Goal: Task Accomplishment & Management: Complete application form

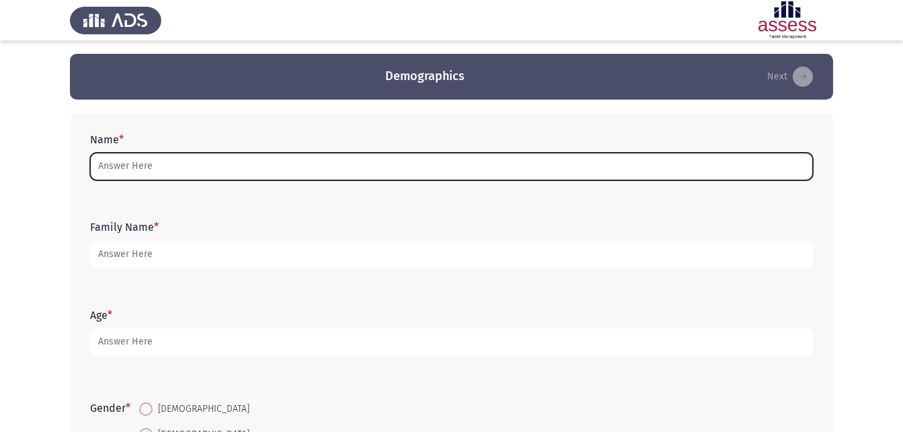
click at [183, 162] on input "Name *" at bounding box center [451, 167] width 723 height 28
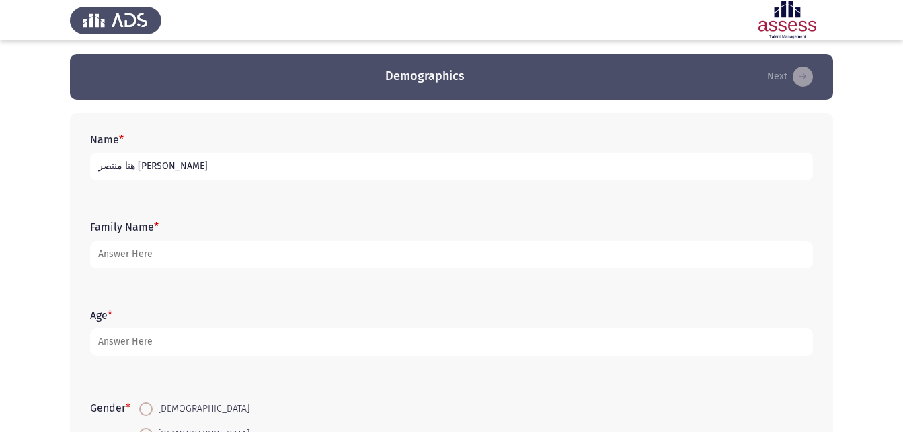
type input "هنا منتصر [PERSON_NAME]"
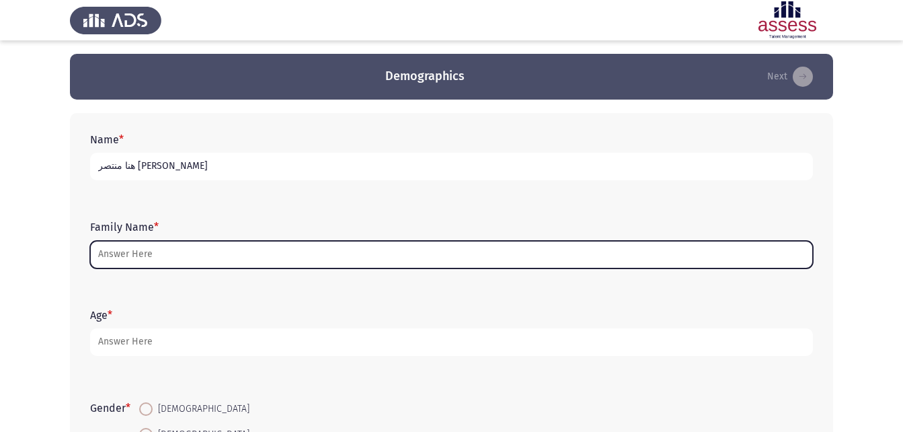
click at [145, 256] on input "Family Name *" at bounding box center [451, 255] width 723 height 28
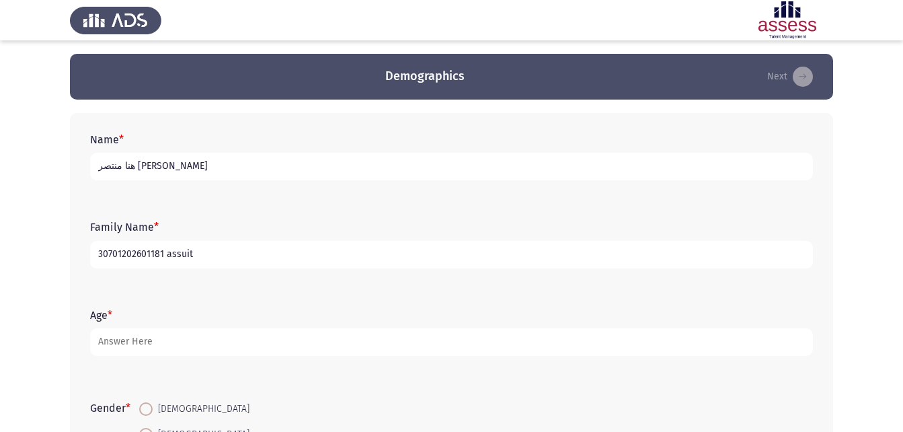
type input "30701202601181 assuit"
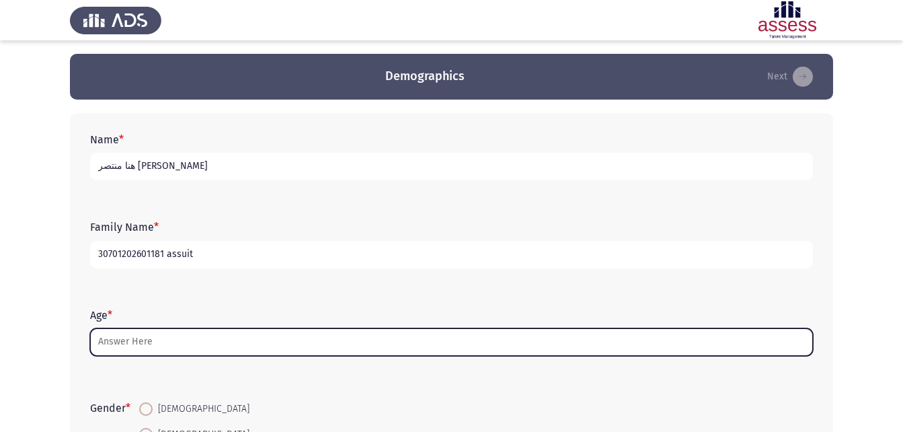
click at [144, 340] on input "Age *" at bounding box center [451, 342] width 723 height 28
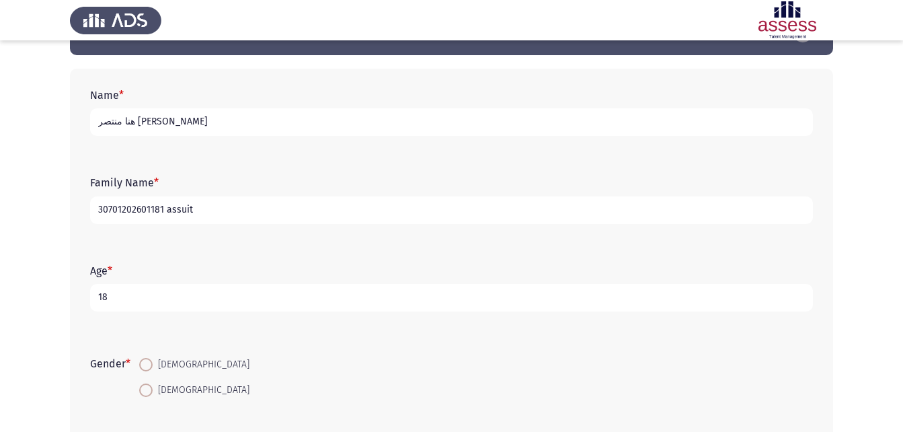
scroll to position [54, 0]
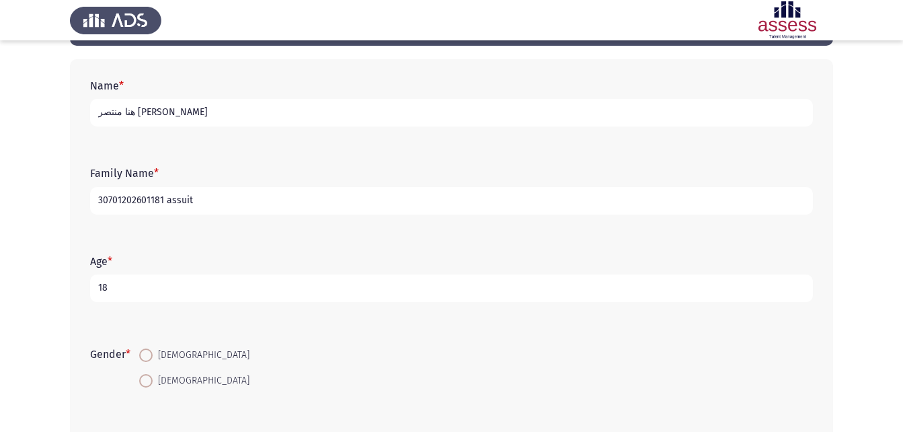
type input "18"
click at [163, 378] on span "[DEMOGRAPHIC_DATA]" at bounding box center [201, 380] width 97 height 16
click at [153, 378] on input "[DEMOGRAPHIC_DATA]" at bounding box center [145, 380] width 13 height 13
radio input "true"
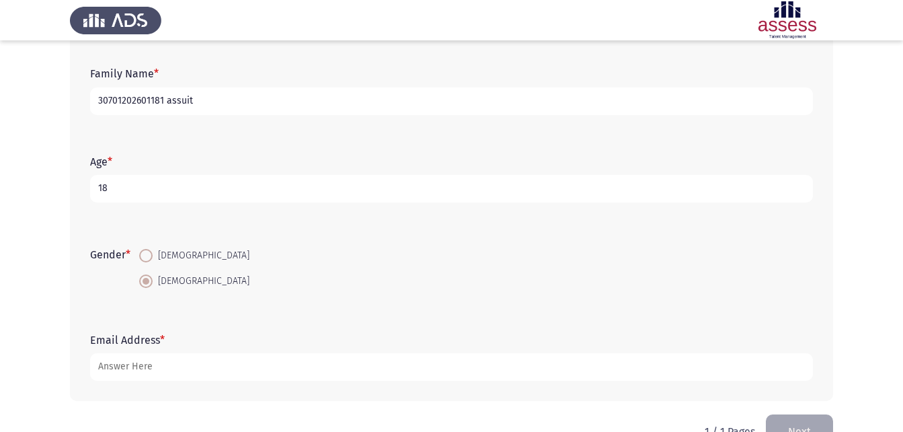
scroll to position [161, 0]
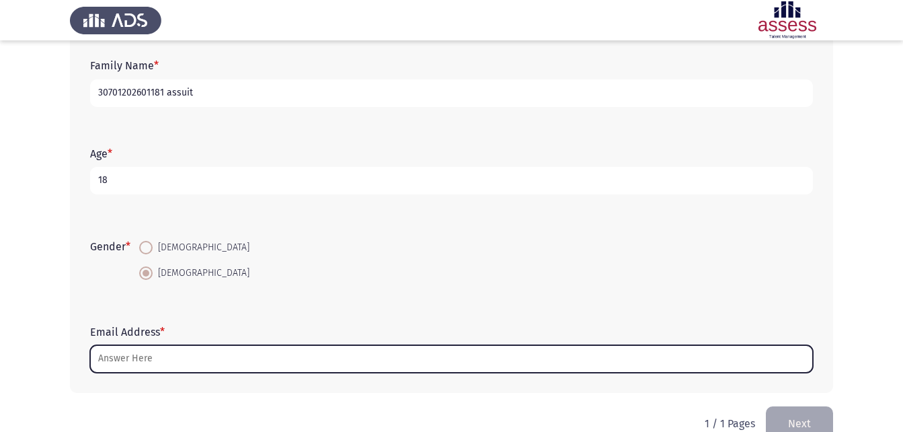
click at [272, 365] on input "Email Address *" at bounding box center [451, 359] width 723 height 28
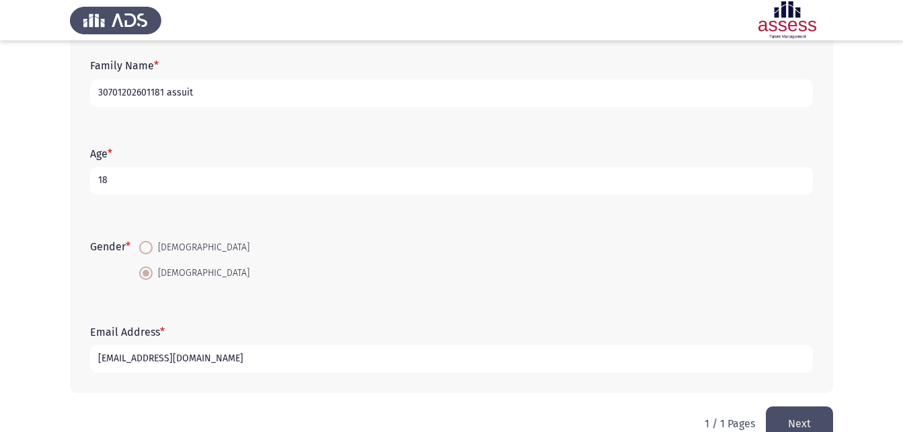
type input "[EMAIL_ADDRESS][DOMAIN_NAME]"
click at [793, 415] on button "Next" at bounding box center [799, 423] width 67 height 34
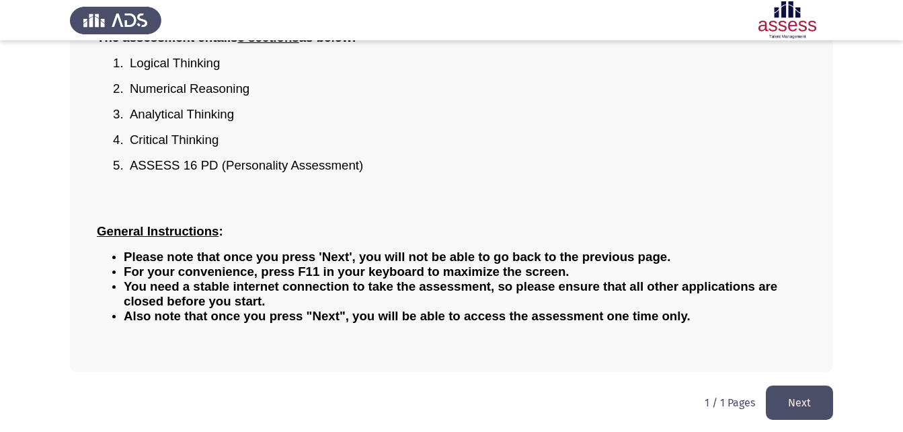
click at [806, 401] on button "Next" at bounding box center [799, 402] width 67 height 34
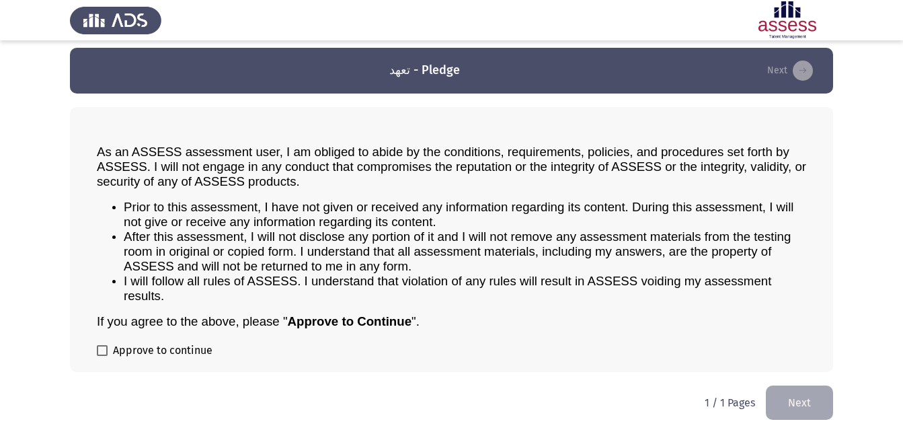
scroll to position [7, 0]
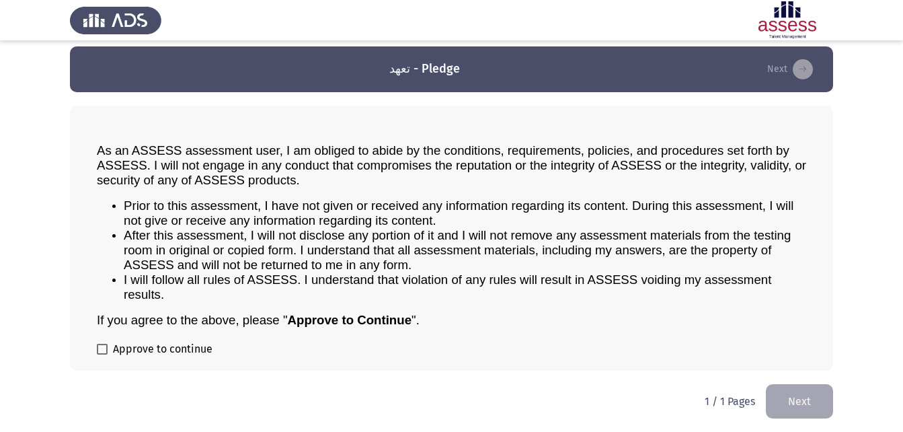
click at [103, 345] on span at bounding box center [102, 348] width 11 height 11
click at [102, 354] on input "Approve to continue" at bounding box center [102, 354] width 1 height 1
checkbox input "true"
click at [782, 388] on button "Next" at bounding box center [799, 401] width 67 height 34
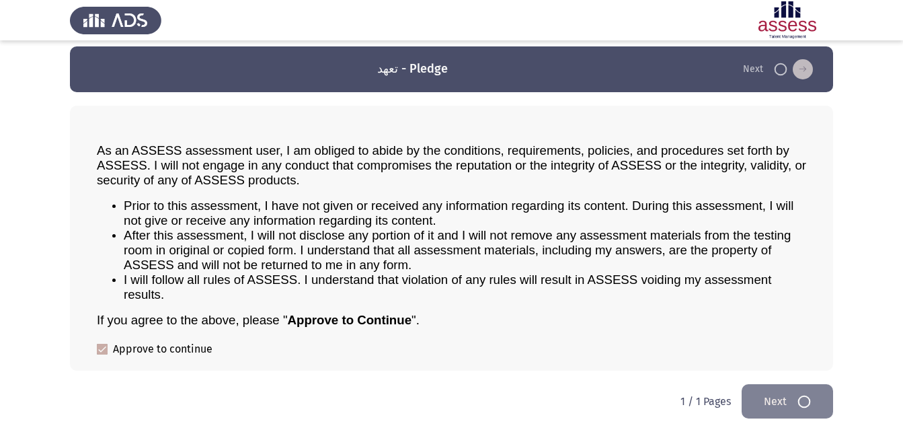
scroll to position [0, 0]
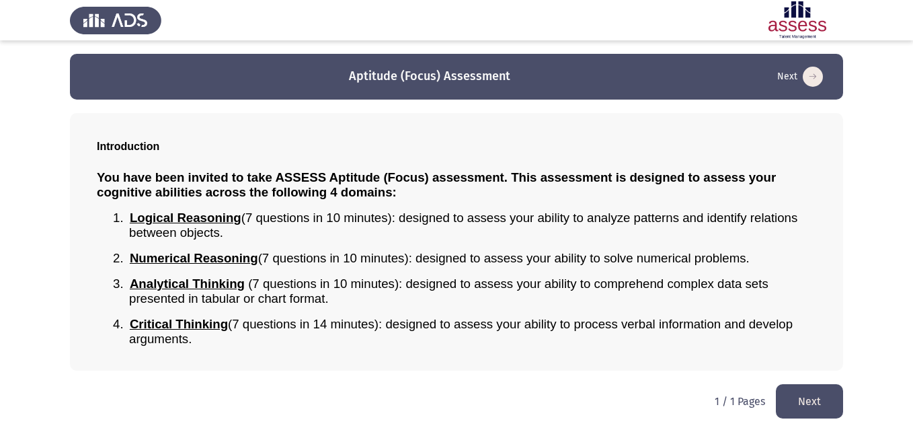
click at [784, 394] on button "Next" at bounding box center [809, 401] width 67 height 34
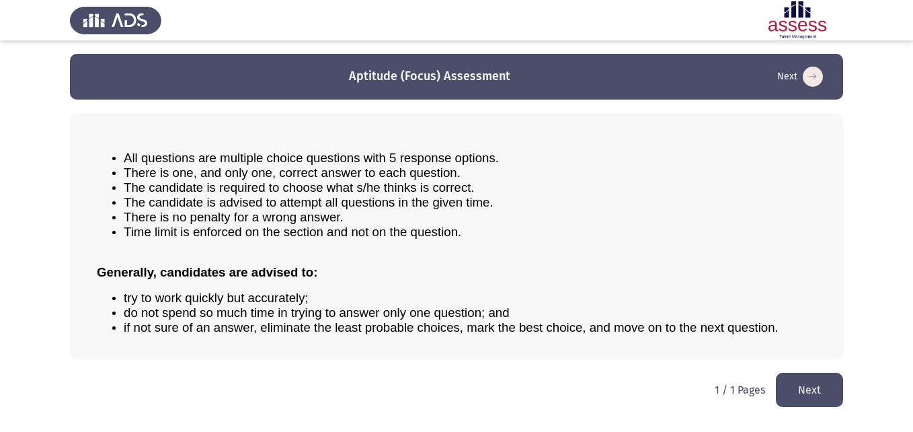
click at [802, 378] on button "Next" at bounding box center [809, 389] width 67 height 34
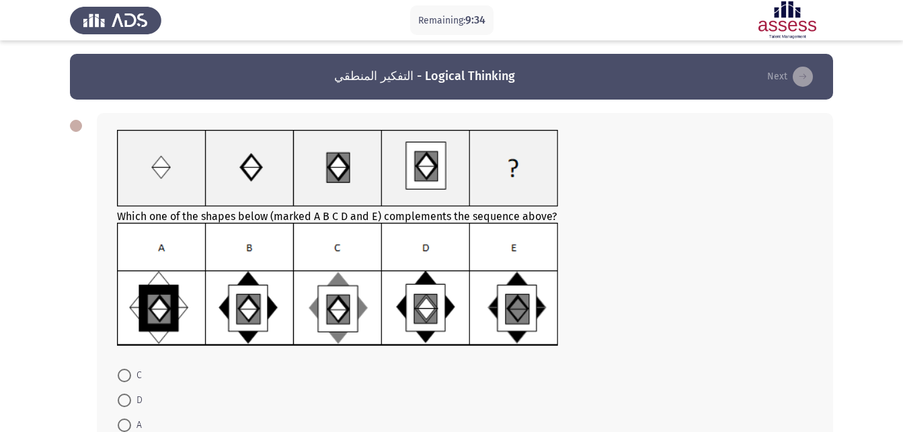
scroll to position [27, 0]
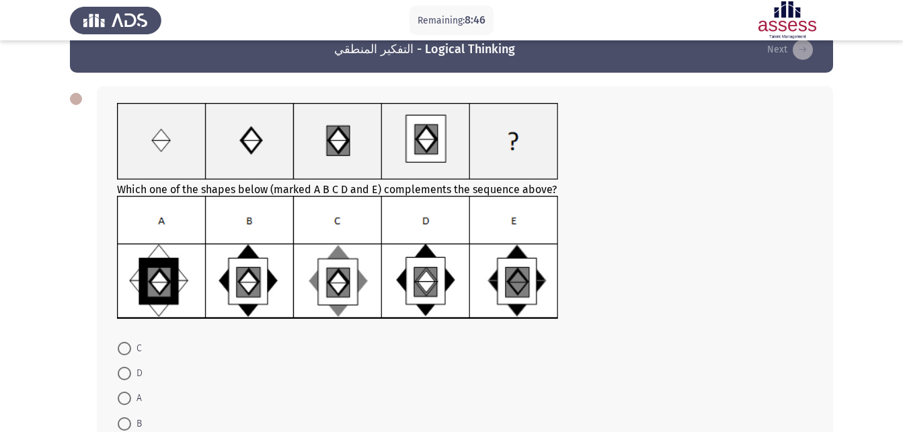
click at [123, 422] on span at bounding box center [124, 423] width 13 height 13
click at [123, 422] on input "B" at bounding box center [124, 423] width 13 height 13
radio input "true"
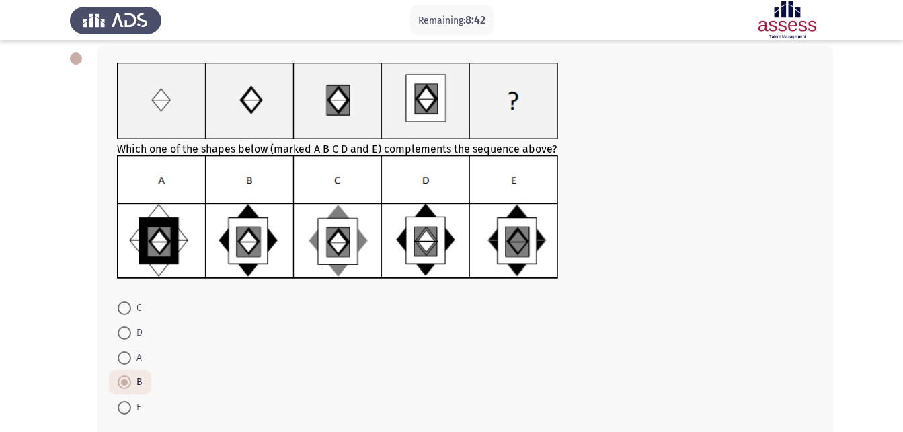
scroll to position [81, 0]
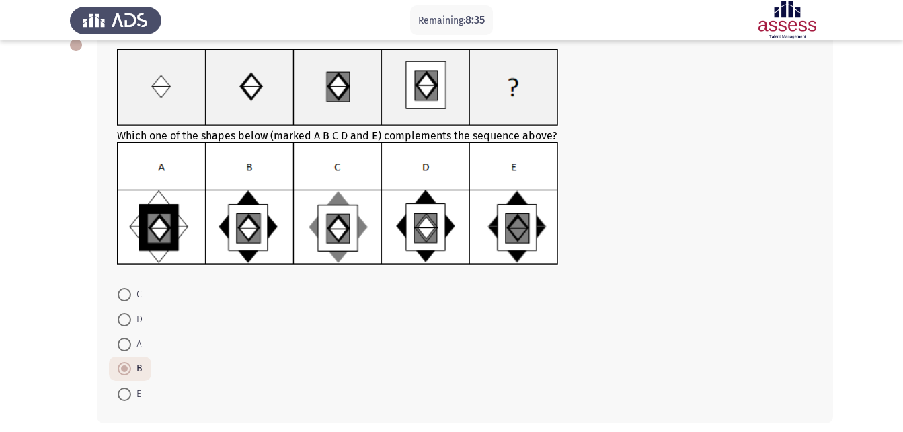
click at [125, 290] on span at bounding box center [124, 294] width 13 height 13
click at [125, 290] on input "C" at bounding box center [124, 294] width 13 height 13
radio input "true"
click at [127, 362] on span at bounding box center [124, 368] width 13 height 13
click at [127, 362] on input "B" at bounding box center [124, 368] width 13 height 13
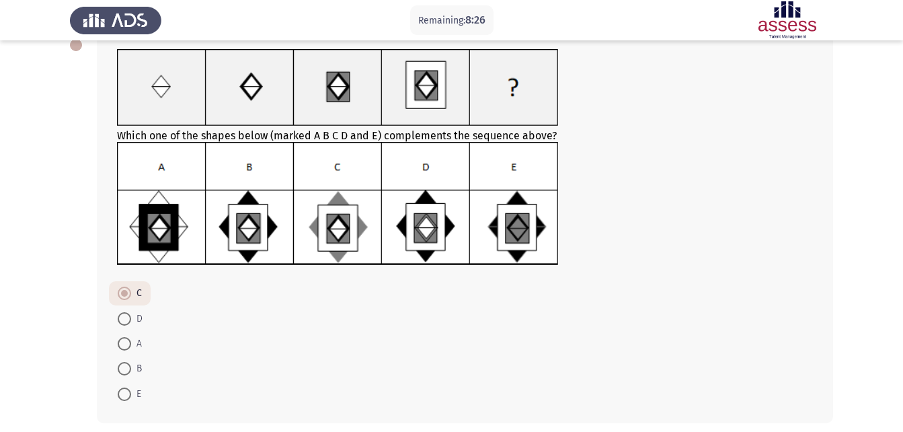
radio input "true"
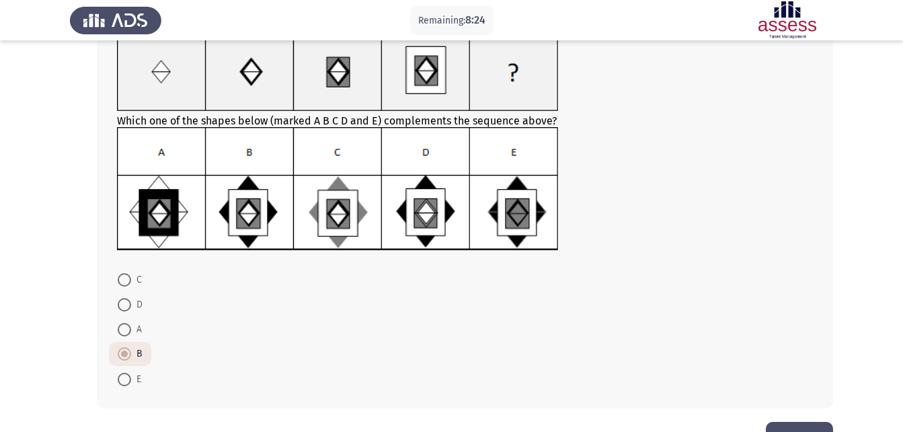
scroll to position [108, 0]
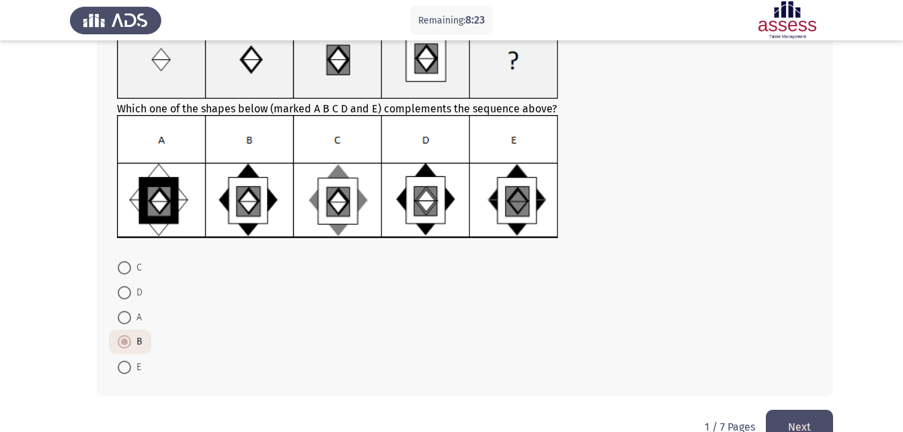
click at [813, 420] on button "Next" at bounding box center [799, 426] width 67 height 34
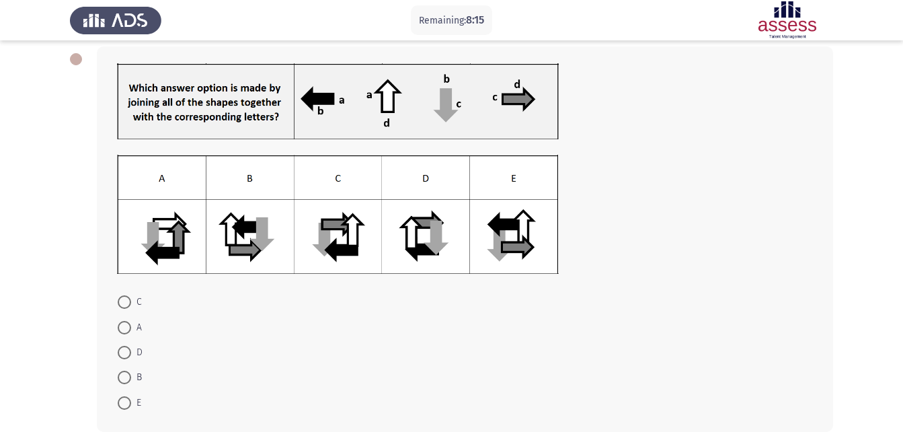
scroll to position [67, 0]
click at [130, 397] on span at bounding box center [124, 401] width 13 height 13
click at [130, 397] on input "E" at bounding box center [124, 401] width 13 height 13
radio input "true"
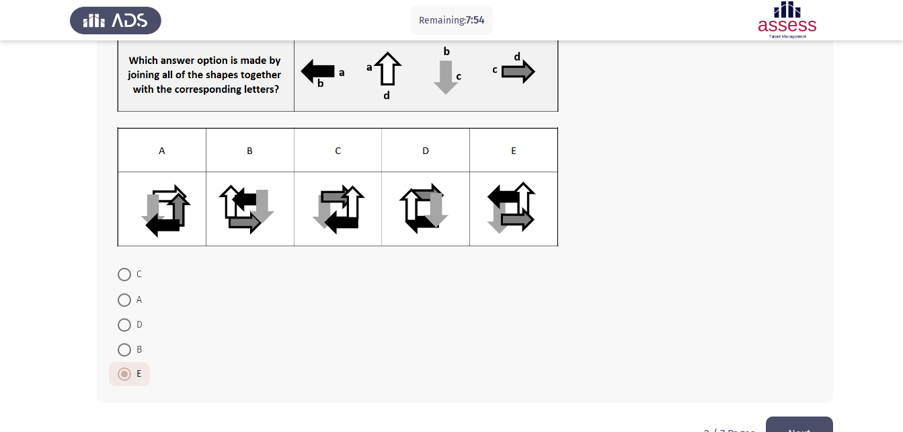
click at [817, 419] on button "Next" at bounding box center [799, 433] width 67 height 34
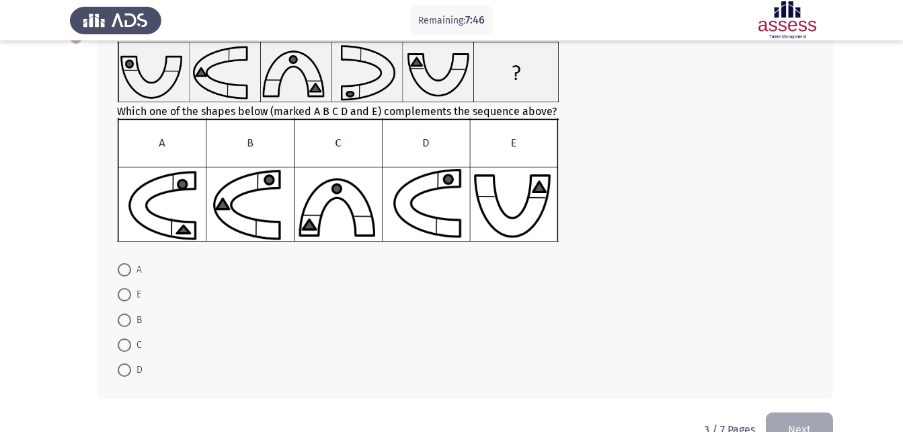
scroll to position [81, 0]
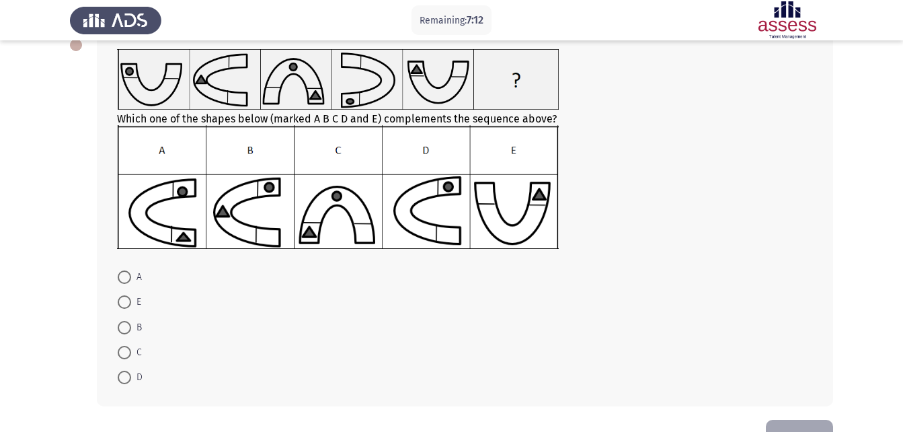
click at [130, 273] on span at bounding box center [124, 276] width 13 height 13
click at [130, 273] on input "A" at bounding box center [124, 276] width 13 height 13
radio input "true"
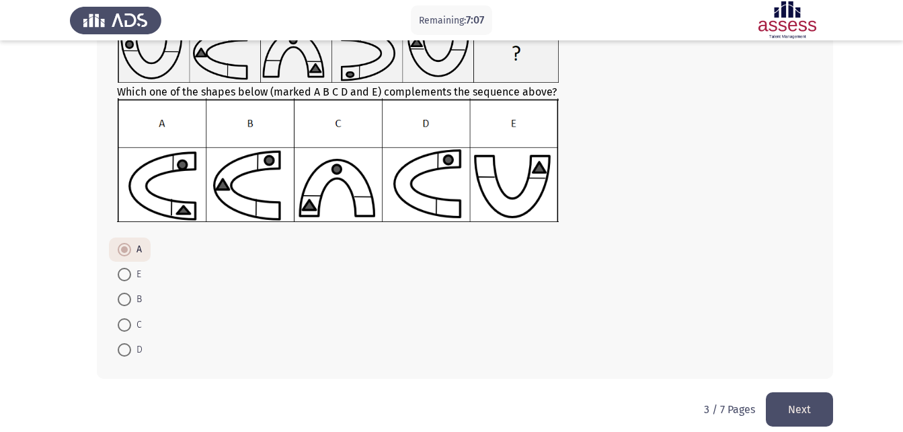
click at [809, 404] on button "Next" at bounding box center [799, 409] width 67 height 34
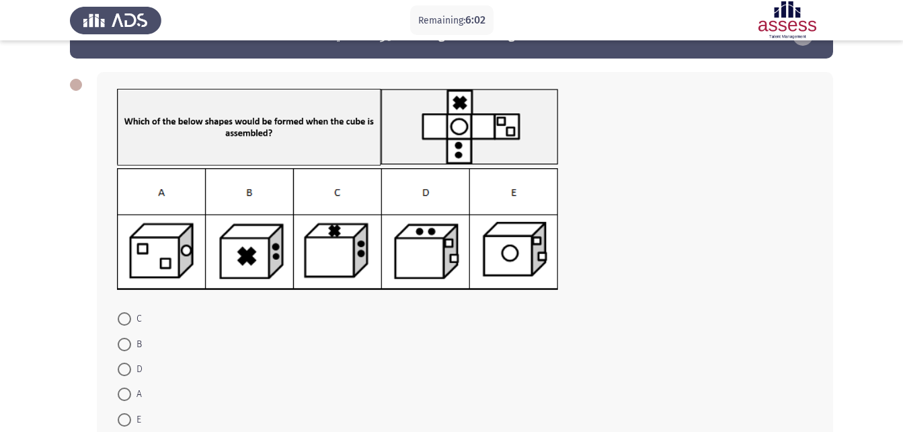
scroll to position [54, 0]
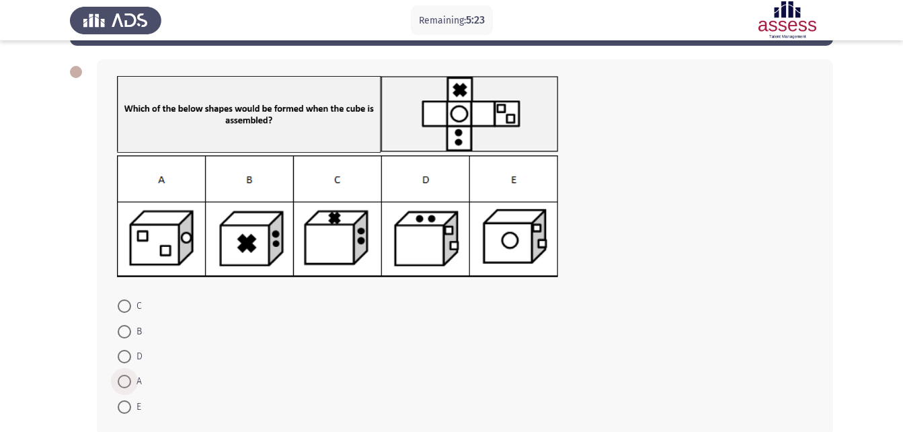
click at [126, 380] on span at bounding box center [124, 380] width 13 height 13
click at [126, 380] on input "A" at bounding box center [124, 380] width 13 height 13
radio input "true"
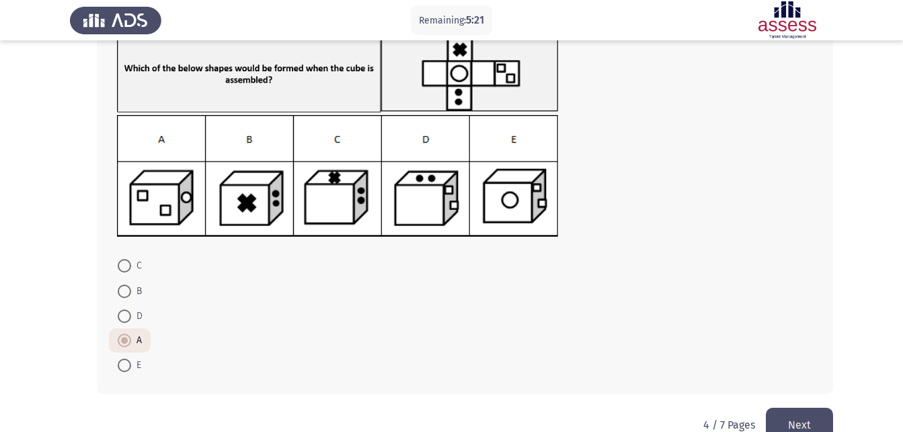
scroll to position [108, 0]
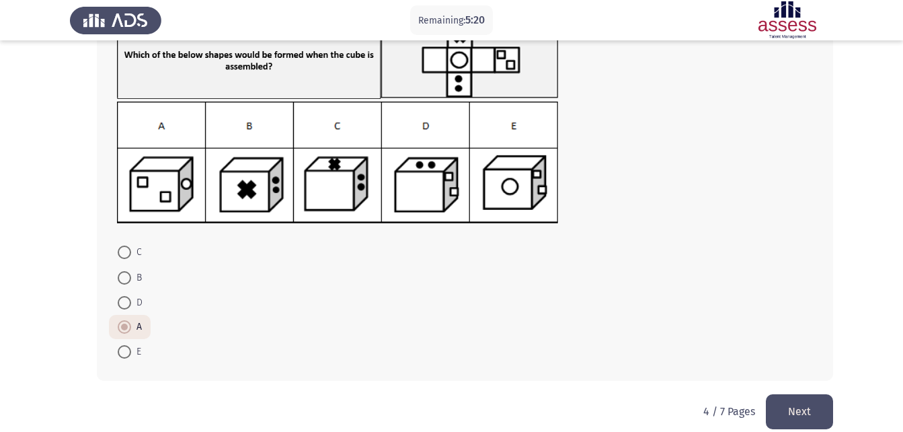
click at [811, 401] on button "Next" at bounding box center [799, 411] width 67 height 34
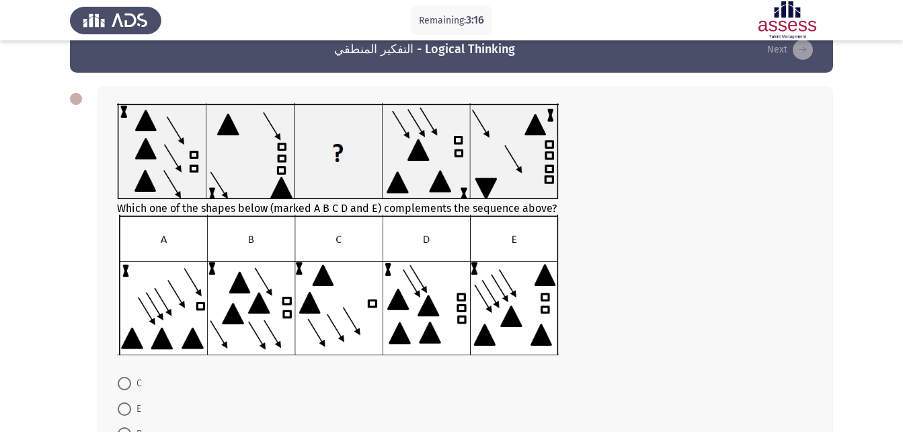
scroll to position [54, 0]
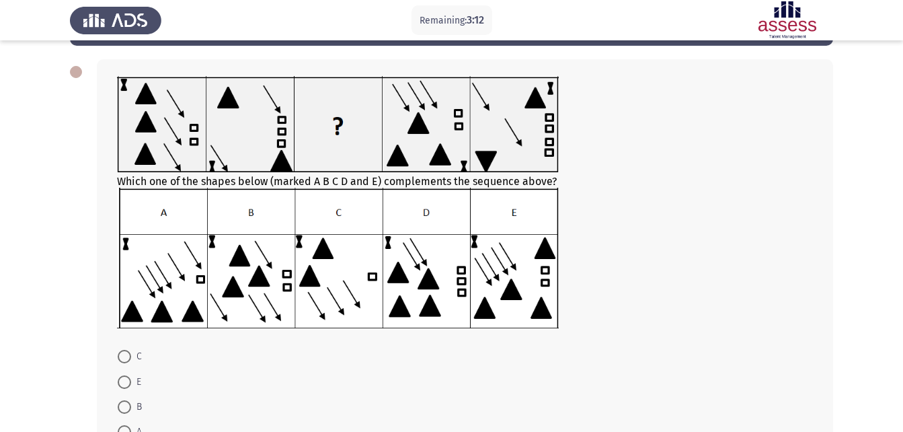
click at [123, 348] on mat-radio-button "C" at bounding box center [130, 355] width 42 height 25
click at [126, 356] on span at bounding box center [124, 356] width 13 height 13
click at [126, 356] on input "C" at bounding box center [124, 356] width 13 height 13
radio input "true"
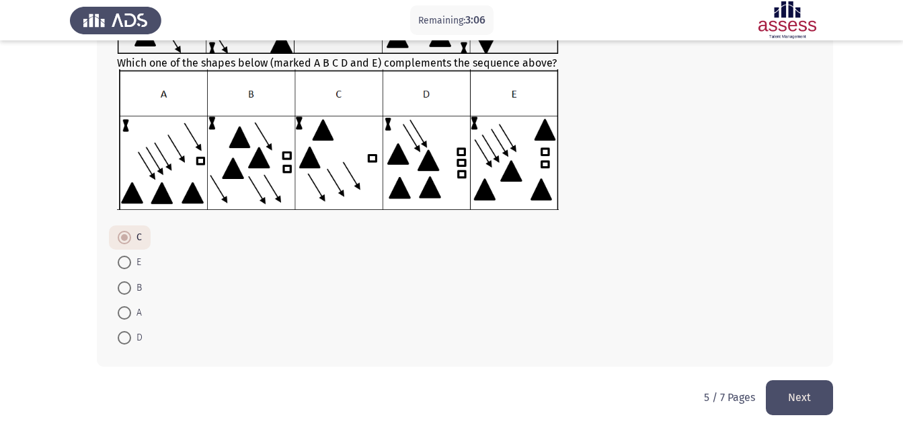
scroll to position [174, 0]
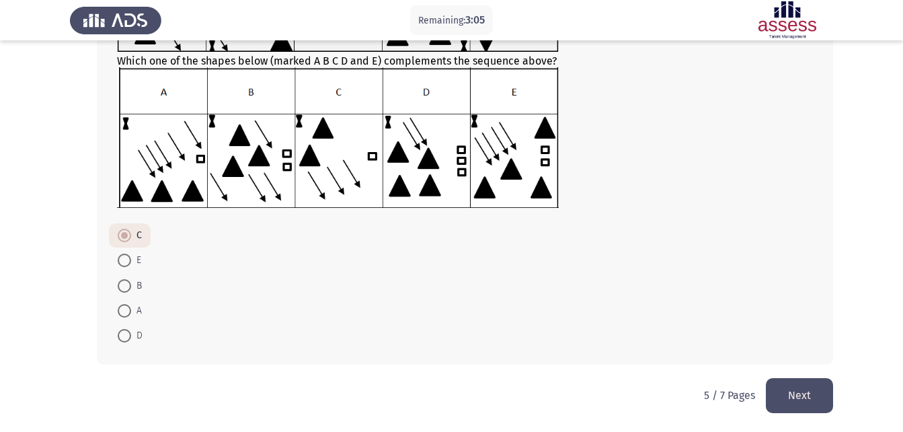
click at [809, 405] on button "Next" at bounding box center [799, 395] width 67 height 34
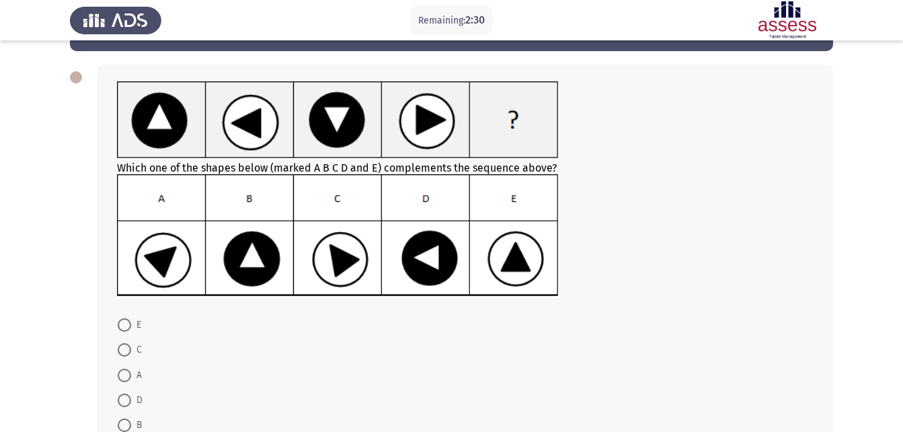
scroll to position [54, 0]
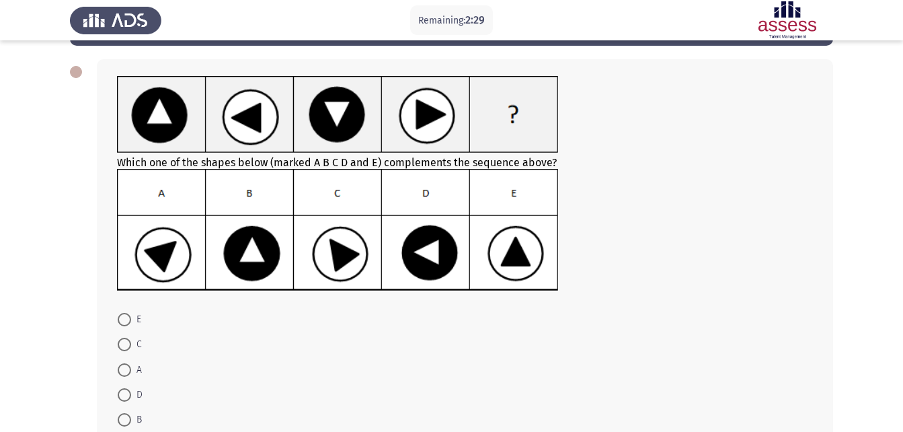
click at [122, 421] on span at bounding box center [124, 419] width 13 height 13
click at [122, 421] on input "B" at bounding box center [124, 419] width 13 height 13
radio input "true"
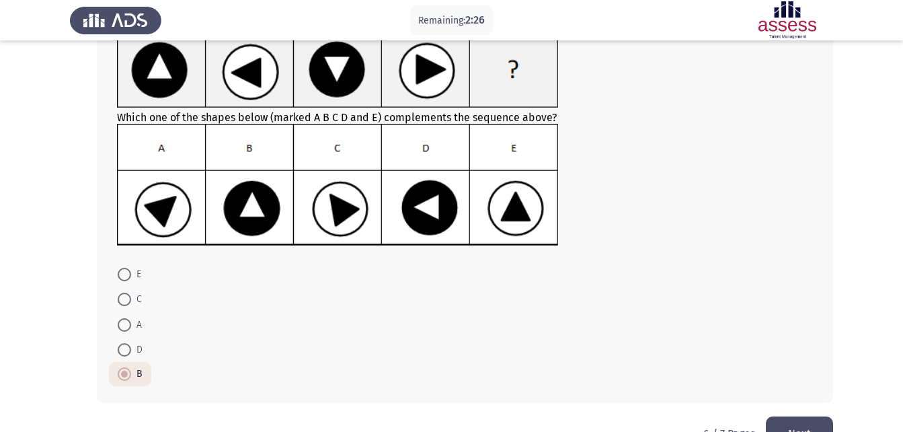
scroll to position [108, 0]
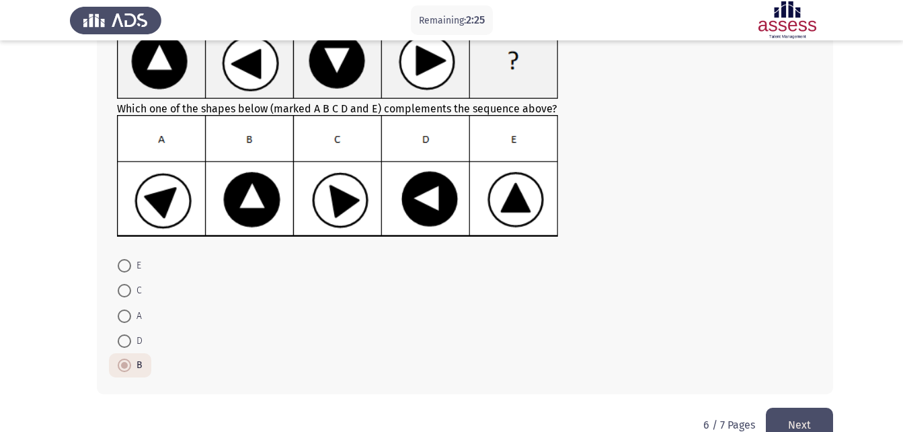
click at [818, 416] on button "Next" at bounding box center [799, 424] width 67 height 34
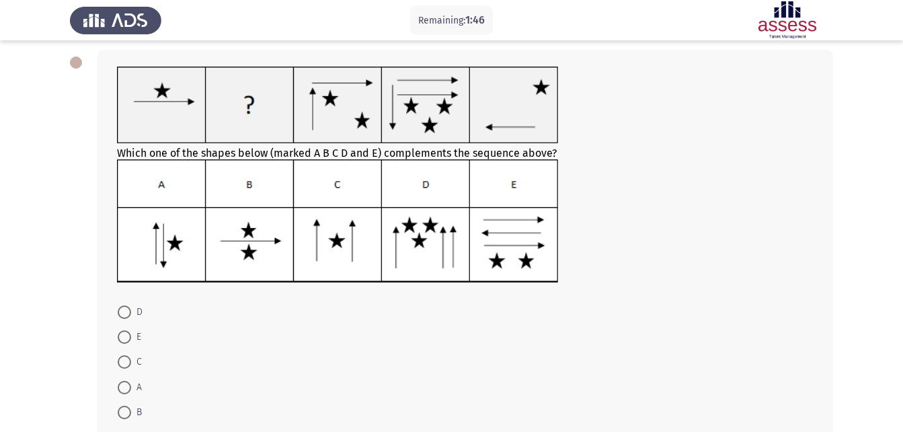
scroll to position [54, 0]
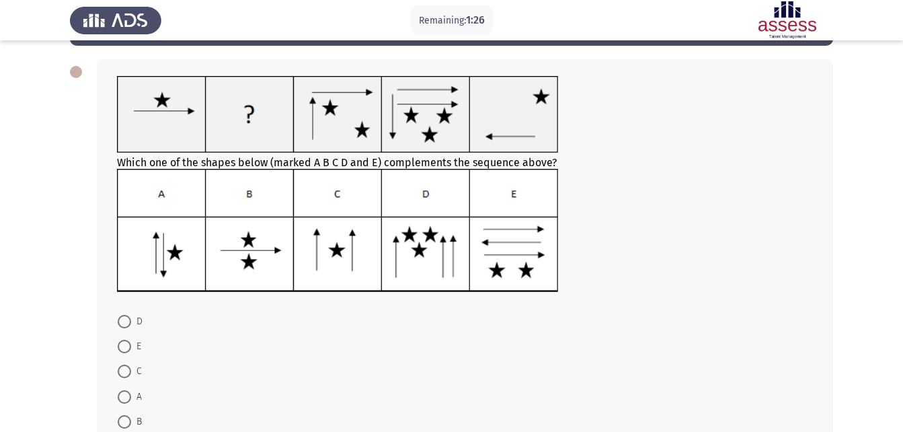
click at [124, 426] on span at bounding box center [124, 421] width 13 height 13
click at [124, 426] on input "B" at bounding box center [124, 421] width 13 height 13
radio input "true"
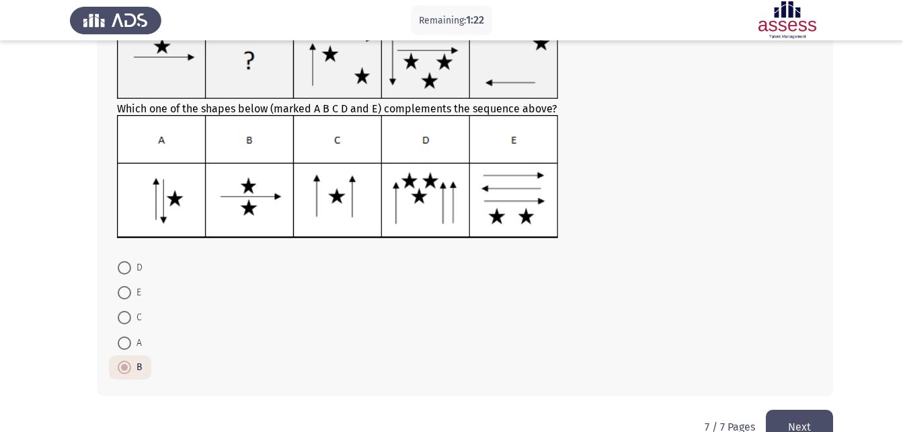
scroll to position [139, 0]
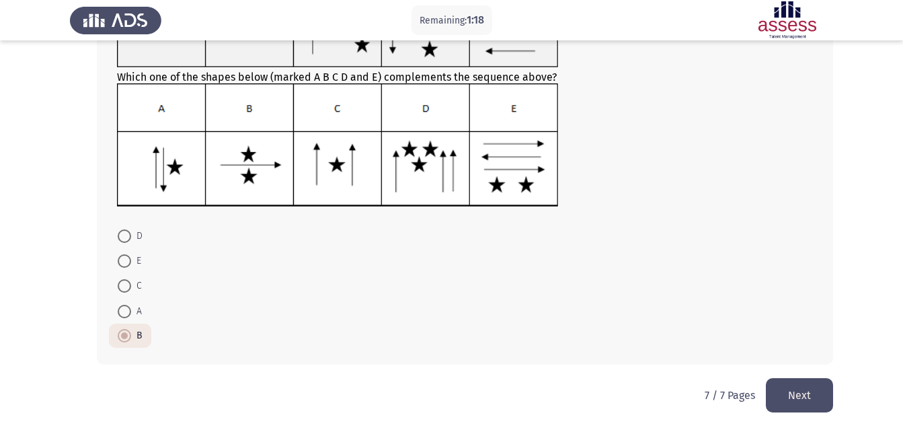
click at [729, 394] on p "7 / 7 Pages" at bounding box center [729, 395] width 50 height 13
click at [725, 389] on p "7 / 7 Pages" at bounding box center [729, 395] width 50 height 13
click at [902, 3] on div "Remaining: 1:10" at bounding box center [451, 20] width 903 height 40
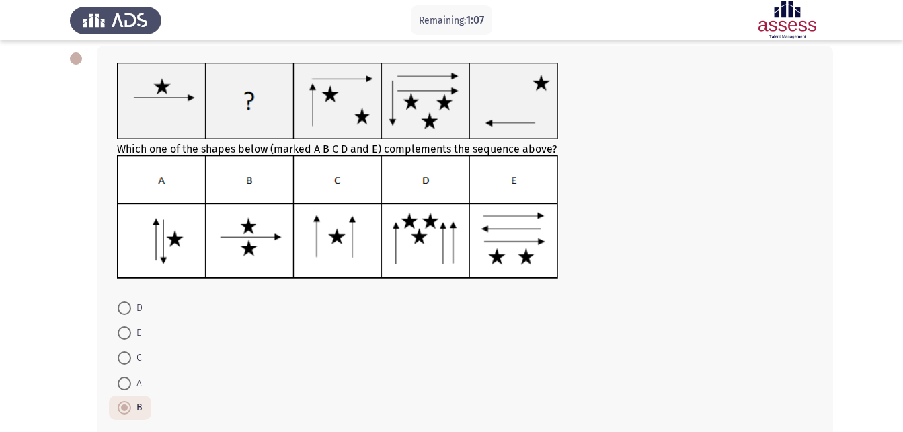
scroll to position [58, 0]
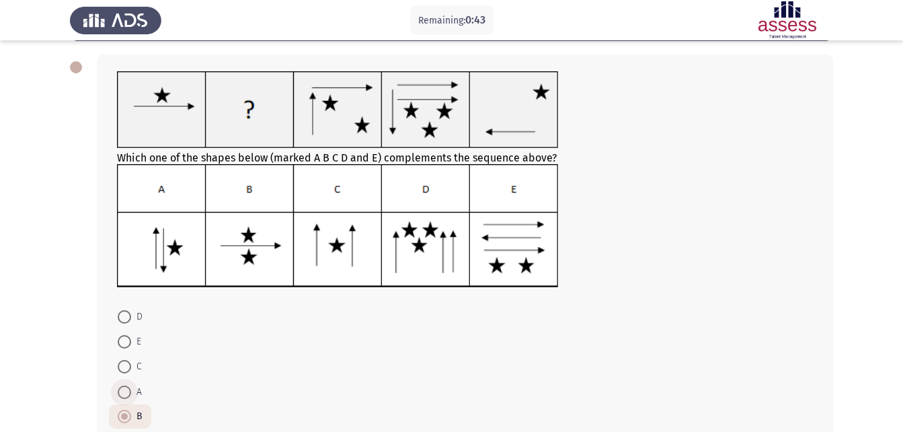
click at [126, 387] on span at bounding box center [124, 391] width 13 height 13
click at [126, 387] on input "A" at bounding box center [124, 391] width 13 height 13
radio input "true"
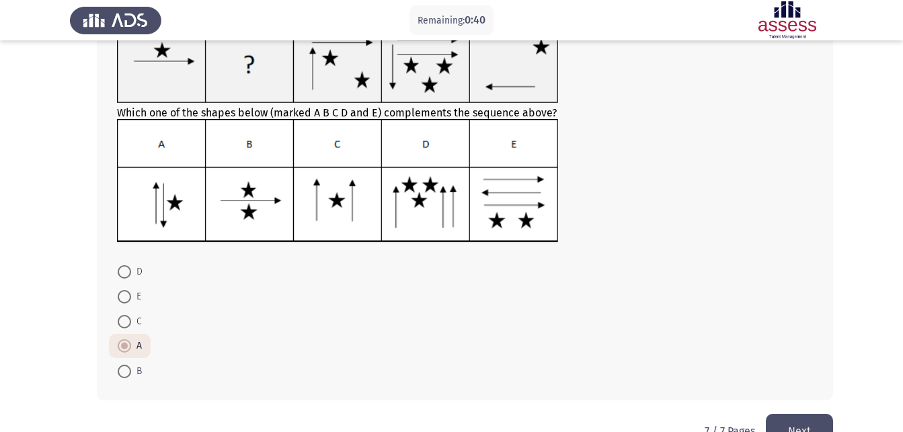
scroll to position [139, 0]
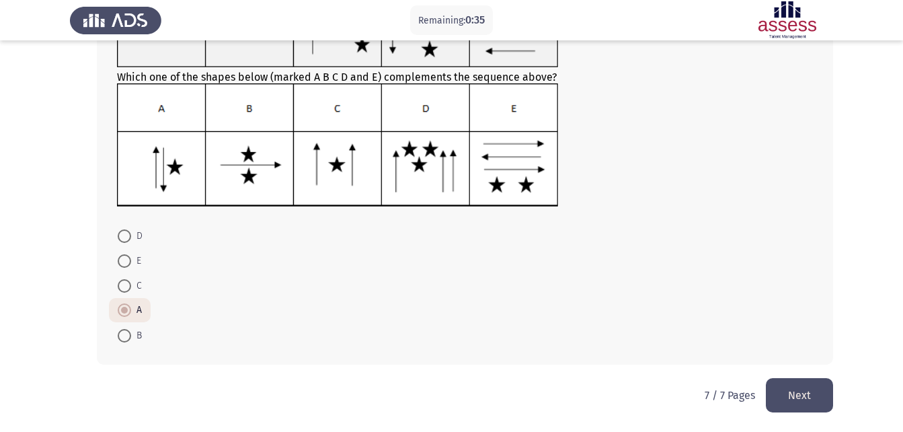
click at [811, 393] on button "Next" at bounding box center [799, 395] width 67 height 34
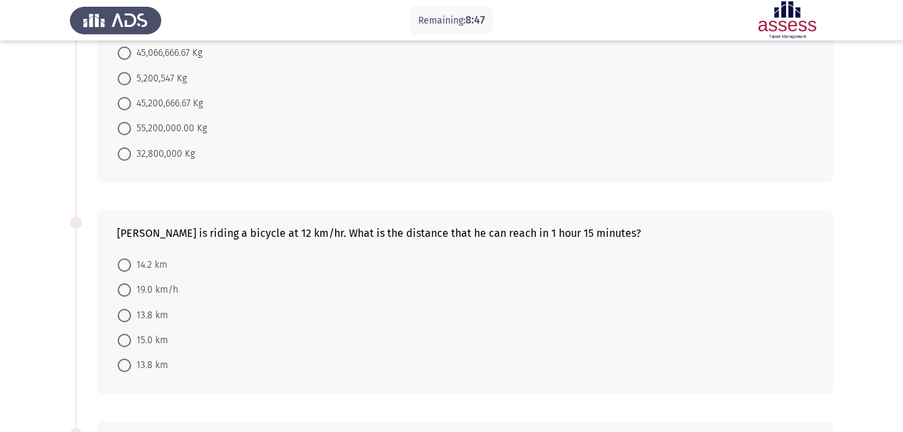
scroll to position [161, 0]
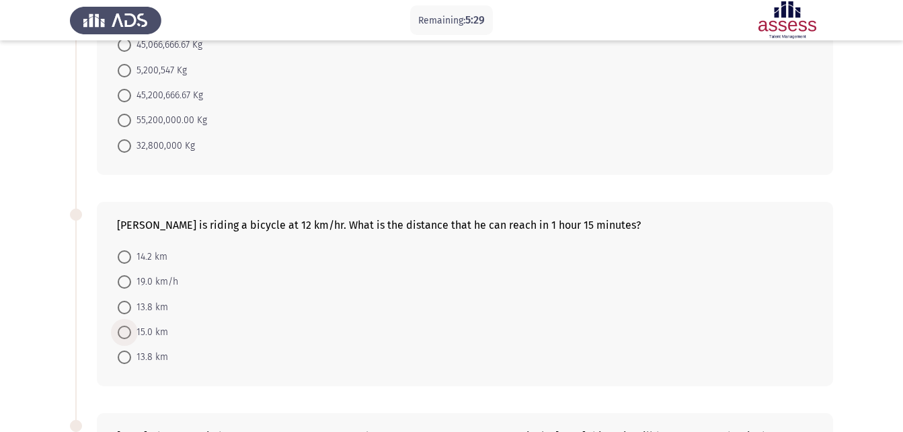
click at [130, 331] on label "15.0 km" at bounding box center [143, 332] width 50 height 16
click at [130, 331] on input "15.0 km" at bounding box center [124, 331] width 13 height 13
radio input "true"
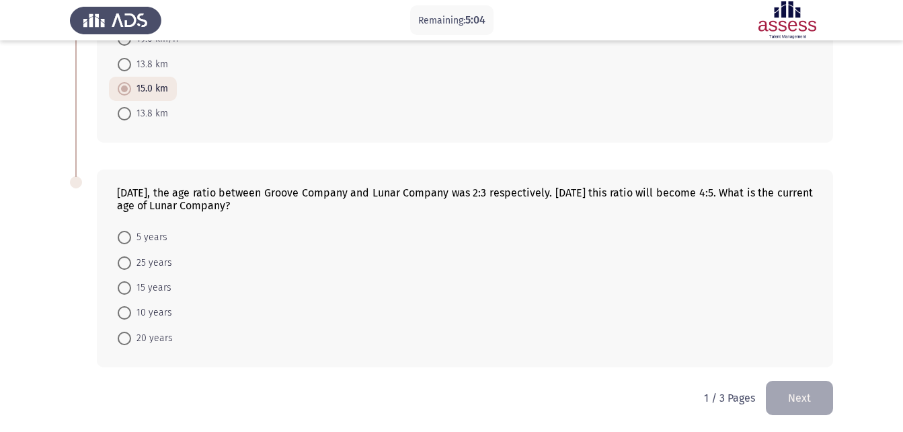
scroll to position [407, 0]
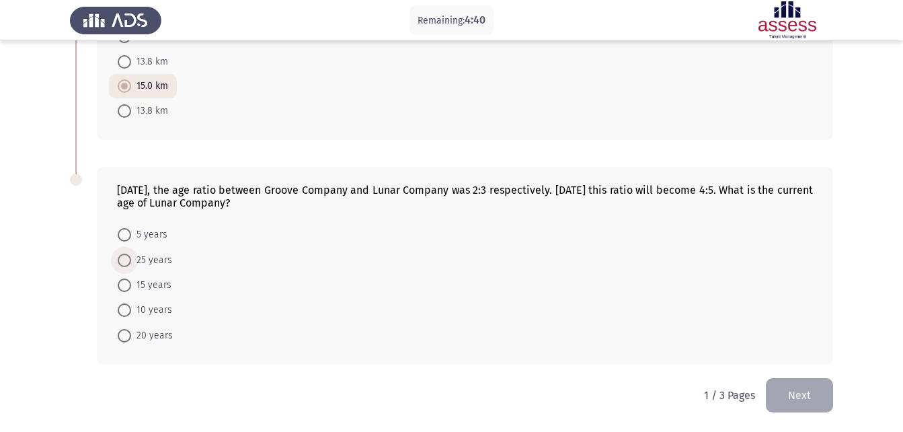
click at [128, 257] on span at bounding box center [124, 259] width 13 height 13
click at [128, 257] on input "25 years" at bounding box center [124, 259] width 13 height 13
radio input "true"
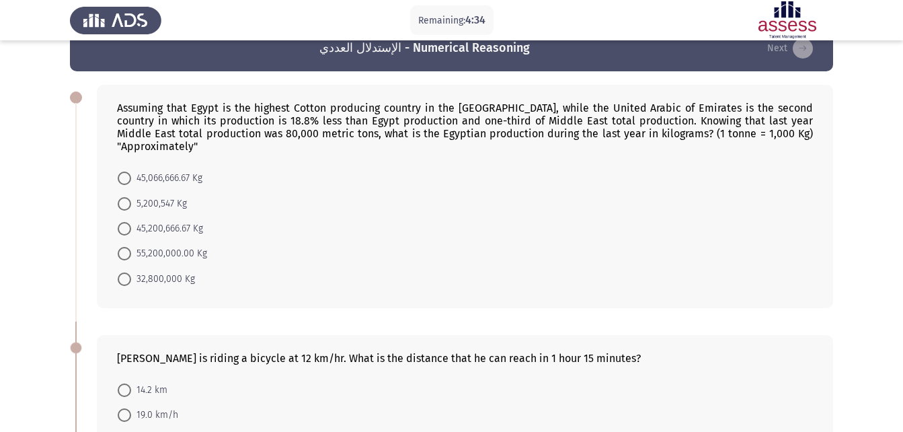
click at [124, 225] on span at bounding box center [124, 228] width 13 height 13
click at [124, 225] on input "45,200,666.67 Kg" at bounding box center [124, 228] width 13 height 13
radio input "true"
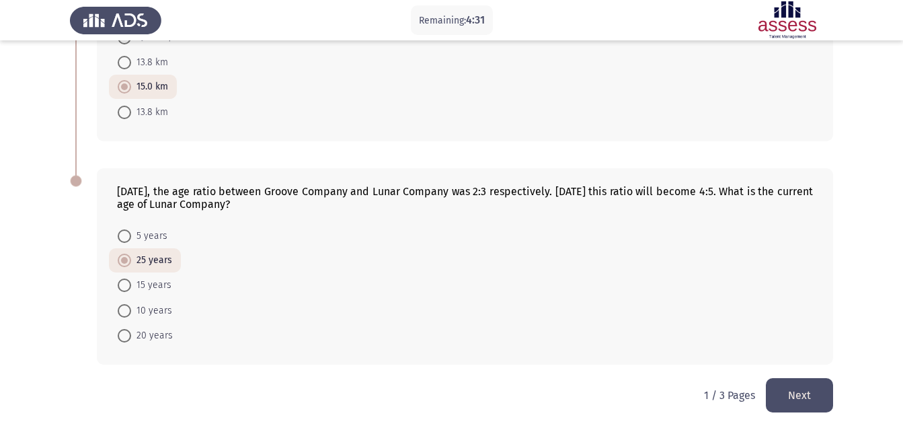
click at [788, 385] on button "Next" at bounding box center [799, 395] width 67 height 34
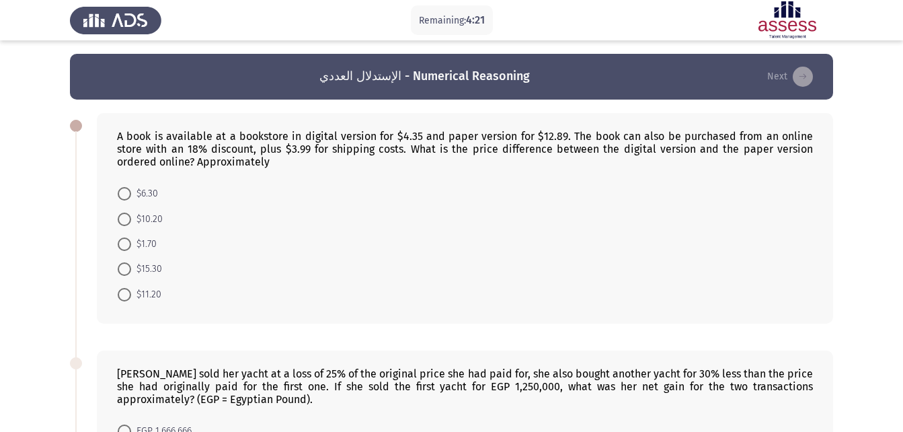
scroll to position [377, 0]
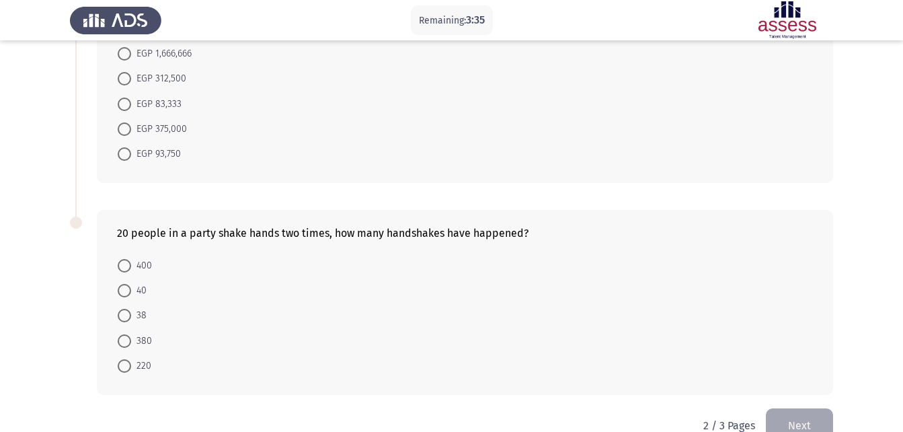
click at [124, 284] on span at bounding box center [124, 290] width 13 height 13
click at [124, 284] on input "40" at bounding box center [124, 290] width 13 height 13
radio input "true"
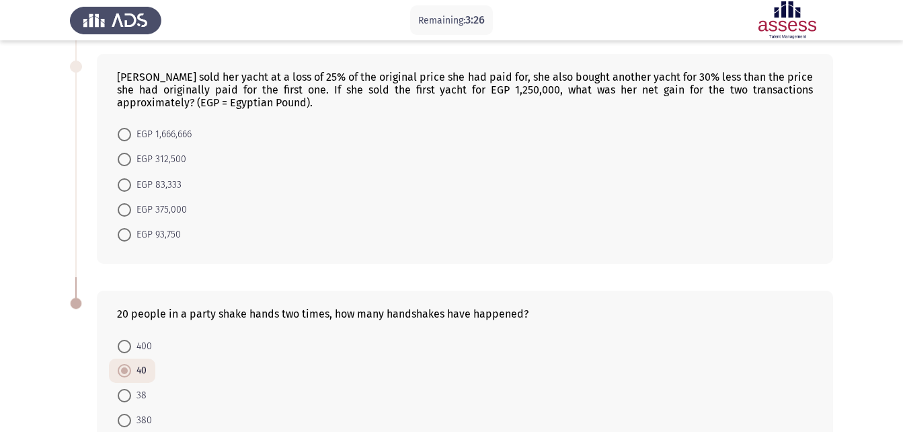
scroll to position [270, 0]
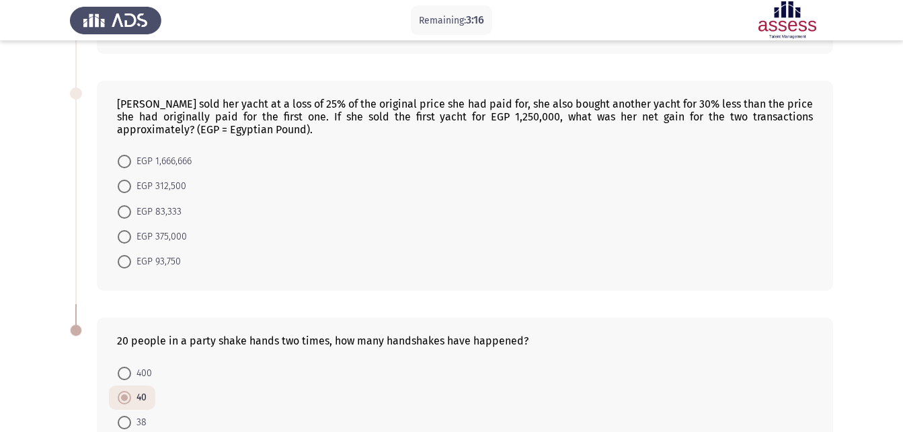
click at [128, 264] on span at bounding box center [124, 261] width 13 height 13
click at [128, 264] on input "EGP 93,750" at bounding box center [124, 261] width 13 height 13
radio input "true"
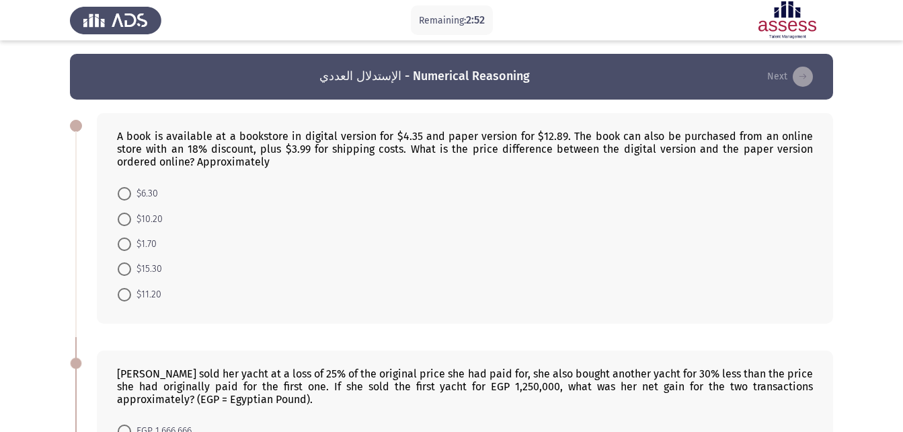
click at [123, 263] on span at bounding box center [124, 268] width 13 height 13
click at [123, 263] on input "$15.30" at bounding box center [124, 268] width 13 height 13
radio input "true"
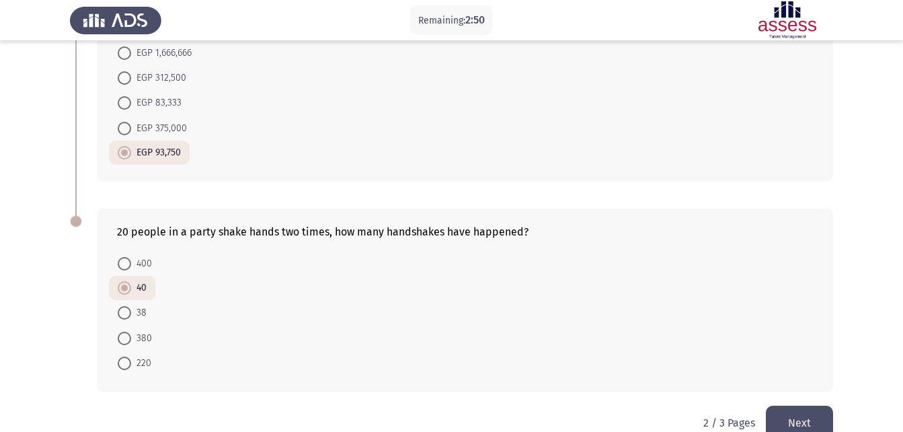
click at [818, 409] on button "Next" at bounding box center [799, 422] width 67 height 34
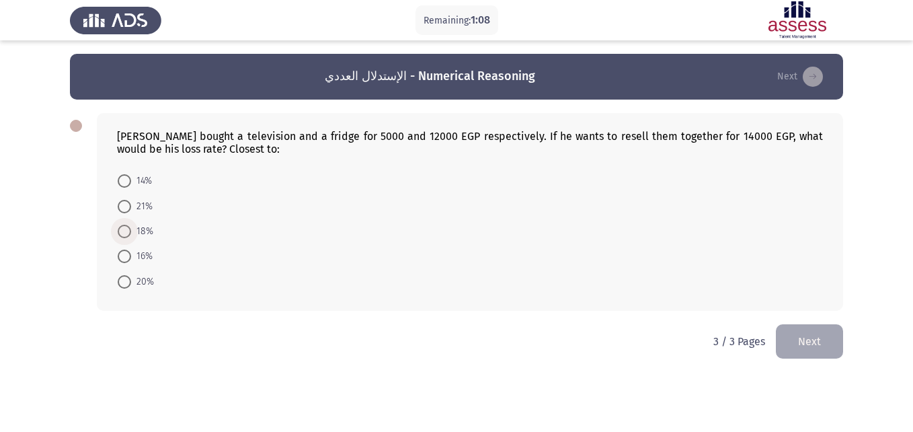
drag, startPoint x: 127, startPoint y: 231, endPoint x: 149, endPoint y: 234, distance: 21.7
click at [126, 232] on span at bounding box center [124, 231] width 13 height 13
click at [126, 232] on input "18%" at bounding box center [124, 231] width 13 height 13
radio input "true"
click at [815, 325] on button "Next" at bounding box center [809, 340] width 67 height 34
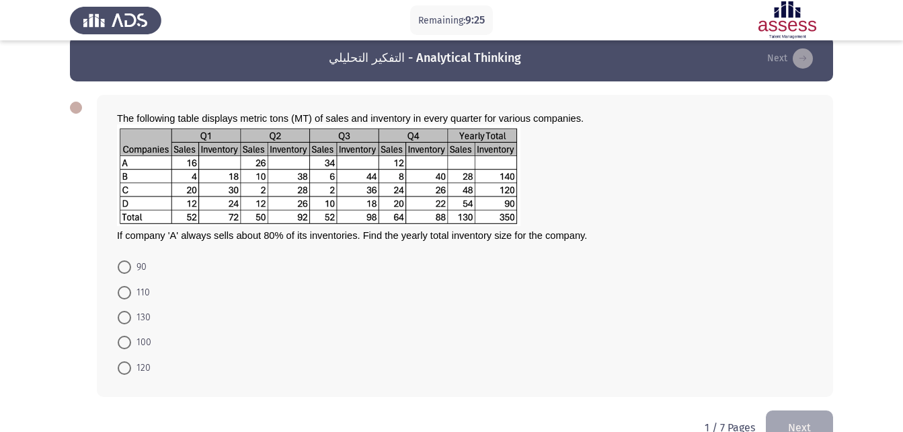
scroll to position [27, 0]
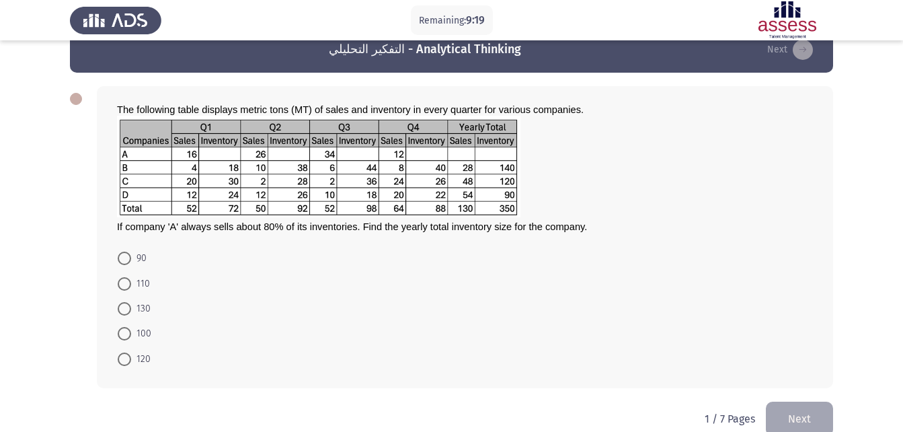
click at [126, 312] on span at bounding box center [124, 308] width 13 height 13
click at [126, 312] on input "130" at bounding box center [124, 308] width 13 height 13
radio input "true"
click at [815, 430] on button "Next" at bounding box center [799, 417] width 67 height 34
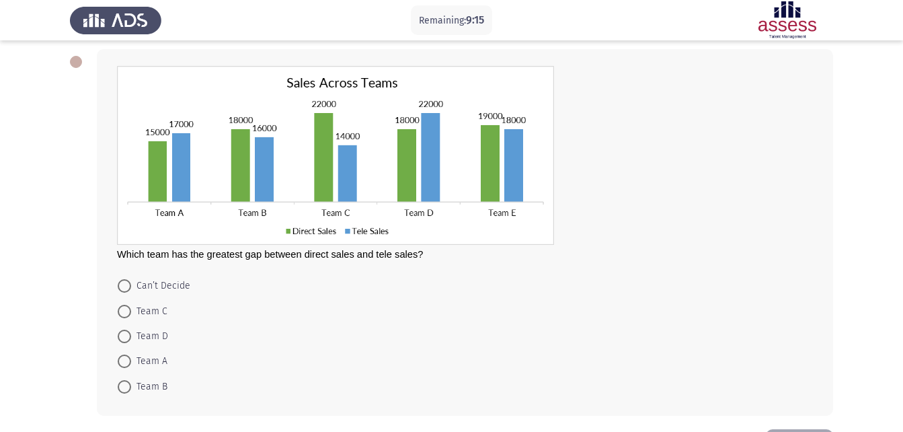
scroll to position [67, 0]
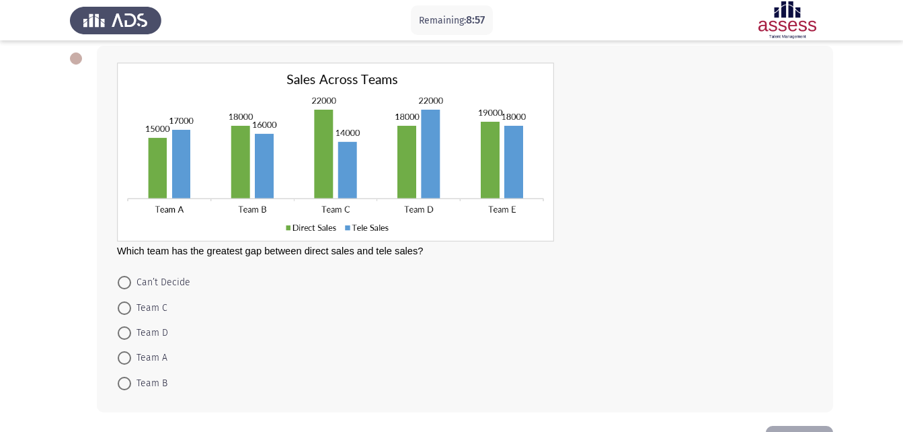
click at [123, 306] on span at bounding box center [124, 307] width 13 height 13
click at [123, 306] on input "Team C" at bounding box center [124, 307] width 13 height 13
radio input "true"
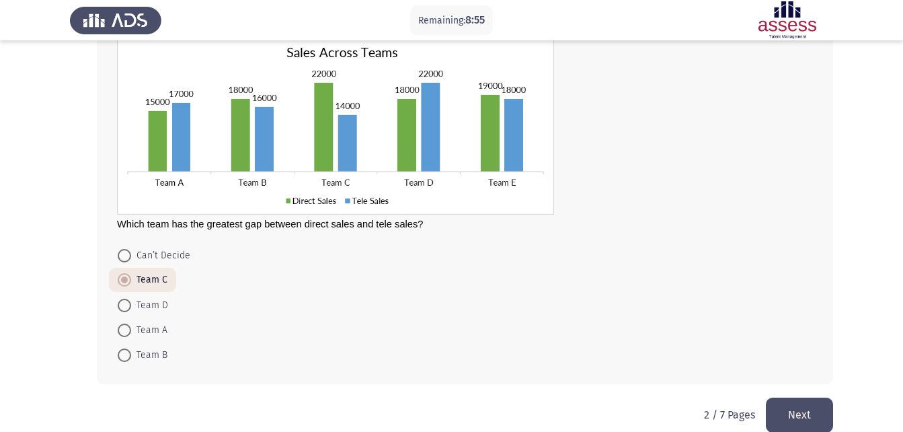
click at [801, 407] on button "Next" at bounding box center [799, 414] width 67 height 34
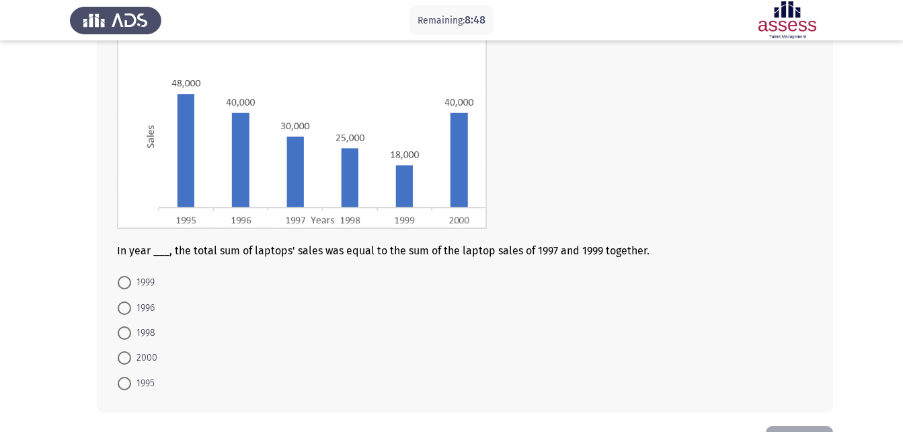
scroll to position [67, 0]
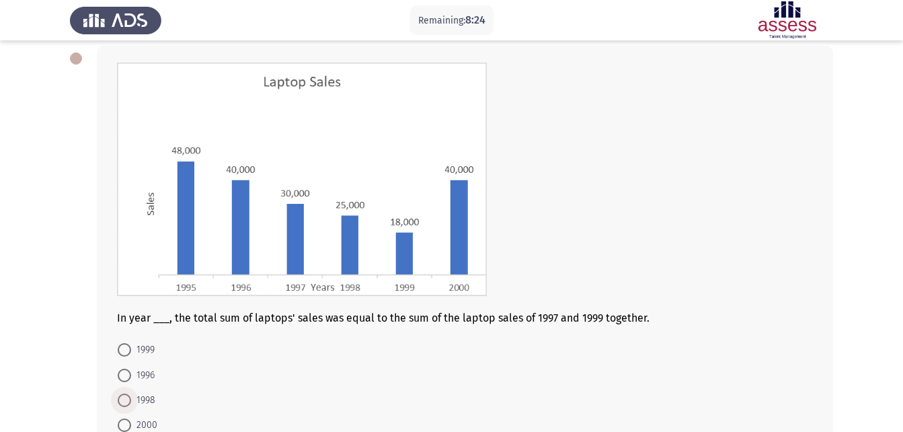
click at [126, 395] on span at bounding box center [124, 399] width 13 height 13
click at [126, 395] on input "1998" at bounding box center [124, 399] width 13 height 13
radio input "true"
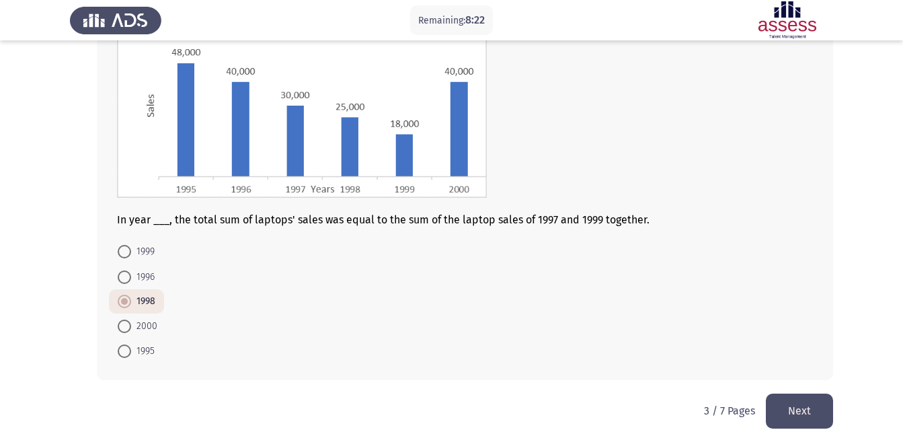
scroll to position [175, 0]
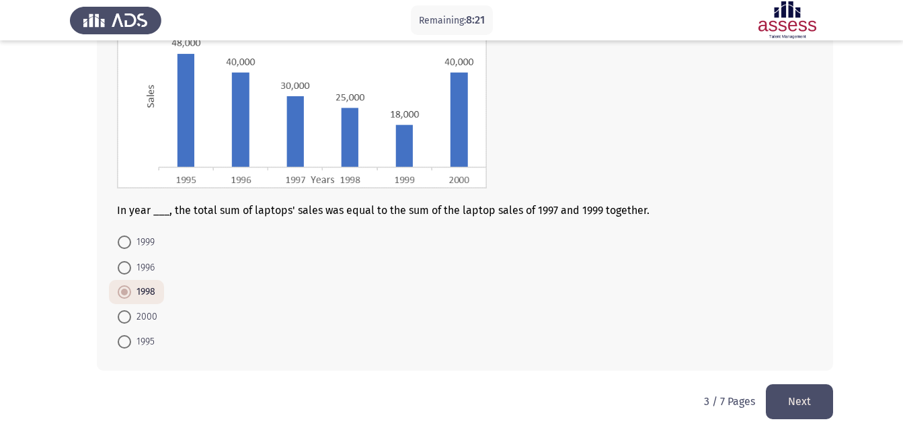
click at [815, 402] on button "Next" at bounding box center [799, 401] width 67 height 34
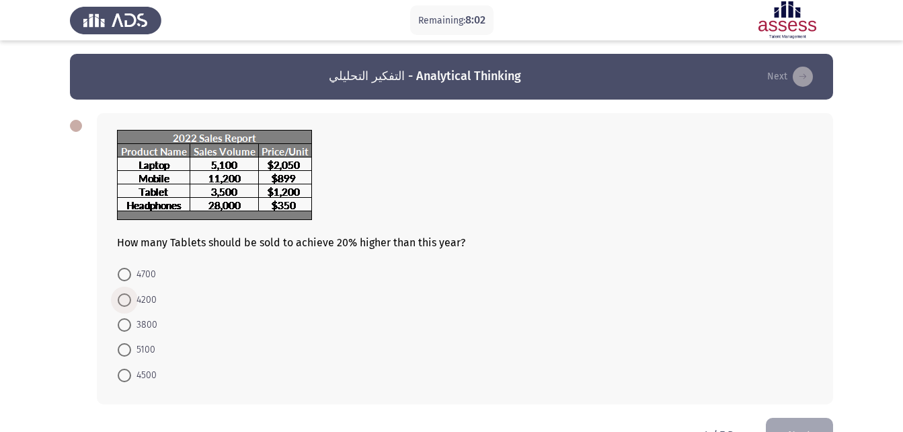
click at [123, 301] on span at bounding box center [124, 299] width 13 height 13
click at [123, 301] on input "4200" at bounding box center [124, 299] width 13 height 13
radio input "true"
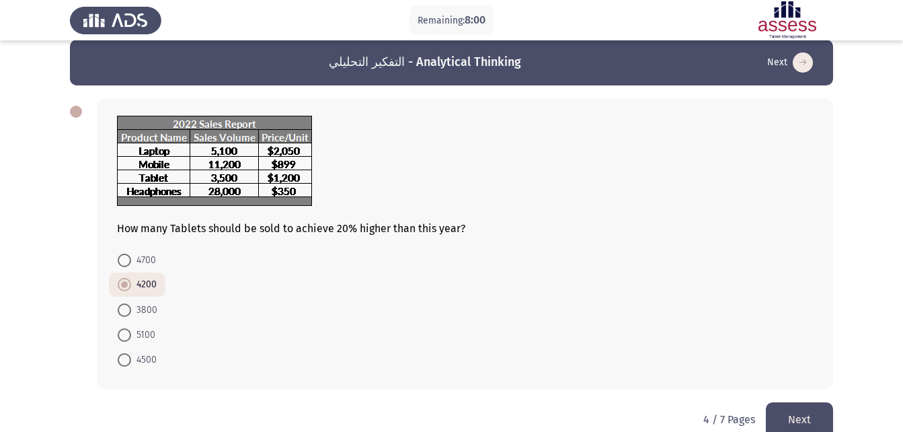
scroll to position [27, 0]
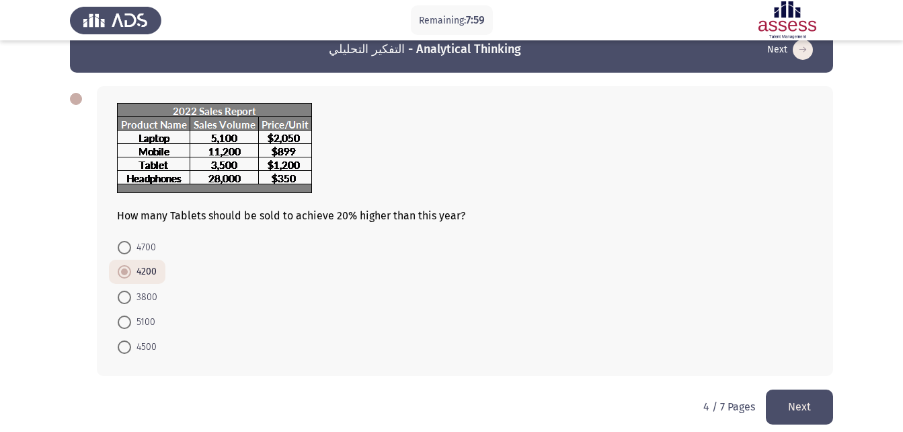
click at [818, 408] on button "Next" at bounding box center [799, 406] width 67 height 34
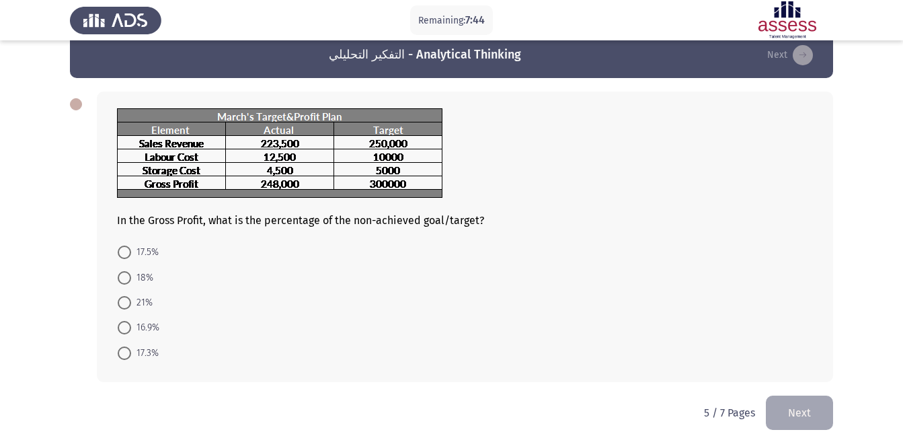
scroll to position [39, 0]
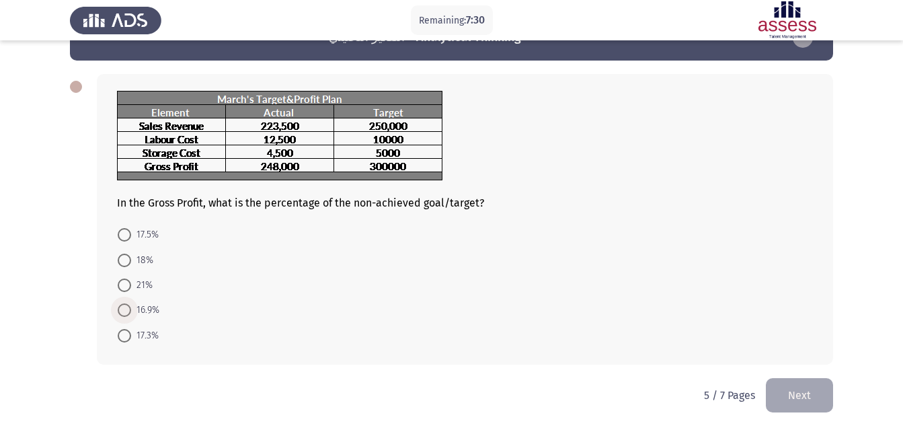
click at [128, 305] on span at bounding box center [124, 309] width 13 height 13
click at [128, 305] on input "16.9%" at bounding box center [124, 309] width 13 height 13
radio input "true"
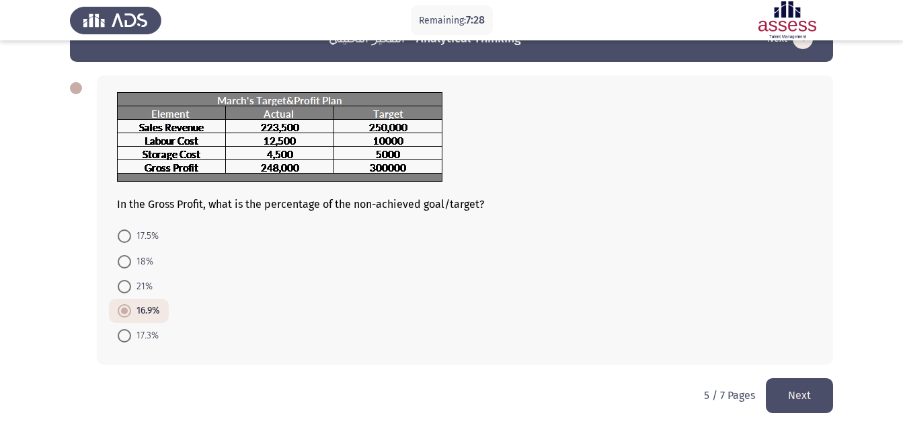
click at [799, 400] on button "Next" at bounding box center [799, 395] width 67 height 34
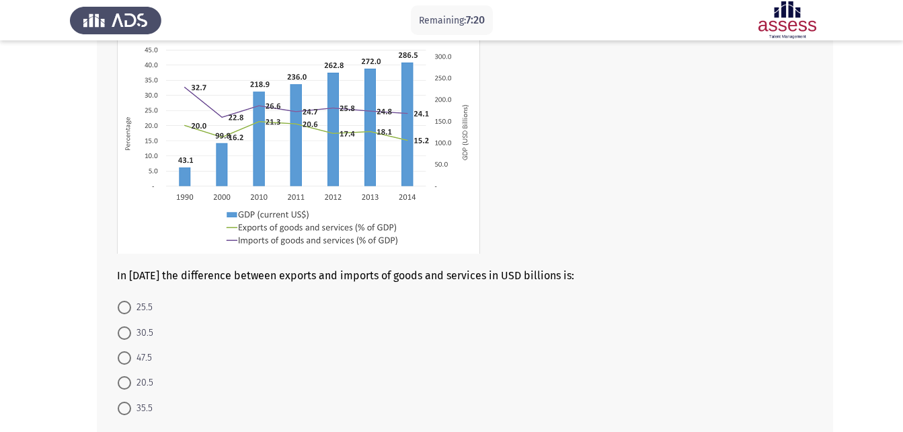
scroll to position [104, 0]
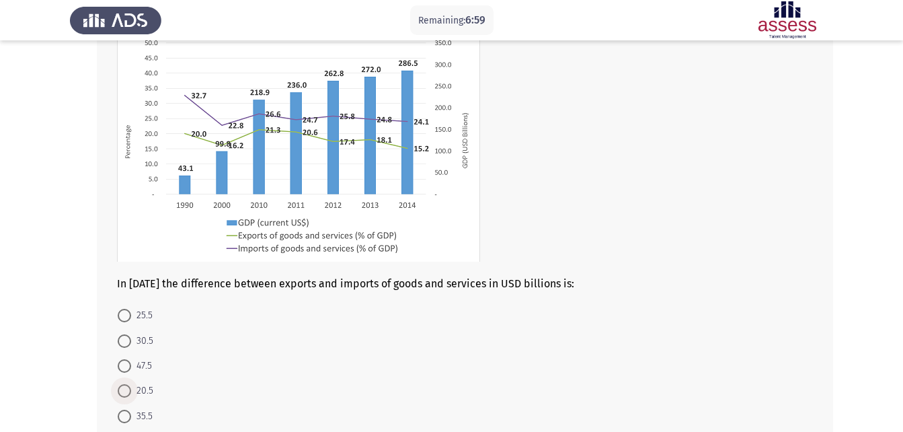
click at [122, 382] on label "20.5" at bounding box center [136, 390] width 36 height 16
click at [122, 384] on input "20.5" at bounding box center [124, 390] width 13 height 13
radio input "true"
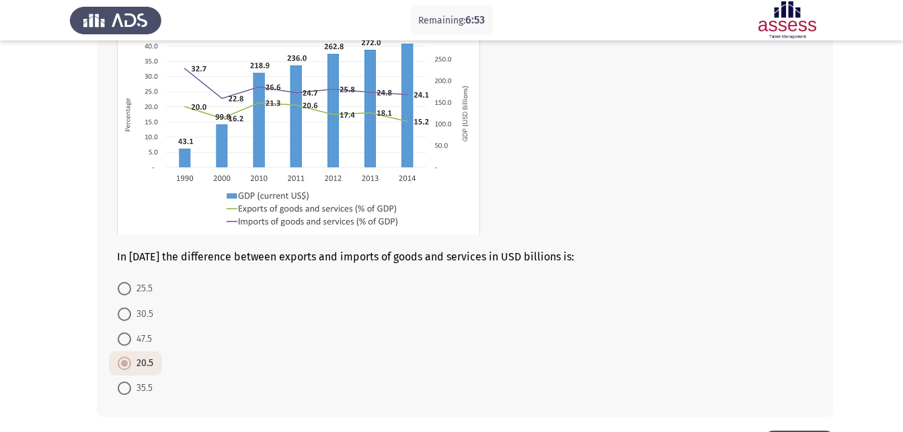
scroll to position [157, 0]
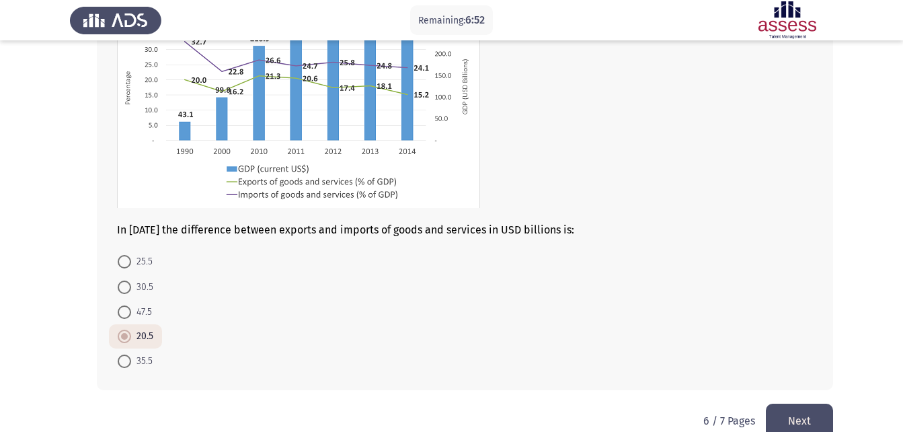
click at [827, 409] on button "Next" at bounding box center [799, 420] width 67 height 34
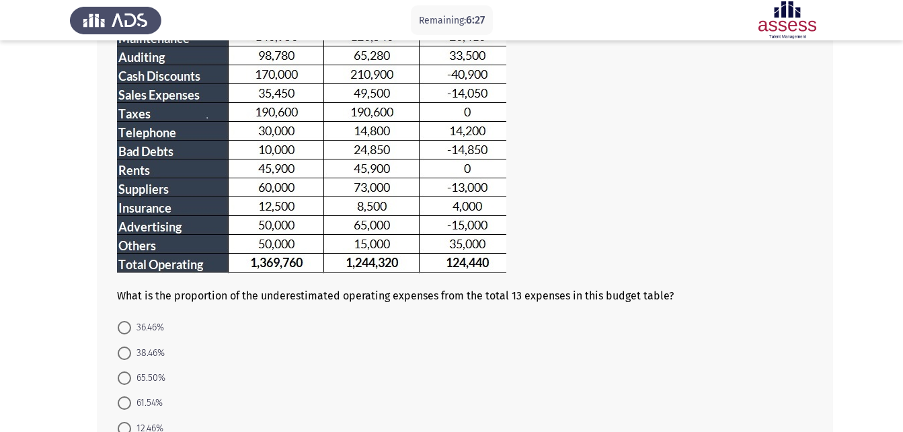
scroll to position [188, 0]
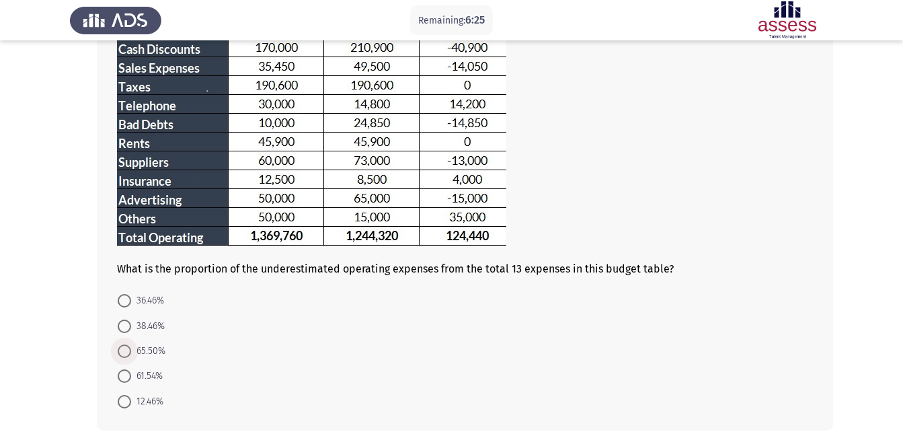
click at [128, 346] on span at bounding box center [124, 350] width 13 height 13
click at [128, 346] on input "65.50%" at bounding box center [124, 350] width 13 height 13
radio input "true"
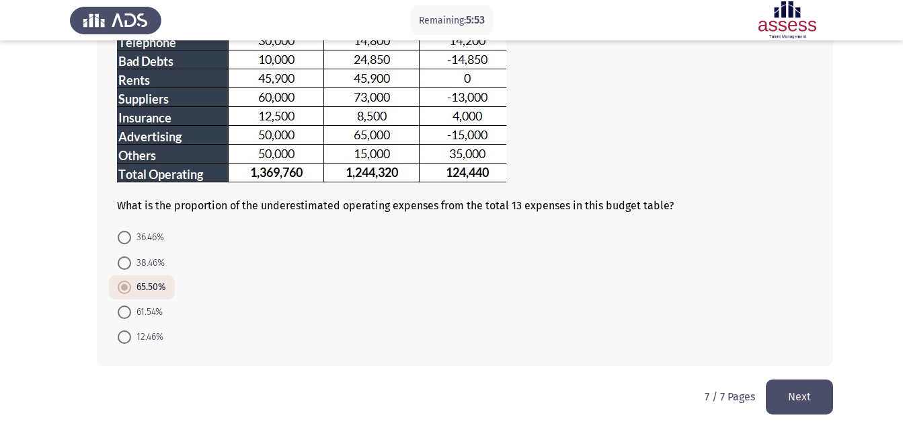
scroll to position [253, 0]
click at [787, 383] on button "Next" at bounding box center [799, 395] width 67 height 34
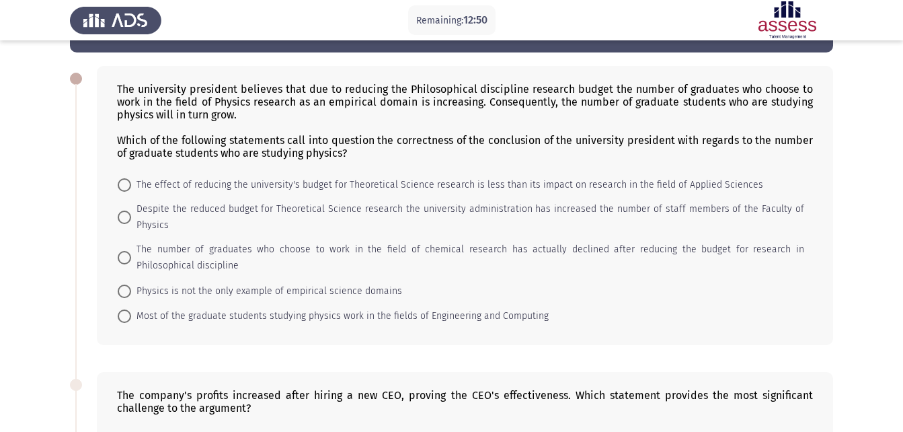
scroll to position [67, 0]
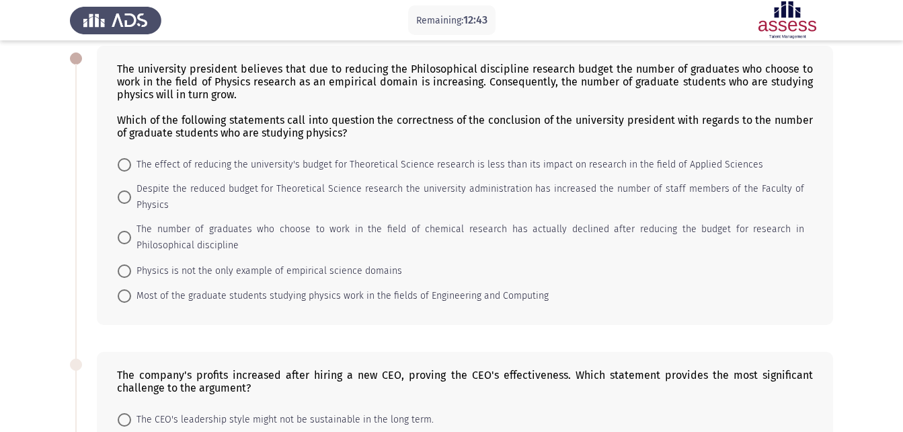
click at [131, 221] on span "The number of graduates who choose to work in the field of chemical research ha…" at bounding box center [467, 237] width 673 height 32
click at [131, 231] on input "The number of graduates who choose to work in the field of chemical research ha…" at bounding box center [124, 237] width 13 height 13
radio input "true"
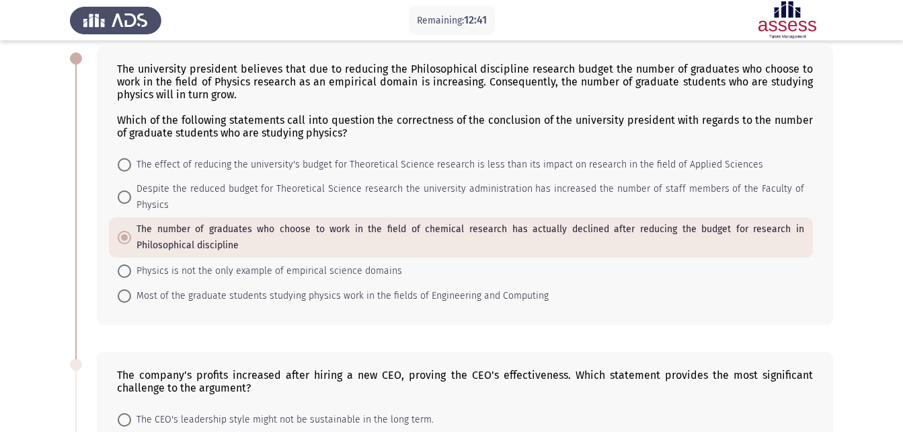
scroll to position [444, 0]
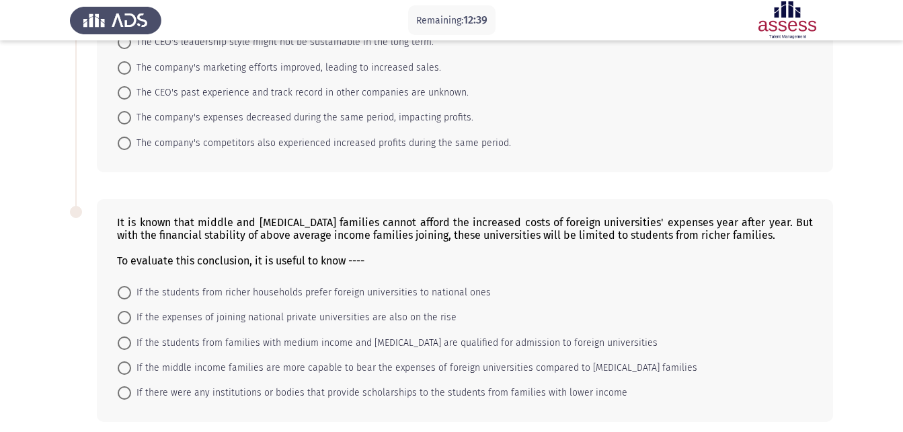
click at [899, 160] on app-assessment-container "Remaining: 12:39 التفكير النقدي - Critical Thinking Next The university preside…" at bounding box center [451, 21] width 903 height 825
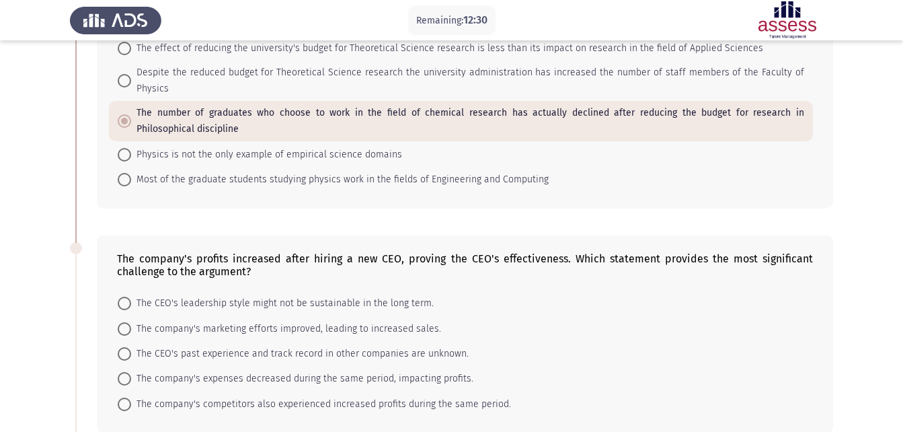
scroll to position [210, 0]
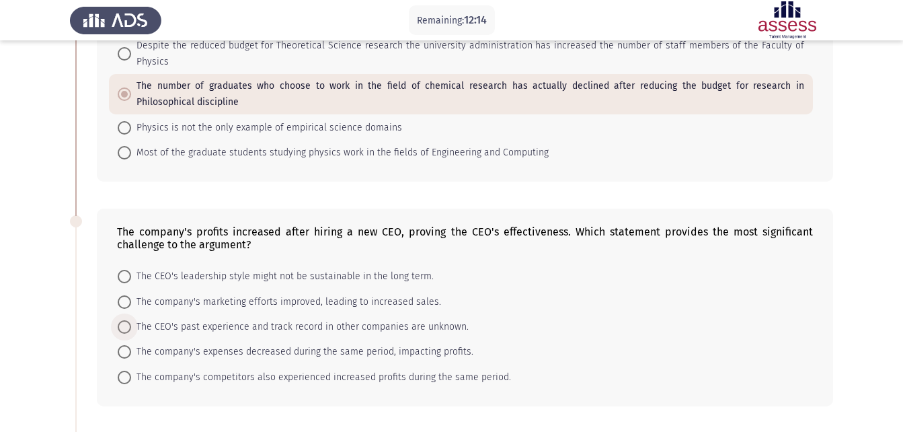
click at [121, 320] on span at bounding box center [124, 326] width 13 height 13
click at [121, 320] on input "The CEO's past experience and track record in other companies are unknown." at bounding box center [124, 326] width 13 height 13
radio input "true"
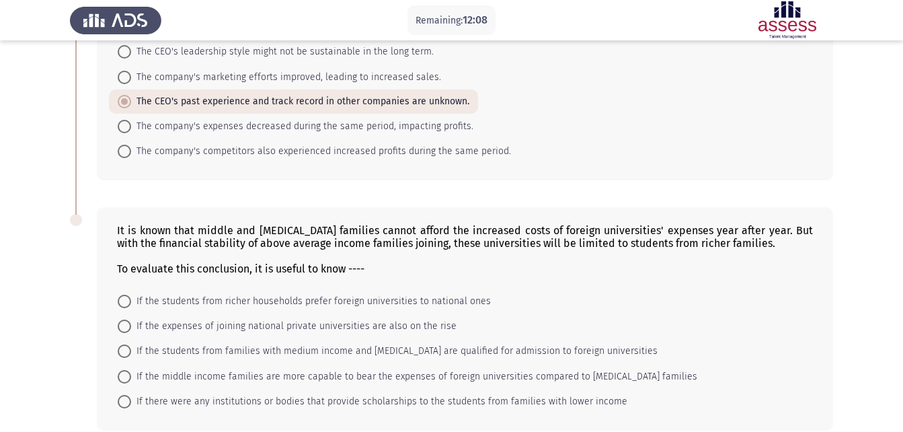
scroll to position [462, 0]
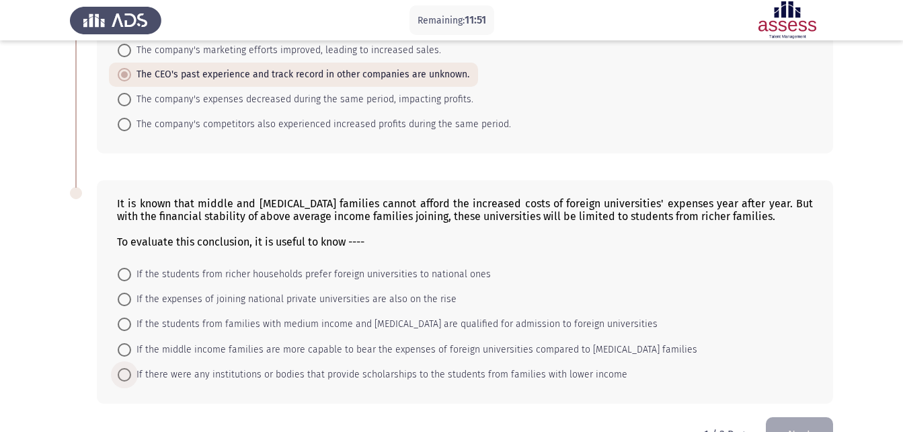
click at [125, 368] on span at bounding box center [124, 374] width 13 height 13
click at [125, 368] on input "If there were any institutions or bodies that provide scholarships to the stude…" at bounding box center [124, 374] width 13 height 13
radio input "true"
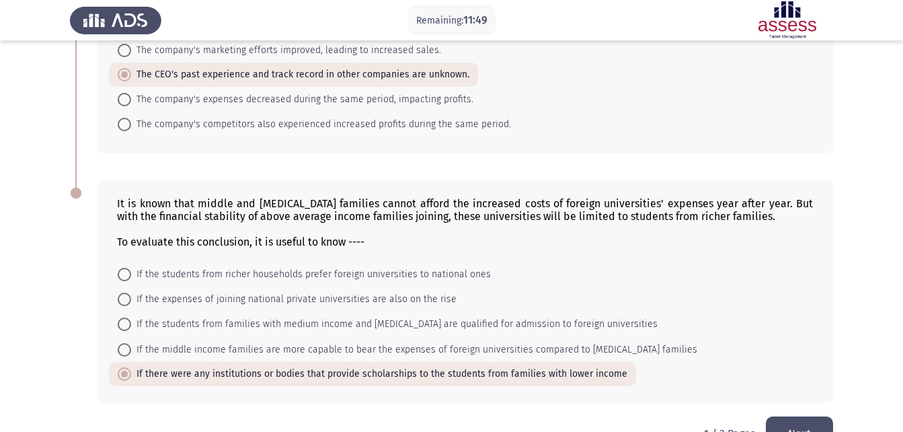
click at [817, 416] on button "Next" at bounding box center [799, 433] width 67 height 34
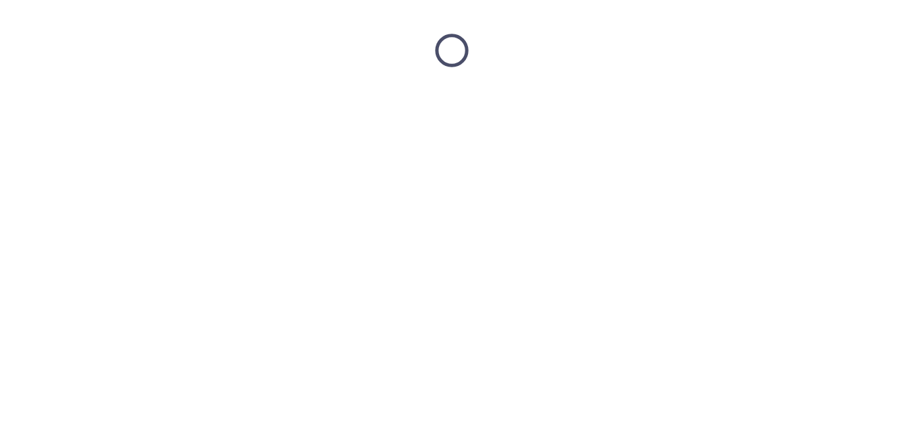
scroll to position [0, 0]
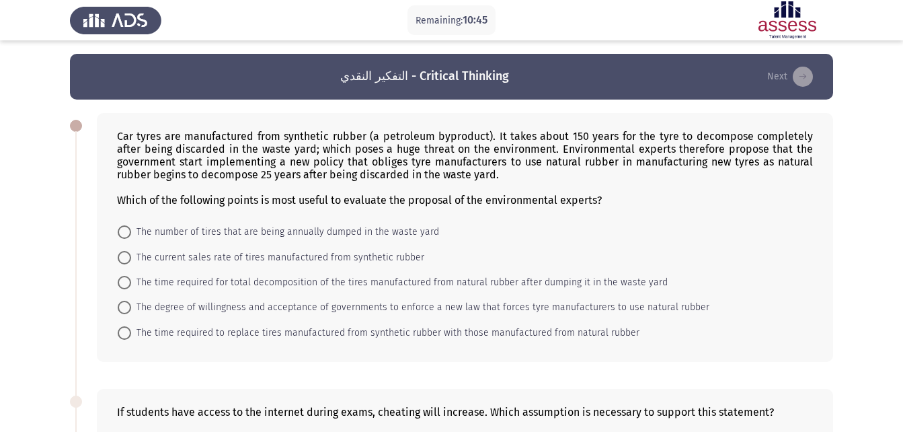
click at [122, 249] on label "The current sales rate of tires manufactured from synthetic rubber" at bounding box center [271, 257] width 307 height 16
click at [122, 251] on input "The current sales rate of tires manufactured from synthetic rubber" at bounding box center [124, 257] width 13 height 13
radio input "true"
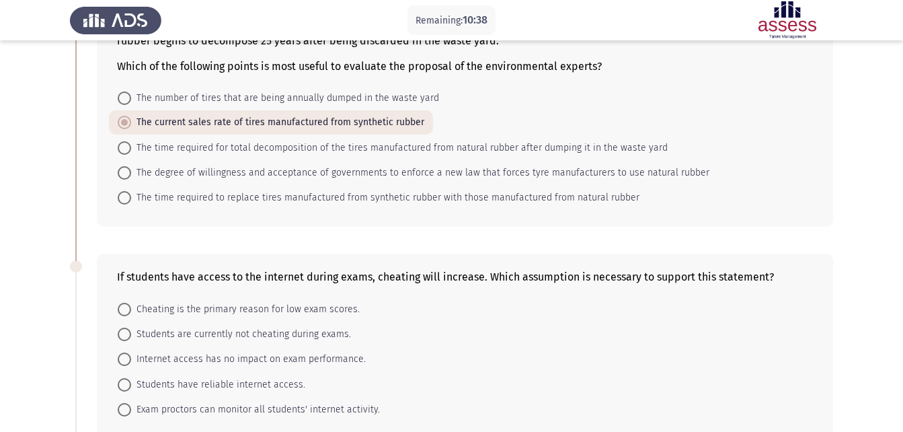
scroll to position [134, 0]
click at [131, 387] on span "Students have reliable internet access." at bounding box center [218, 384] width 174 height 16
click at [131, 387] on input "Students have reliable internet access." at bounding box center [124, 383] width 13 height 13
radio input "true"
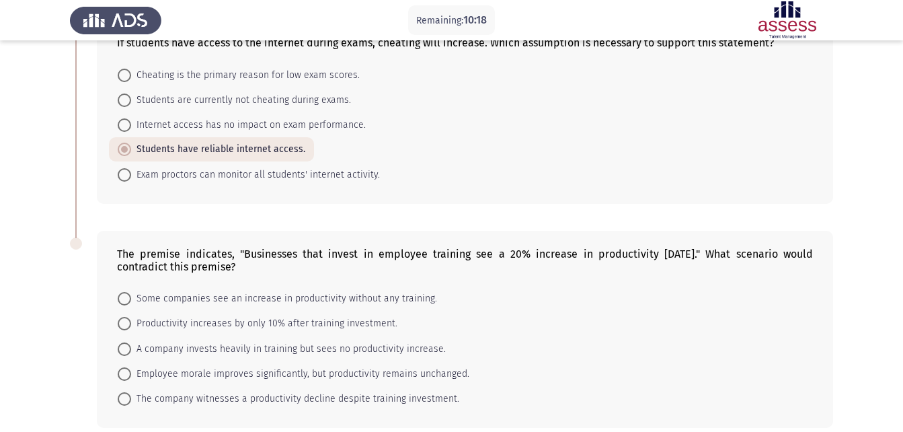
scroll to position [377, 0]
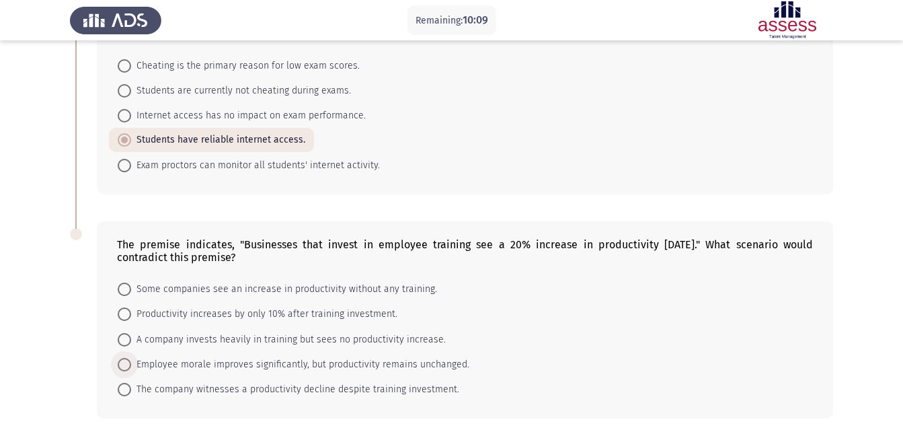
click at [118, 363] on span at bounding box center [124, 364] width 13 height 13
click at [118, 363] on input "Employee morale improves significantly, but productivity remains unchanged." at bounding box center [124, 364] width 13 height 13
radio input "true"
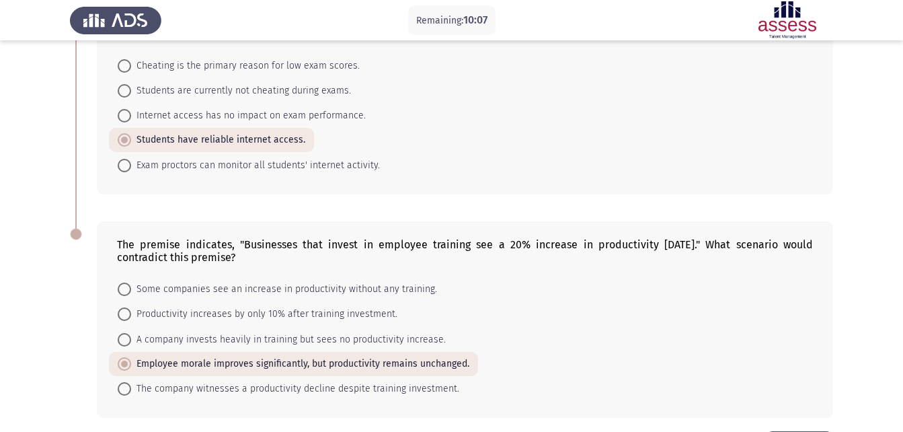
scroll to position [430, 0]
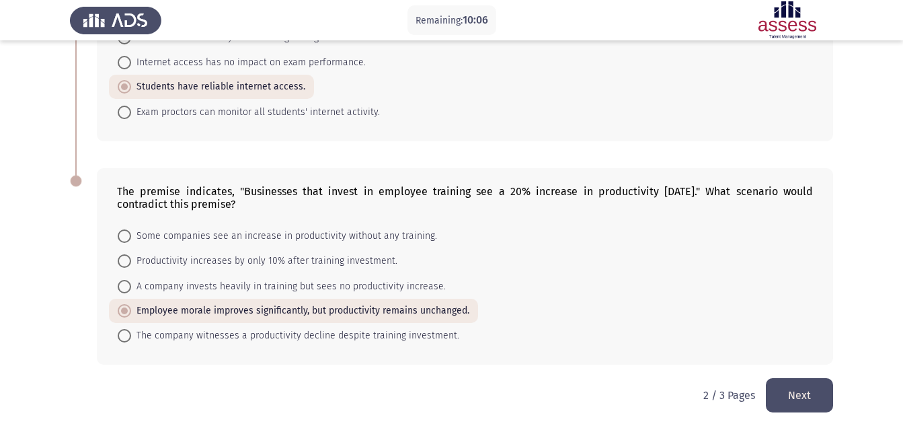
click at [815, 394] on button "Next" at bounding box center [799, 395] width 67 height 34
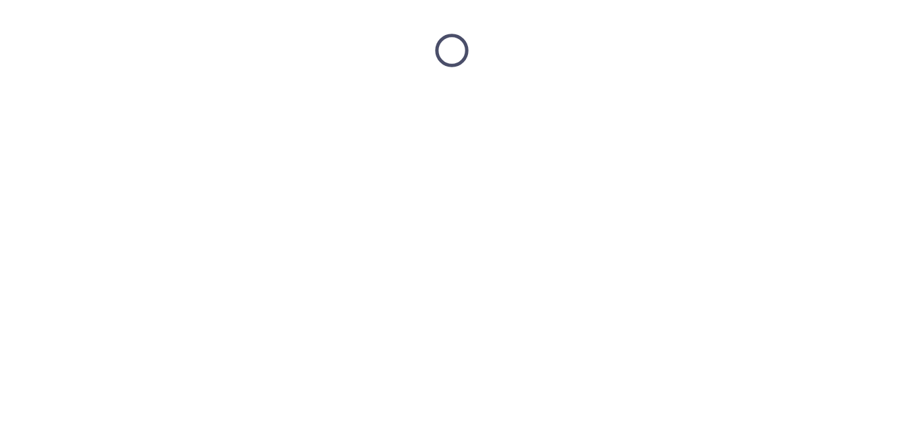
scroll to position [0, 0]
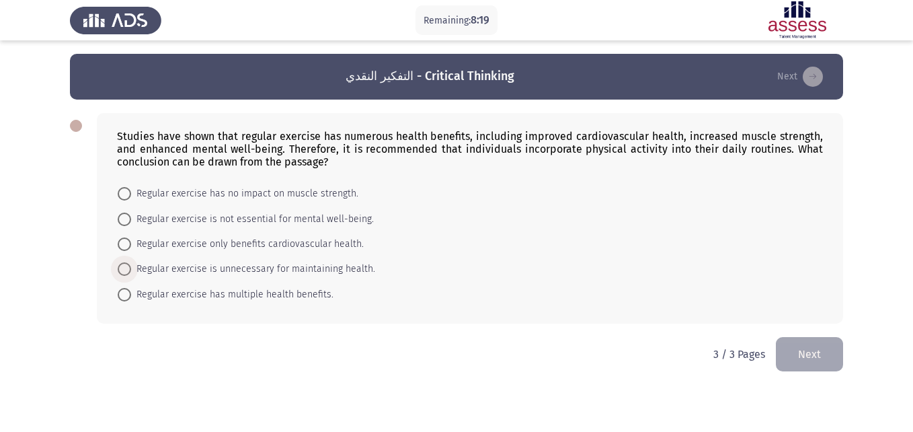
click at [120, 263] on span at bounding box center [124, 268] width 13 height 13
click at [120, 263] on input "Regular exercise is unnecessary for maintaining health." at bounding box center [124, 268] width 13 height 13
radio input "true"
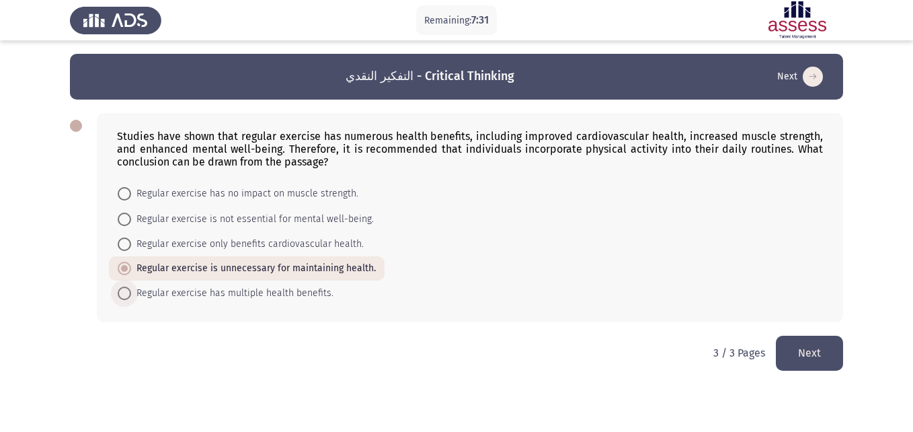
click at [302, 290] on span "Regular exercise has multiple health benefits." at bounding box center [232, 293] width 202 height 16
click at [131, 290] on input "Regular exercise has multiple health benefits." at bounding box center [124, 292] width 13 height 13
radio input "true"
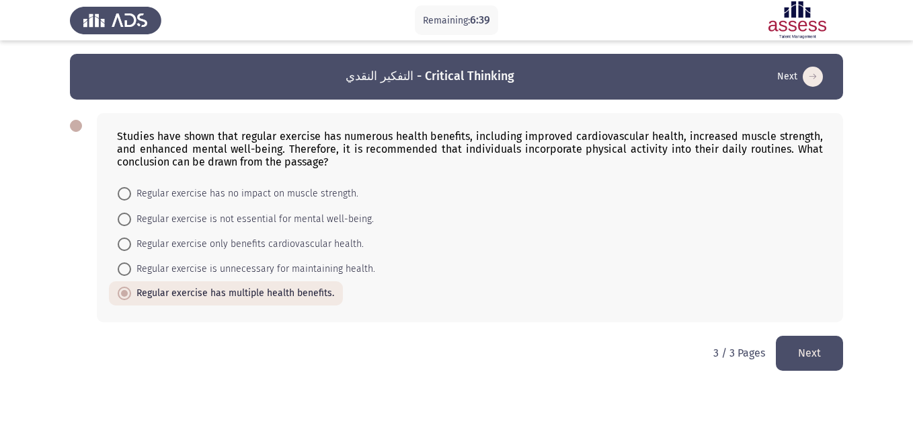
click at [303, 241] on span "Regular exercise only benefits cardiovascular health." at bounding box center [247, 244] width 233 height 16
click at [131, 241] on input "Regular exercise only benefits cardiovascular health." at bounding box center [124, 243] width 13 height 13
radio input "true"
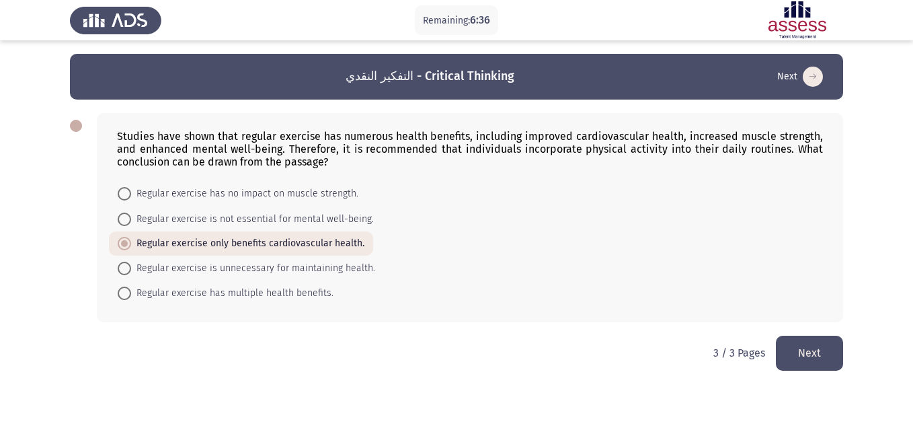
click at [797, 354] on button "Next" at bounding box center [809, 352] width 67 height 34
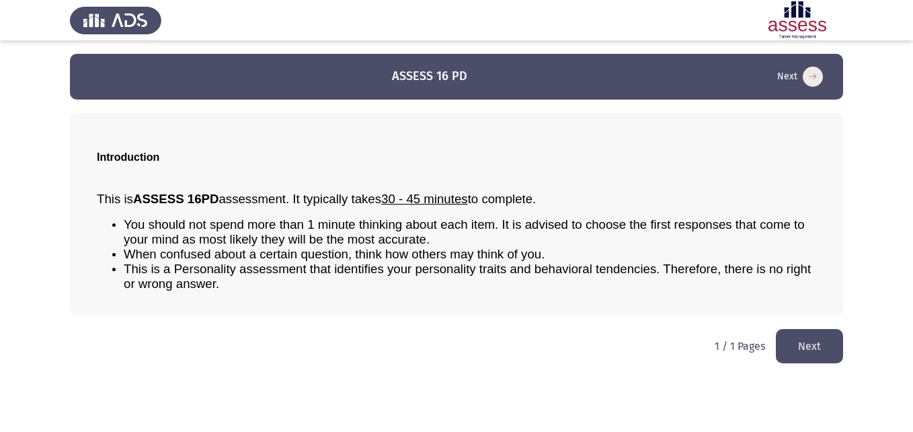
click at [823, 350] on button "Next" at bounding box center [809, 346] width 67 height 34
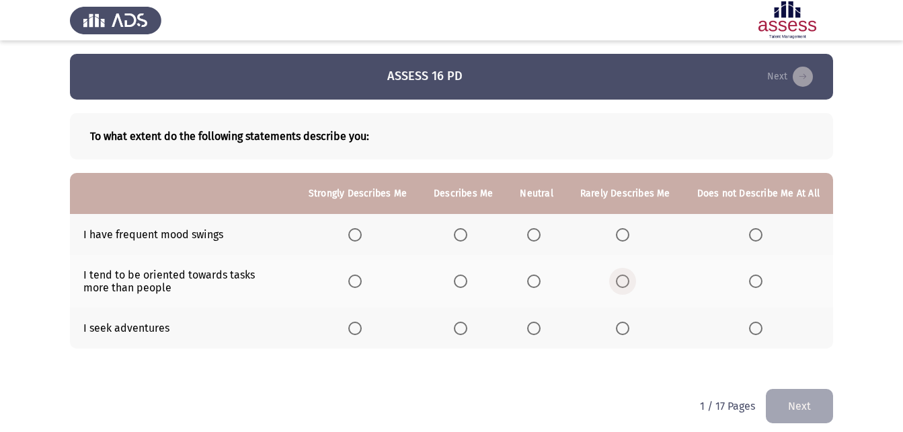
click at [628, 276] on span "Select an option" at bounding box center [622, 280] width 13 height 13
click at [628, 276] on input "Select an option" at bounding box center [622, 280] width 13 height 13
click at [467, 235] on span "Select an option" at bounding box center [460, 234] width 13 height 13
click at [467, 235] on input "Select an option" at bounding box center [460, 234] width 13 height 13
click at [545, 329] on label "Select an option" at bounding box center [536, 327] width 19 height 13
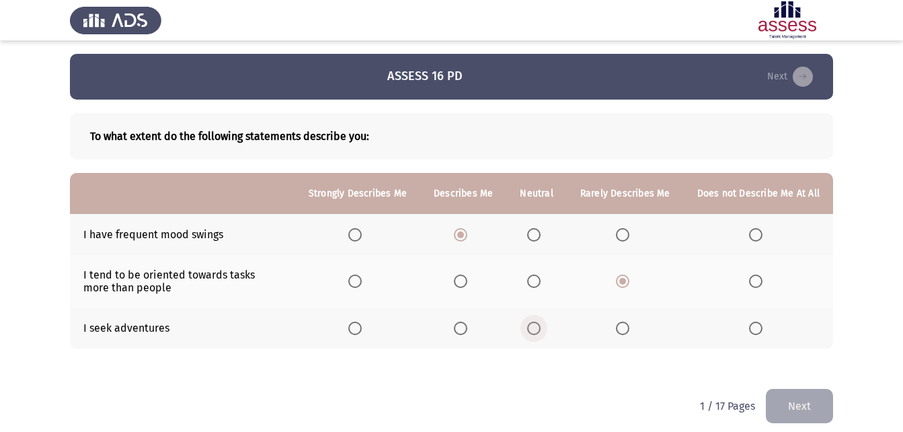
click at [540, 329] on input "Select an option" at bounding box center [533, 327] width 13 height 13
click at [795, 399] on button "Next" at bounding box center [799, 406] width 67 height 34
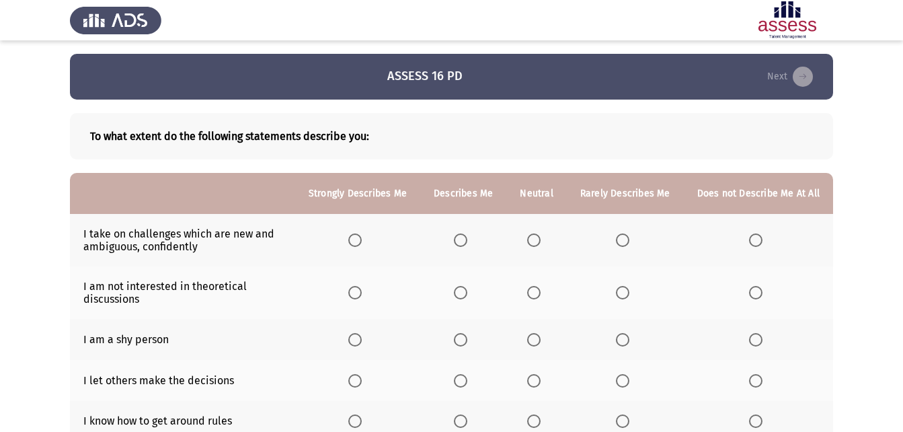
click at [616, 333] on th at bounding box center [625, 339] width 117 height 41
click at [627, 335] on span "Select an option" at bounding box center [622, 339] width 13 height 13
click at [627, 335] on input "Select an option" at bounding box center [622, 339] width 13 height 13
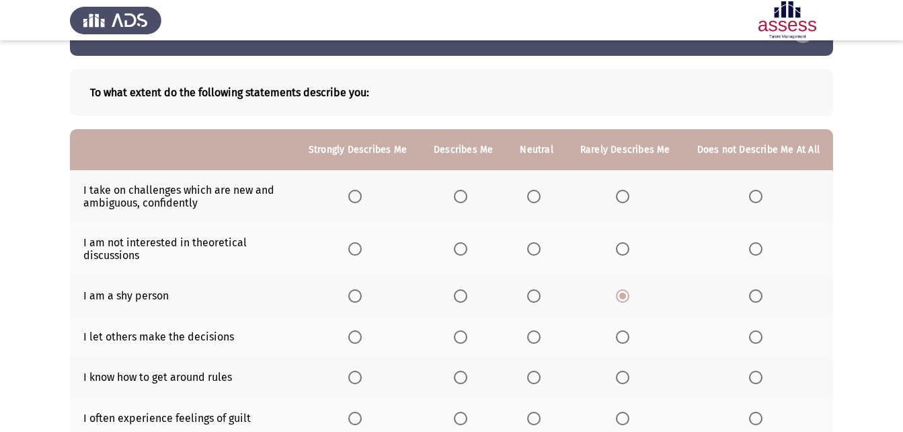
scroll to position [67, 0]
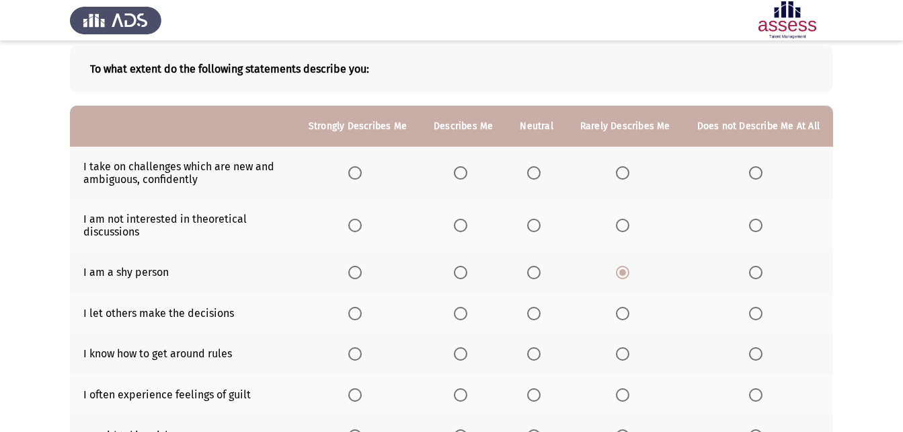
click at [362, 174] on span "Select an option" at bounding box center [354, 172] width 13 height 13
click at [362, 174] on input "Select an option" at bounding box center [354, 172] width 13 height 13
click at [752, 221] on span "Select an option" at bounding box center [755, 224] width 13 height 13
click at [752, 221] on input "Select an option" at bounding box center [755, 224] width 13 height 13
click at [362, 355] on span "Select an option" at bounding box center [354, 353] width 13 height 13
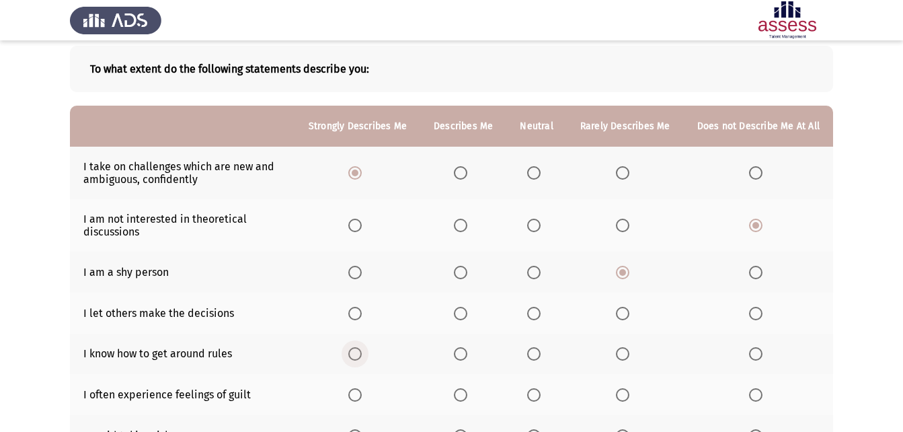
click at [362, 355] on input "Select an option" at bounding box center [354, 353] width 13 height 13
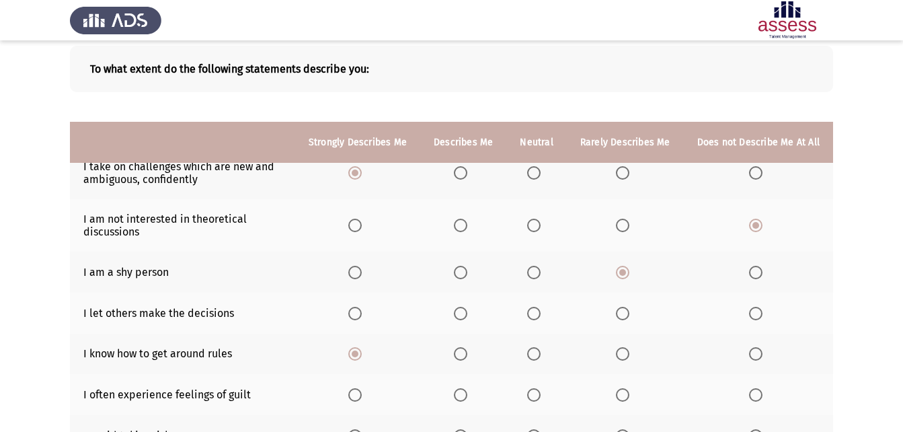
scroll to position [319, 0]
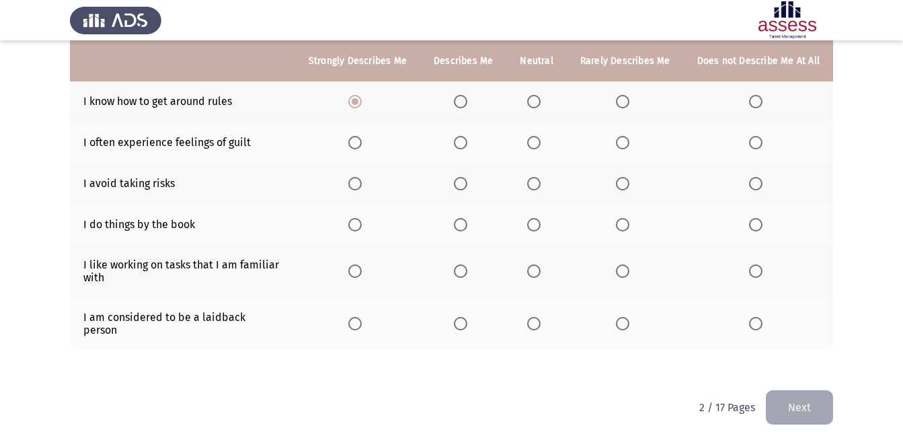
click at [758, 317] on span "Select an option" at bounding box center [755, 323] width 13 height 13
click at [758, 317] on input "Select an option" at bounding box center [755, 323] width 13 height 13
click at [359, 272] on span "Select an option" at bounding box center [354, 270] width 13 height 13
click at [359, 272] on input "Select an option" at bounding box center [354, 270] width 13 height 13
click at [467, 225] on span "Select an option" at bounding box center [460, 224] width 13 height 13
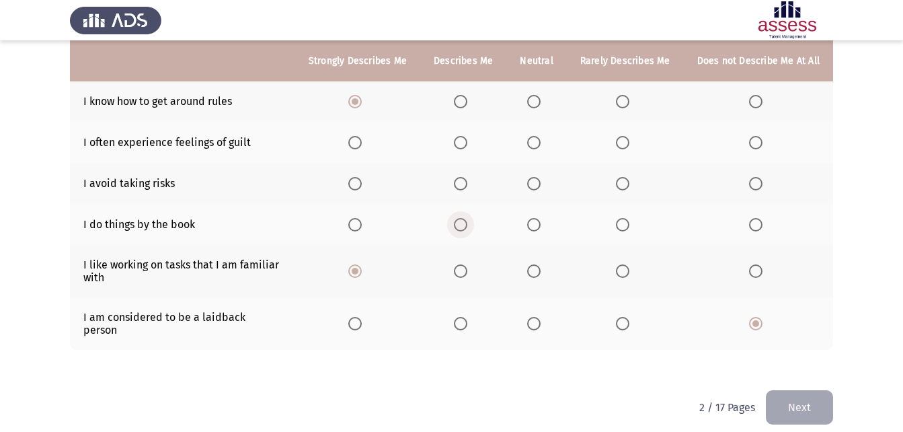
click at [467, 225] on input "Select an option" at bounding box center [460, 224] width 13 height 13
click at [362, 182] on span "Select an option" at bounding box center [354, 183] width 13 height 13
click at [362, 182] on input "Select an option" at bounding box center [354, 183] width 13 height 13
click at [467, 139] on span "Select an option" at bounding box center [460, 142] width 13 height 13
click at [467, 139] on input "Select an option" at bounding box center [460, 142] width 13 height 13
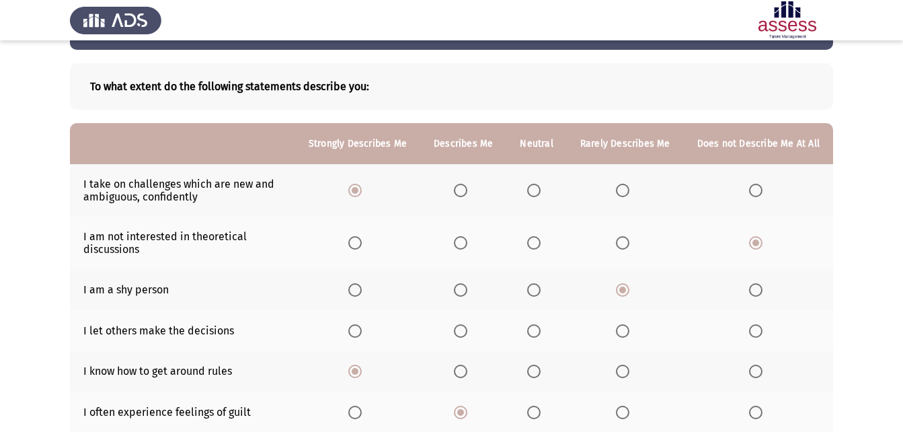
scroll to position [41, 0]
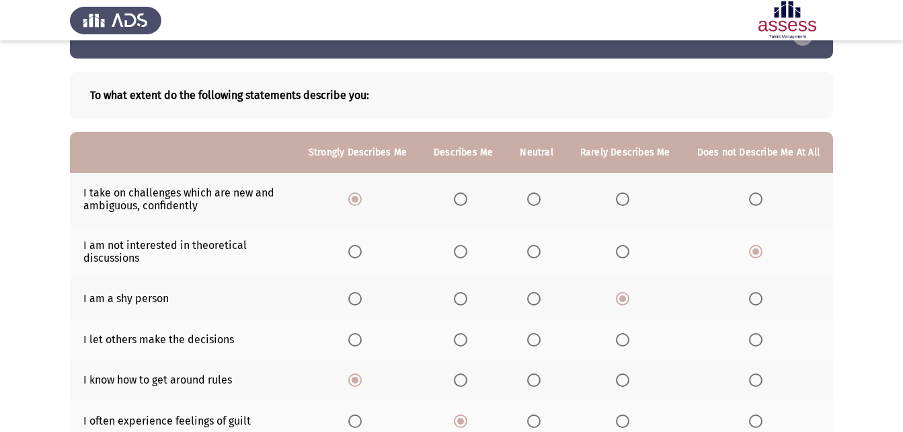
click at [362, 341] on span "Select an option" at bounding box center [354, 339] width 13 height 13
click at [362, 341] on input "Select an option" at bounding box center [354, 339] width 13 height 13
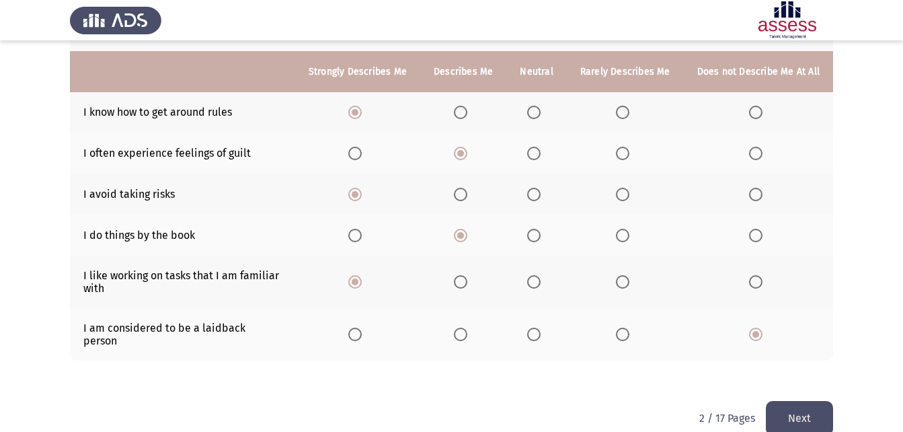
scroll to position [319, 0]
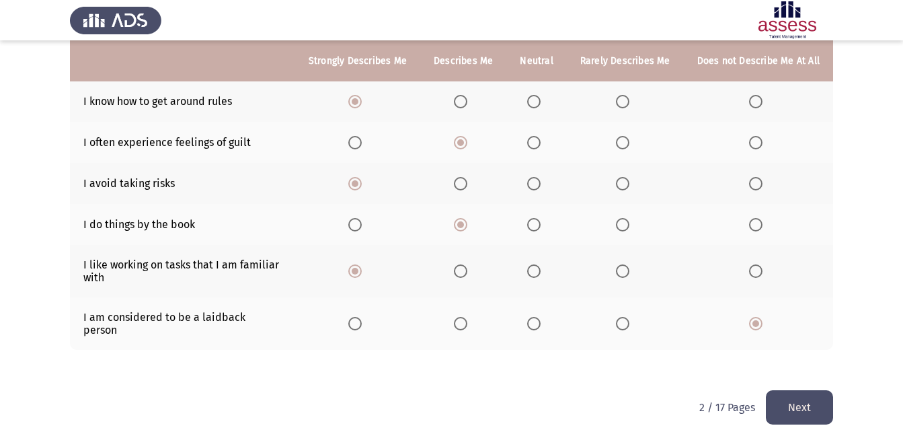
click at [795, 390] on button "Next" at bounding box center [799, 407] width 67 height 34
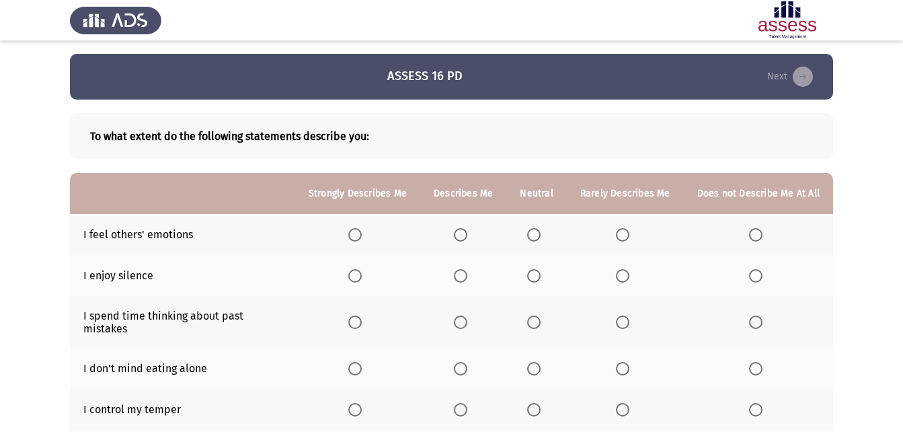
click at [360, 282] on span "Select an option" at bounding box center [354, 275] width 13 height 13
click at [360, 282] on input "Select an option" at bounding box center [354, 275] width 13 height 13
click at [756, 315] on span "Select an option" at bounding box center [755, 321] width 13 height 13
click at [756, 315] on input "Select an option" at bounding box center [755, 321] width 13 height 13
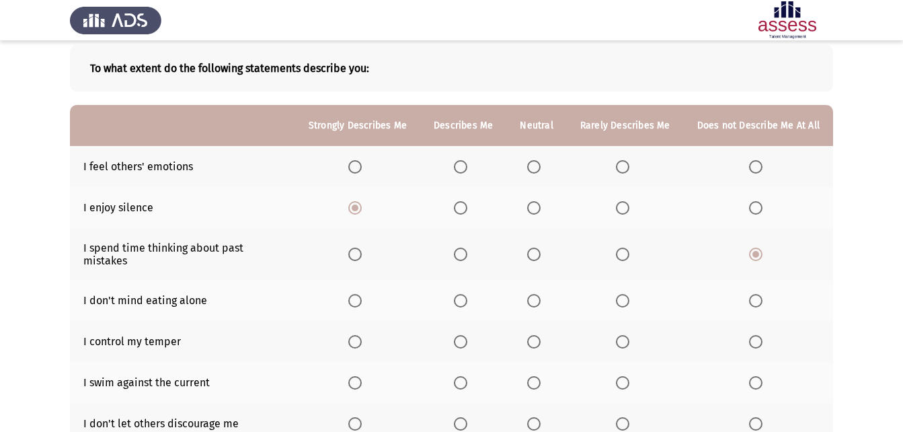
scroll to position [81, 0]
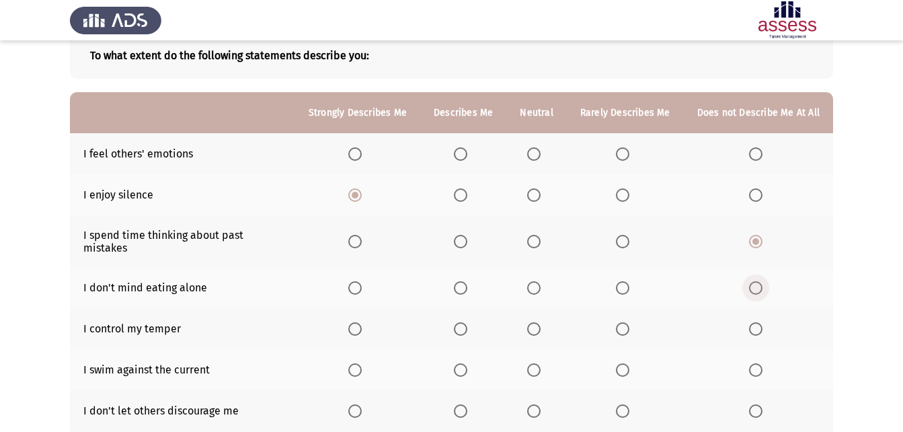
click at [756, 281] on span "Select an option" at bounding box center [755, 287] width 13 height 13
click at [756, 281] on input "Select an option" at bounding box center [755, 287] width 13 height 13
click at [464, 322] on span "Select an option" at bounding box center [460, 328] width 13 height 13
click at [464, 322] on input "Select an option" at bounding box center [460, 328] width 13 height 13
click at [362, 322] on span "Select an option" at bounding box center [354, 328] width 13 height 13
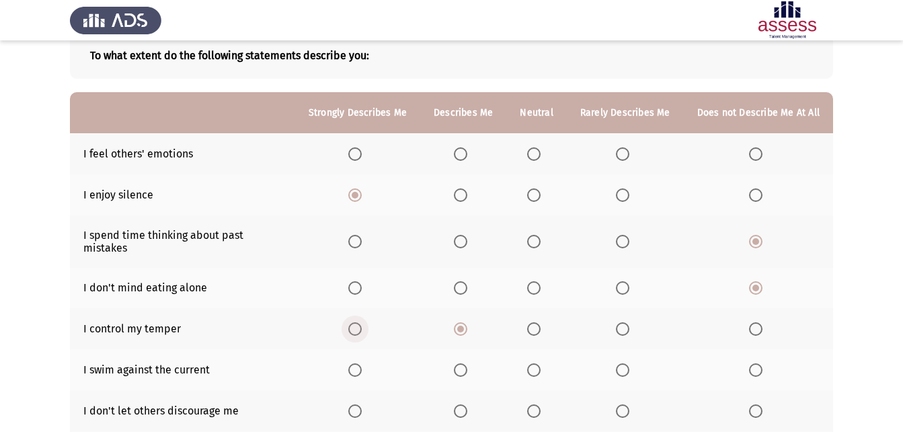
click at [362, 322] on input "Select an option" at bounding box center [354, 328] width 13 height 13
click at [629, 363] on span "Select an option" at bounding box center [622, 369] width 13 height 13
click at [629, 363] on input "Select an option" at bounding box center [622, 369] width 13 height 13
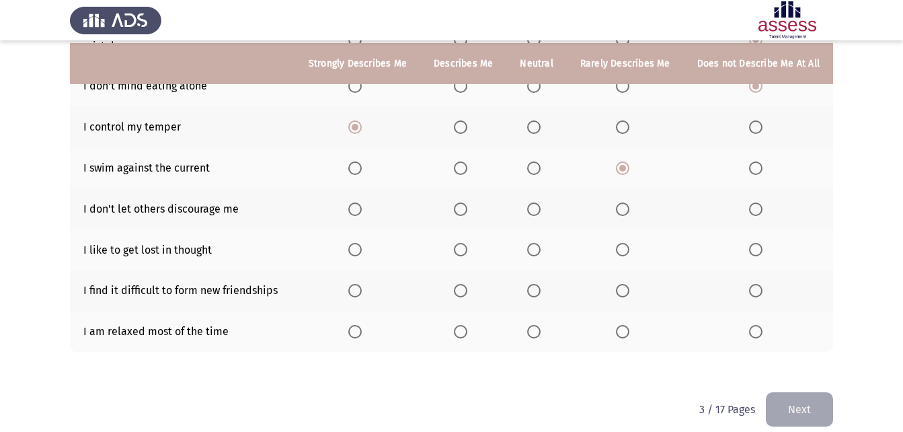
scroll to position [285, 0]
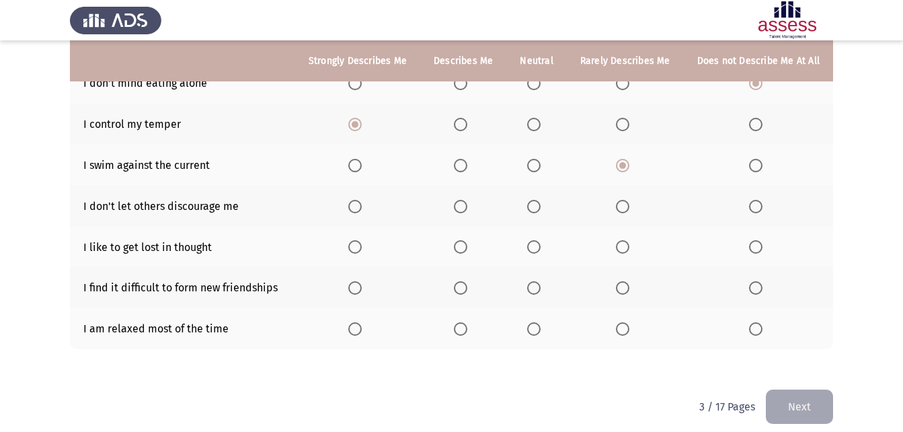
click at [362, 322] on span "Select an option" at bounding box center [354, 328] width 13 height 13
click at [362, 322] on input "Select an option" at bounding box center [354, 328] width 13 height 13
click at [362, 281] on span "Select an option" at bounding box center [354, 287] width 13 height 13
click at [362, 281] on input "Select an option" at bounding box center [354, 287] width 13 height 13
click at [473, 281] on label "Select an option" at bounding box center [463, 287] width 19 height 13
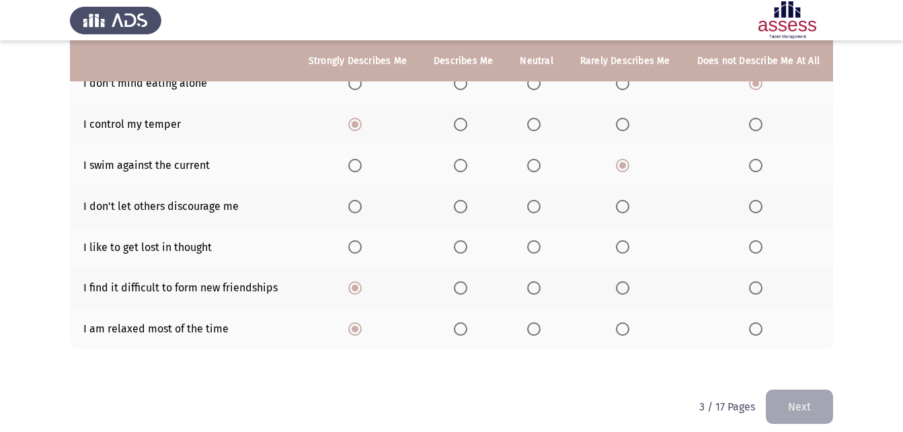
click at [467, 281] on input "Select an option" at bounding box center [460, 287] width 13 height 13
click at [528, 234] on th at bounding box center [536, 247] width 60 height 41
click at [540, 240] on span "Select an option" at bounding box center [533, 246] width 13 height 13
click at [540, 240] on input "Select an option" at bounding box center [533, 246] width 13 height 13
click at [467, 200] on span "Select an option" at bounding box center [460, 206] width 13 height 13
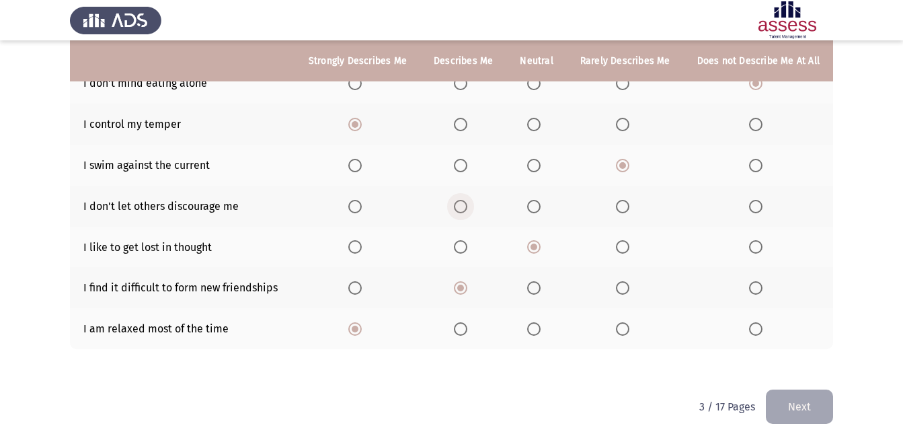
click at [467, 200] on input "Select an option" at bounding box center [460, 206] width 13 height 13
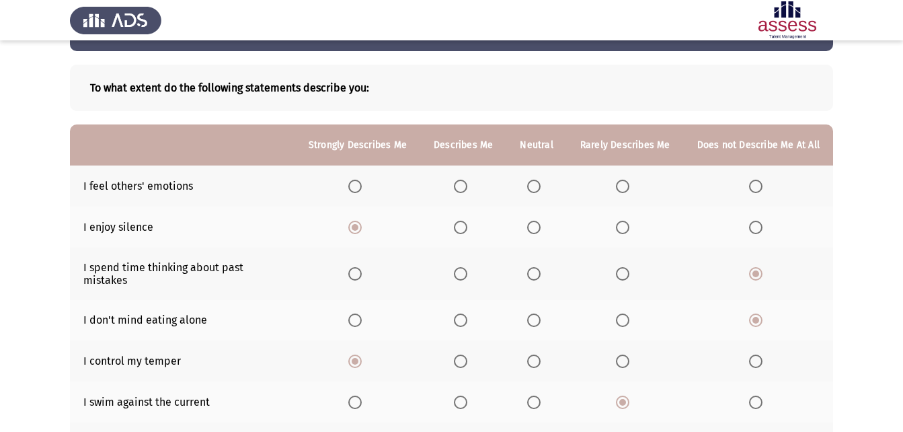
scroll to position [0, 0]
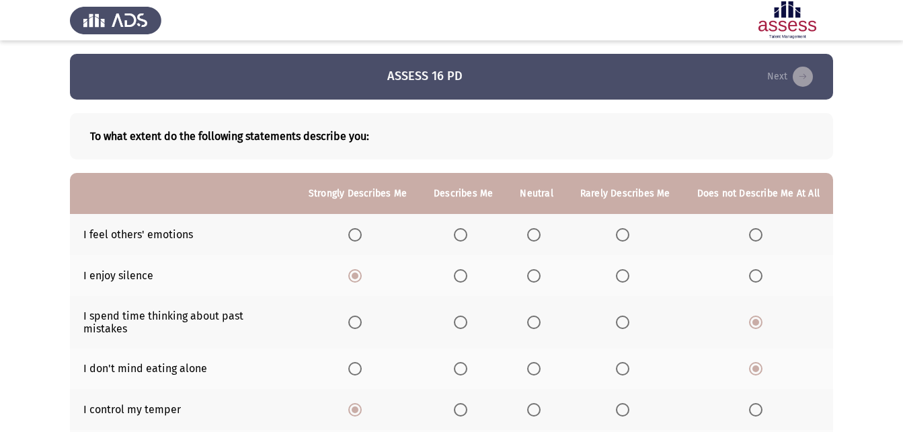
click at [466, 230] on span "Select an option" at bounding box center [460, 234] width 13 height 13
click at [466, 230] on input "Select an option" at bounding box center [460, 234] width 13 height 13
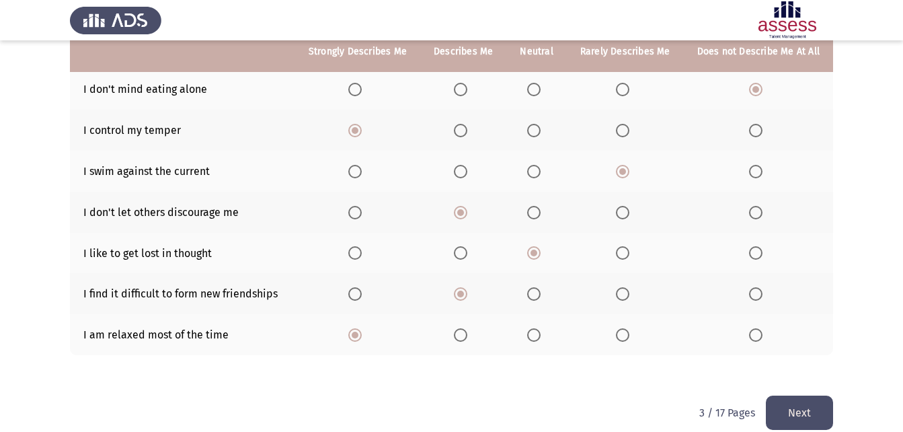
scroll to position [285, 0]
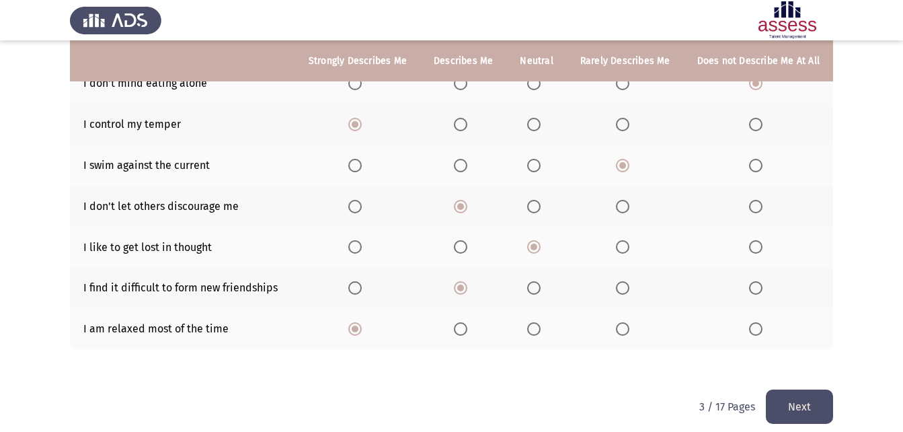
click at [807, 389] on button "Next" at bounding box center [799, 406] width 67 height 34
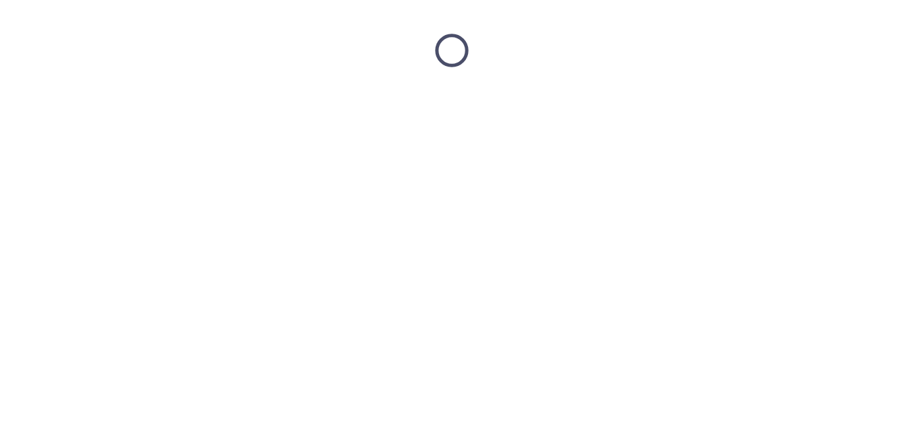
scroll to position [0, 0]
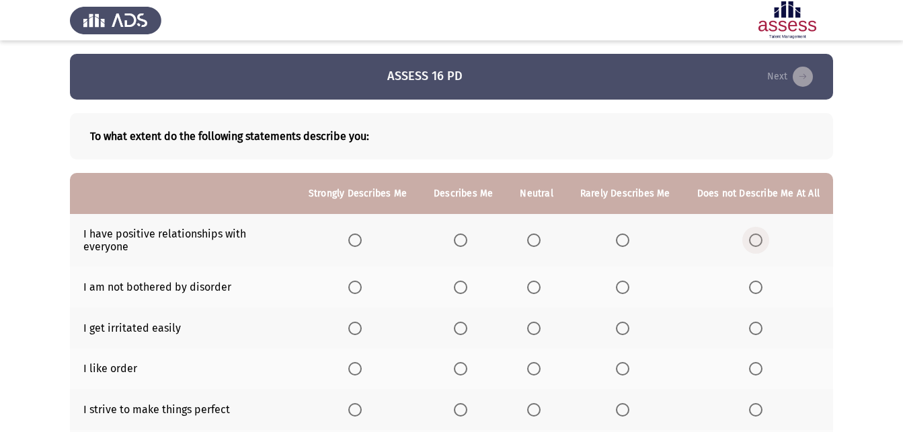
click at [756, 241] on span "Select an option" at bounding box center [755, 239] width 13 height 13
click at [756, 241] on input "Select an option" at bounding box center [755, 239] width 13 height 13
click at [456, 326] on th at bounding box center [463, 327] width 86 height 41
click at [467, 330] on span "Select an option" at bounding box center [460, 327] width 13 height 13
click at [467, 330] on input "Select an option" at bounding box center [460, 327] width 13 height 13
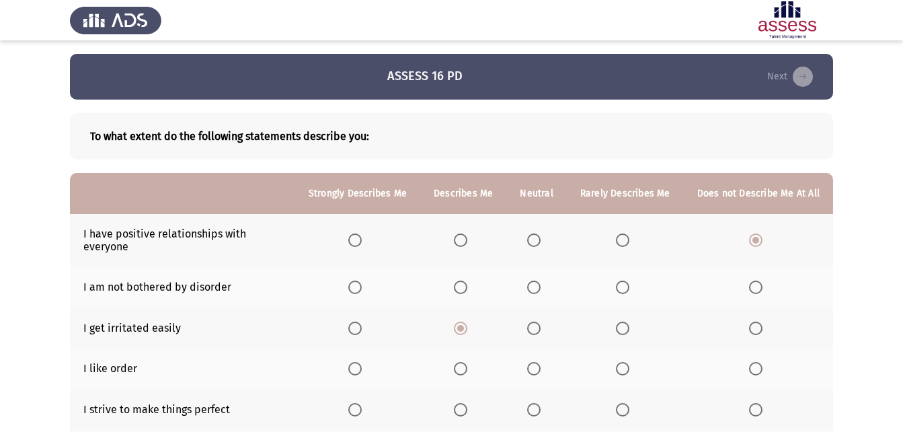
click at [360, 370] on span "Select an option" at bounding box center [354, 368] width 13 height 13
click at [360, 370] on input "Select an option" at bounding box center [354, 368] width 13 height 13
click at [362, 286] on span "Select an option" at bounding box center [354, 286] width 13 height 13
click at [362, 286] on input "Select an option" at bounding box center [354, 286] width 13 height 13
click at [467, 286] on span "Select an option" at bounding box center [460, 286] width 13 height 13
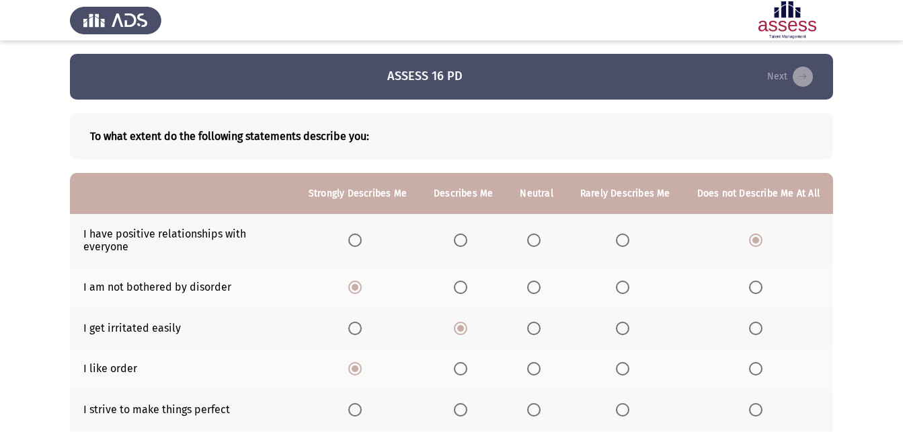
click at [467, 286] on input "Select an option" at bounding box center [460, 286] width 13 height 13
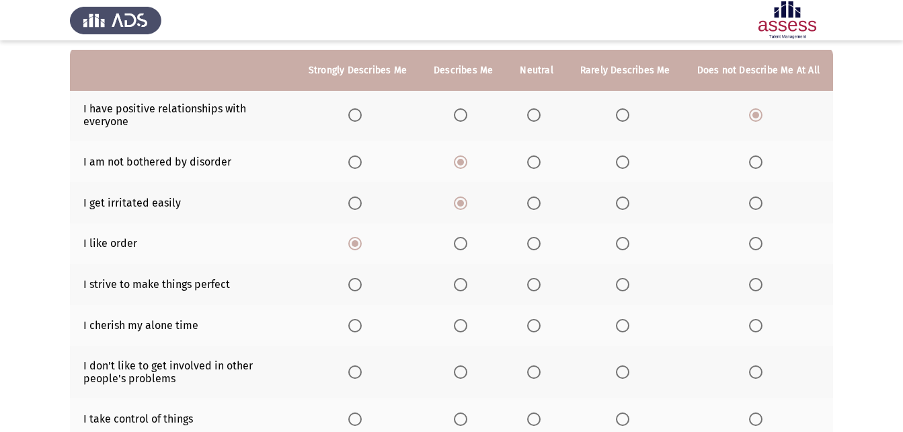
scroll to position [134, 0]
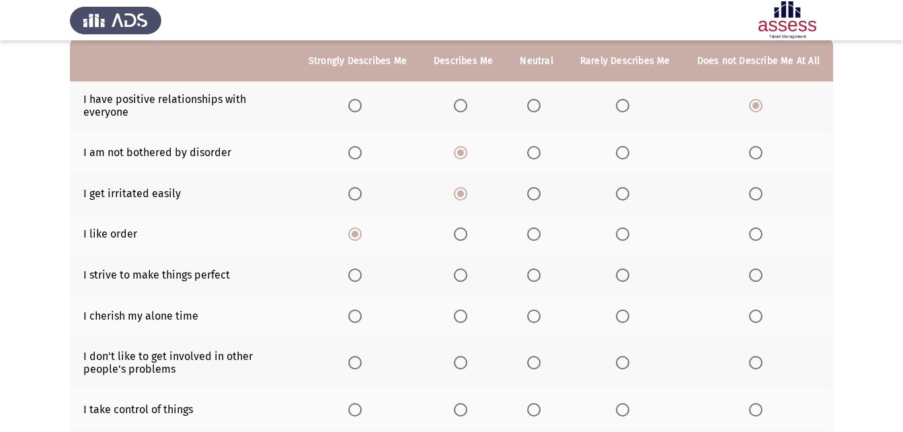
click at [458, 277] on span "Select an option" at bounding box center [460, 274] width 13 height 13
click at [458, 277] on input "Select an option" at bounding box center [460, 274] width 13 height 13
click at [629, 309] on span "Select an option" at bounding box center [622, 315] width 13 height 13
click at [629, 309] on input "Select an option" at bounding box center [622, 315] width 13 height 13
click at [635, 360] on label "Select an option" at bounding box center [625, 362] width 19 height 13
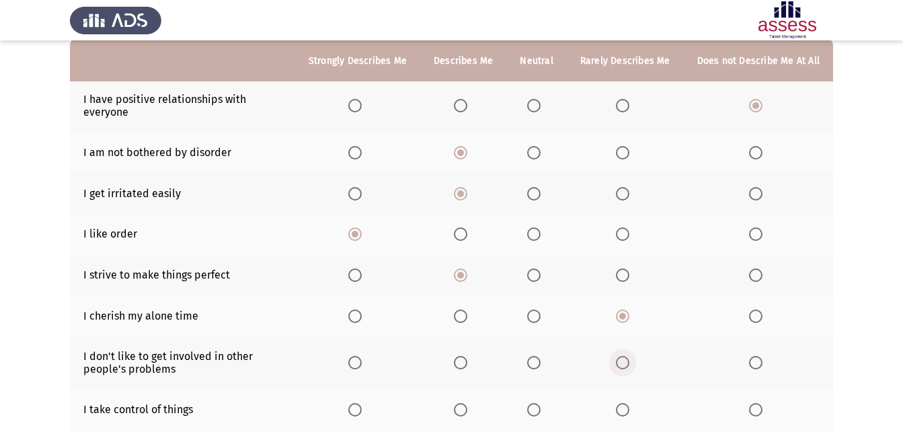
click at [629, 360] on input "Select an option" at bounding box center [622, 362] width 13 height 13
click at [754, 360] on span "Select an option" at bounding box center [755, 362] width 13 height 13
click at [754, 360] on input "Select an option" at bounding box center [755, 362] width 13 height 13
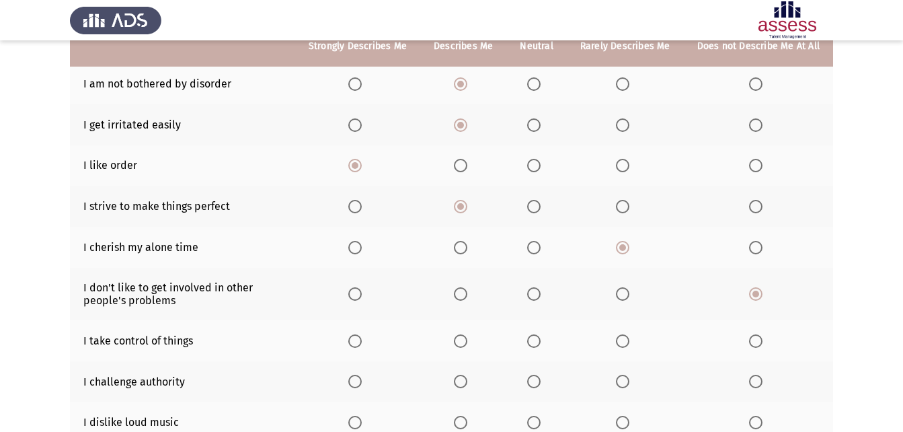
scroll to position [215, 0]
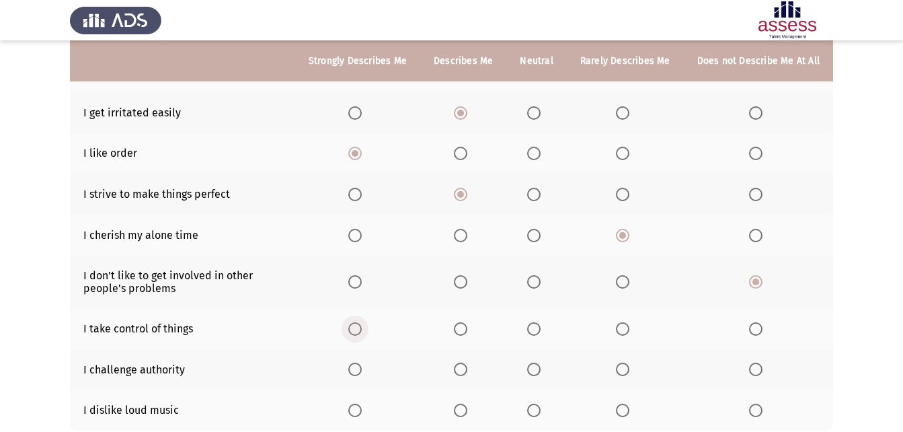
click at [362, 329] on span "Select an option" at bounding box center [354, 328] width 13 height 13
click at [362, 329] on input "Select an option" at bounding box center [354, 328] width 13 height 13
click at [362, 368] on span "Select an option" at bounding box center [354, 368] width 13 height 13
click at [362, 368] on input "Select an option" at bounding box center [354, 368] width 13 height 13
click at [624, 415] on span "Select an option" at bounding box center [622, 409] width 13 height 13
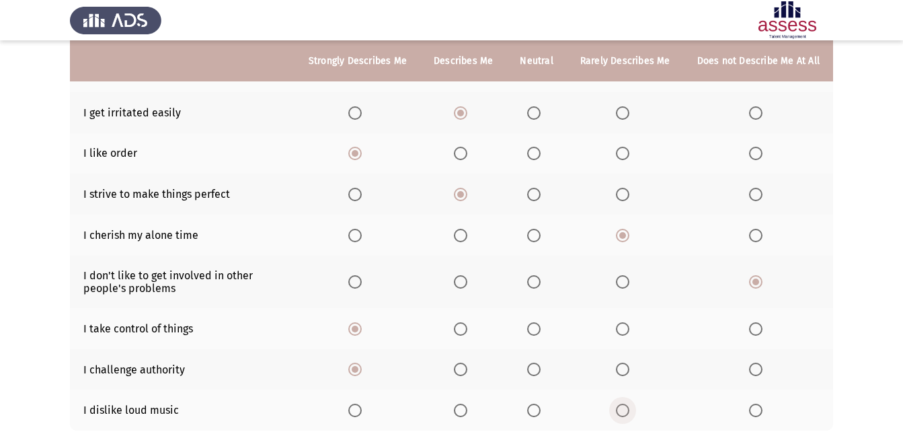
click at [624, 415] on input "Select an option" at bounding box center [622, 409] width 13 height 13
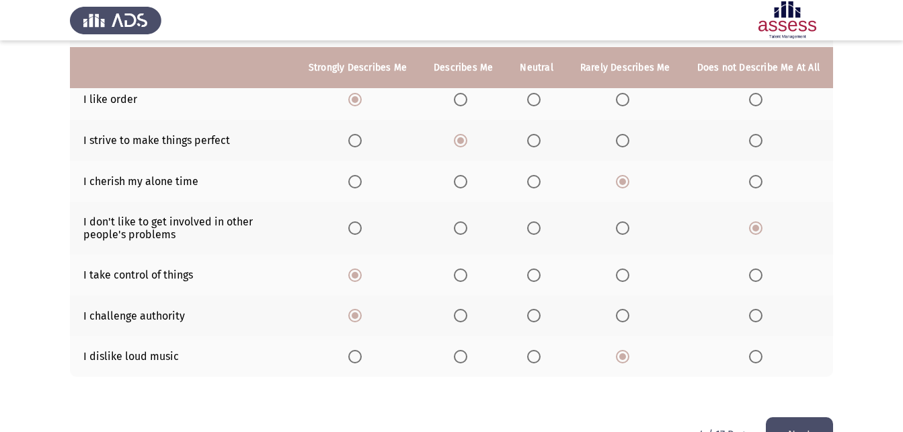
scroll to position [296, 0]
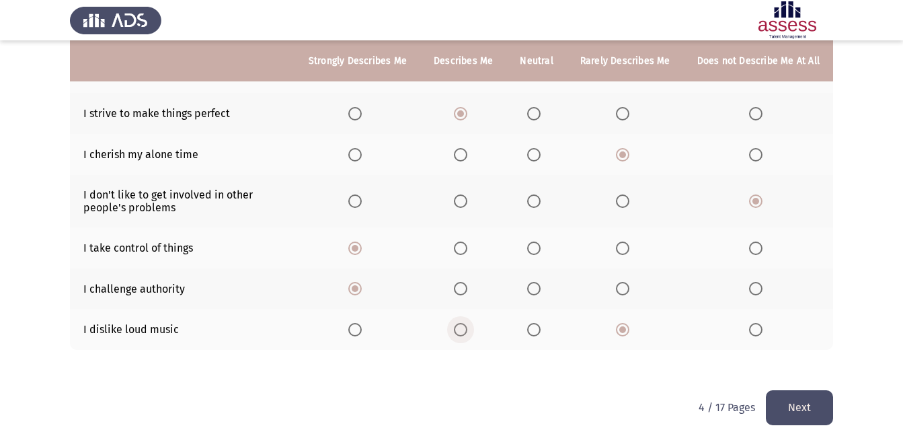
click at [458, 327] on span "Select an option" at bounding box center [460, 329] width 13 height 13
click at [458, 327] on input "Select an option" at bounding box center [460, 329] width 13 height 13
click at [803, 406] on button "Next" at bounding box center [799, 407] width 67 height 34
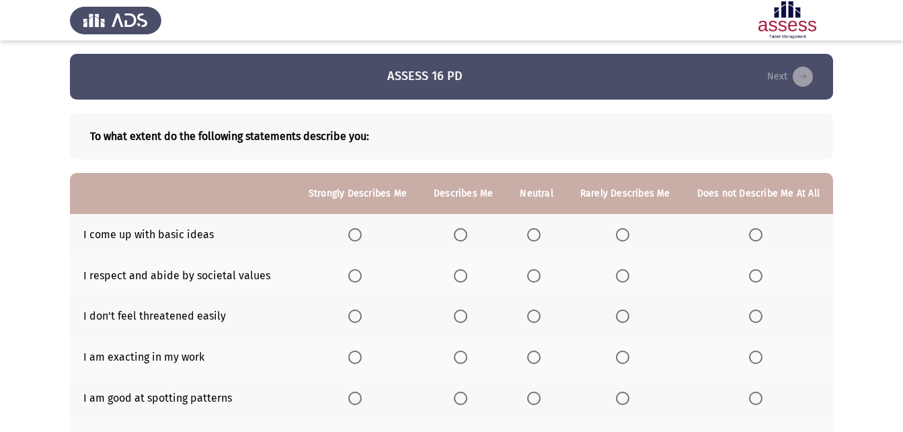
click at [755, 224] on th at bounding box center [758, 234] width 149 height 41
click at [754, 230] on span "Select an option" at bounding box center [755, 234] width 13 height 13
click at [754, 230] on input "Select an option" at bounding box center [755, 234] width 13 height 13
click at [535, 272] on span "Select an option" at bounding box center [533, 275] width 13 height 13
click at [535, 272] on input "Select an option" at bounding box center [533, 275] width 13 height 13
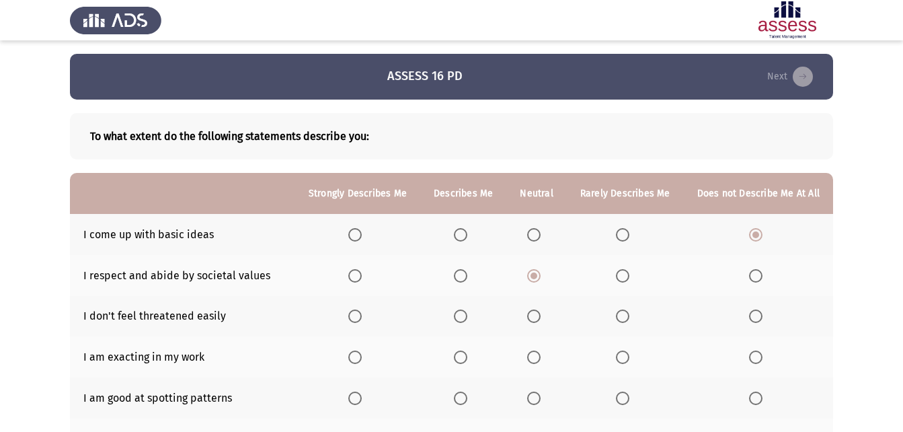
click at [760, 309] on mat-radio-button "Select an option" at bounding box center [758, 316] width 19 height 14
click at [748, 315] on th at bounding box center [758, 316] width 149 height 41
click at [752, 314] on span "Select an option" at bounding box center [755, 315] width 13 height 13
click at [752, 314] on input "Select an option" at bounding box center [755, 315] width 13 height 13
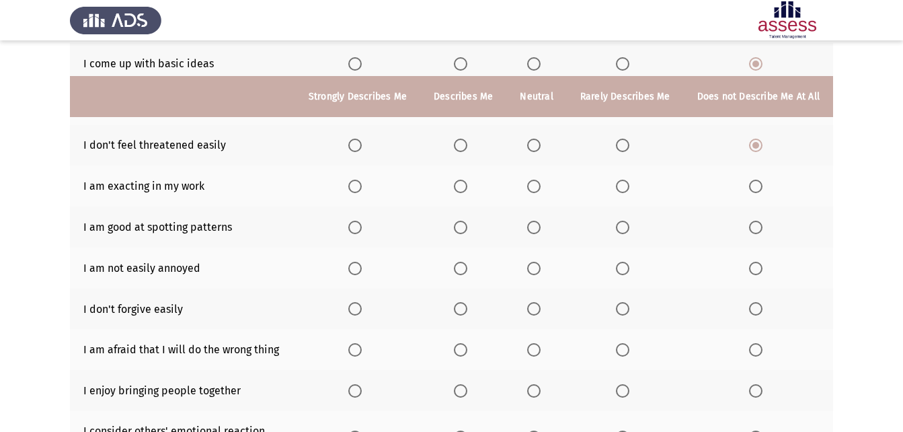
scroll to position [216, 0]
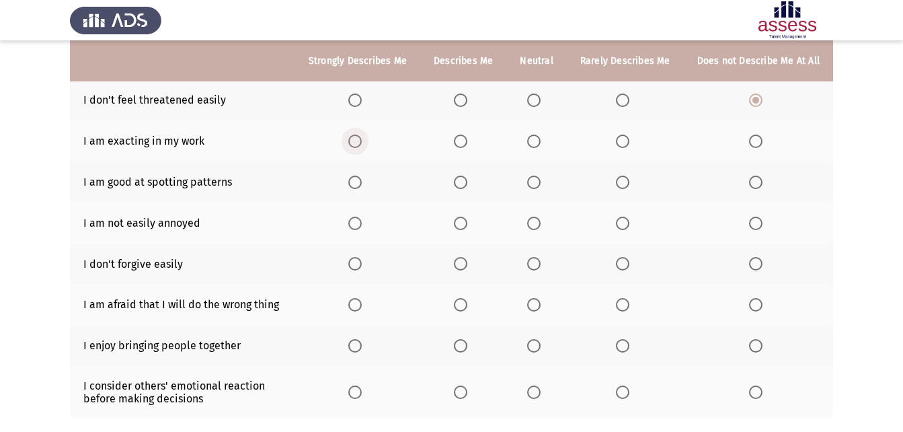
click at [362, 138] on span "Select an option" at bounding box center [354, 140] width 13 height 13
click at [362, 138] on input "Select an option" at bounding box center [354, 140] width 13 height 13
click at [538, 177] on span "Select an option" at bounding box center [533, 181] width 13 height 13
click at [538, 177] on input "Select an option" at bounding box center [533, 181] width 13 height 13
click at [755, 219] on span "Select an option" at bounding box center [755, 222] width 13 height 13
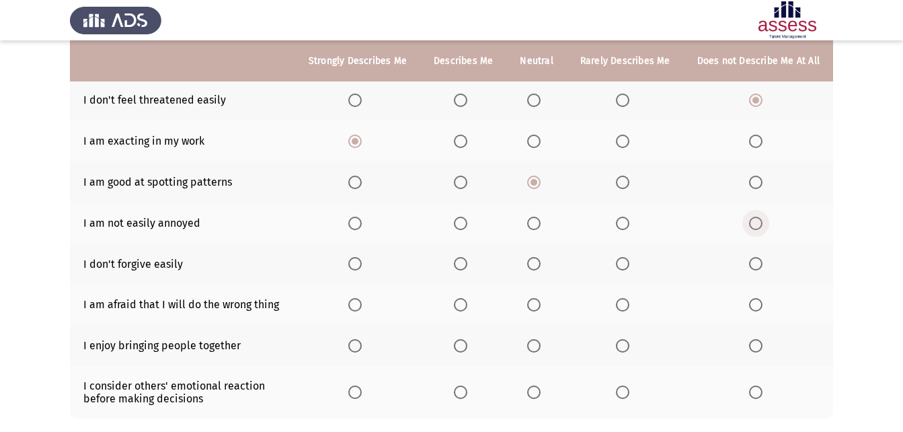
click at [755, 219] on input "Select an option" at bounding box center [755, 222] width 13 height 13
click at [762, 261] on span "Select an option" at bounding box center [755, 263] width 13 height 13
click at [762, 261] on input "Select an option" at bounding box center [755, 263] width 13 height 13
click at [462, 297] on mat-radio-button "Select an option" at bounding box center [463, 304] width 19 height 14
click at [460, 305] on span "Select an option" at bounding box center [460, 304] width 13 height 13
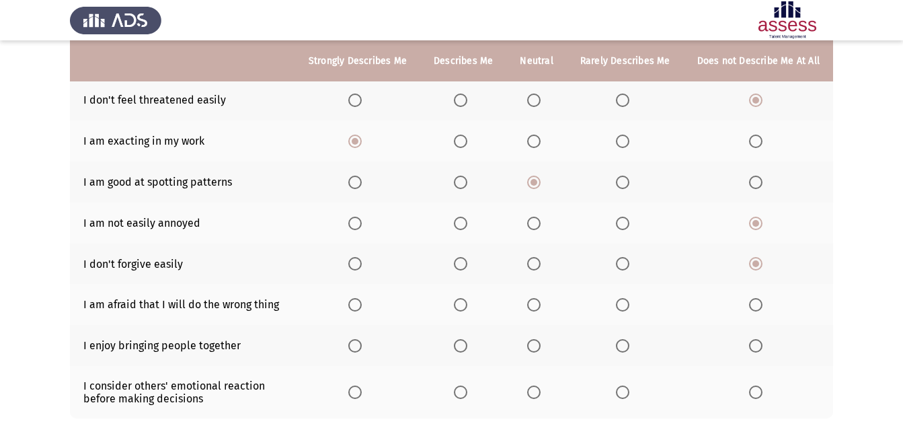
click at [460, 305] on input "Select an option" at bounding box center [460, 304] width 13 height 13
click at [536, 343] on span "Select an option" at bounding box center [533, 345] width 13 height 13
click at [536, 343] on input "Select an option" at bounding box center [533, 345] width 13 height 13
click at [764, 390] on label "Select an option" at bounding box center [758, 391] width 19 height 13
click at [762, 390] on input "Select an option" at bounding box center [755, 391] width 13 height 13
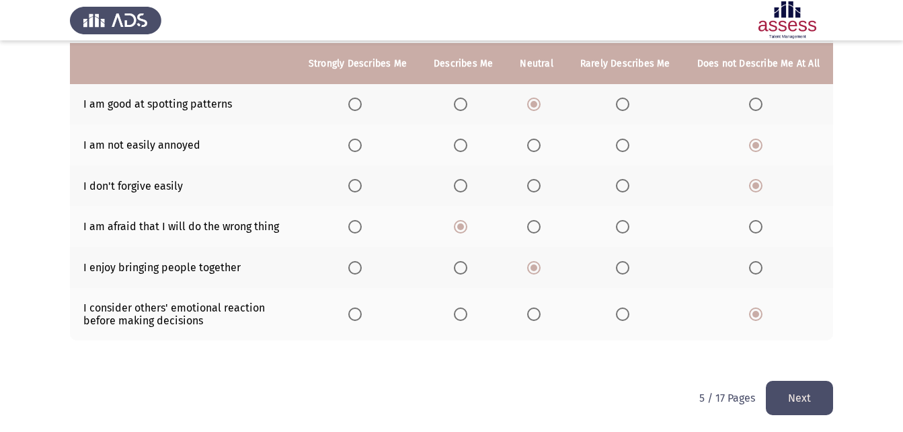
scroll to position [296, 0]
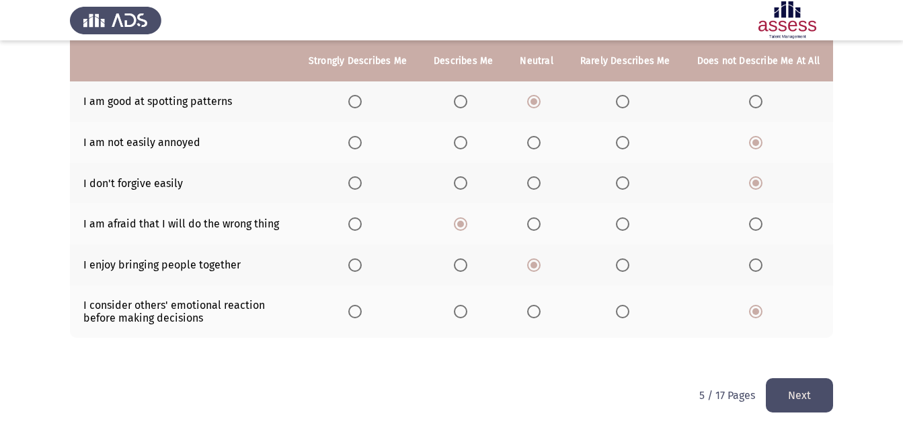
click at [785, 379] on button "Next" at bounding box center [799, 395] width 67 height 34
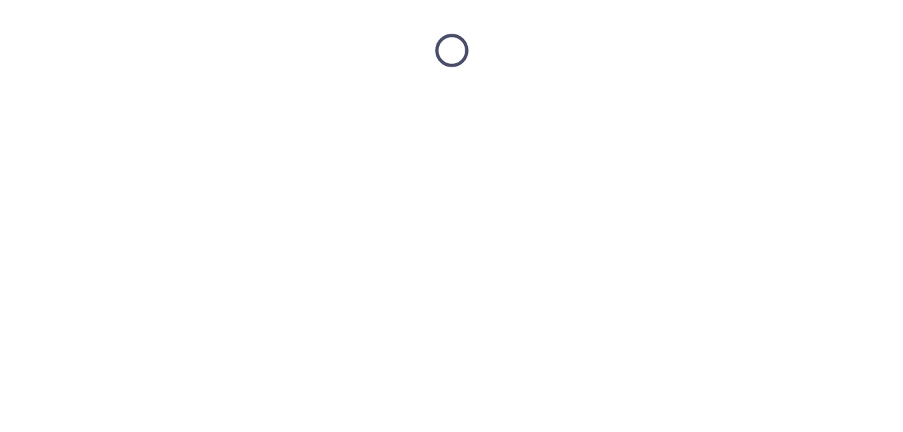
scroll to position [0, 0]
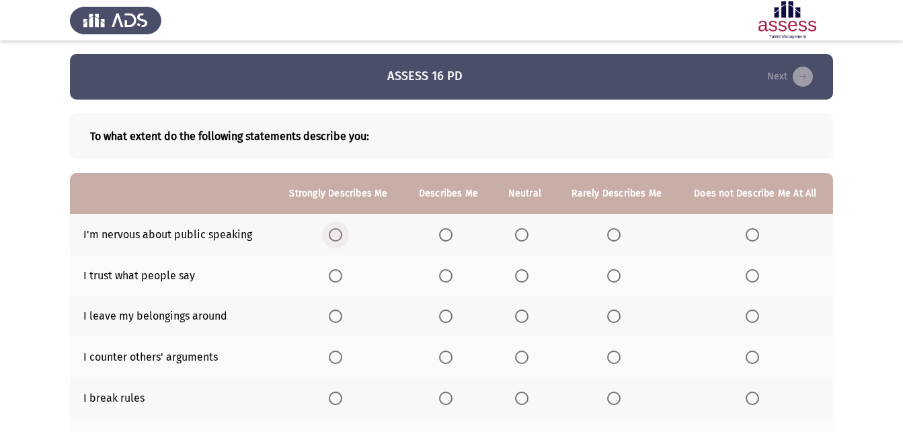
click at [332, 231] on span "Select an option" at bounding box center [335, 234] width 13 height 13
click at [332, 231] on input "Select an option" at bounding box center [335, 234] width 13 height 13
click at [339, 278] on span "Select an option" at bounding box center [335, 275] width 13 height 13
click at [339, 278] on input "Select an option" at bounding box center [335, 275] width 13 height 13
click at [756, 314] on span "Select an option" at bounding box center [751, 315] width 13 height 13
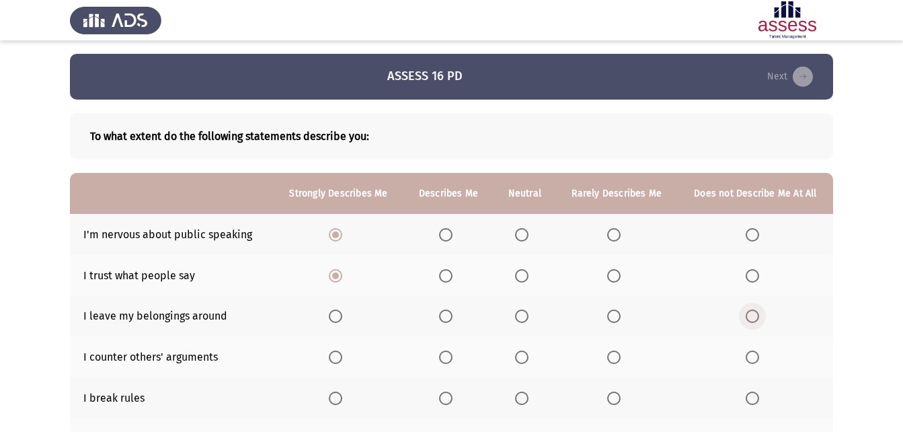
click at [756, 314] on input "Select an option" at bounding box center [751, 315] width 13 height 13
click at [450, 353] on span "Select an option" at bounding box center [445, 356] width 13 height 13
click at [450, 353] on input "Select an option" at bounding box center [445, 356] width 13 height 13
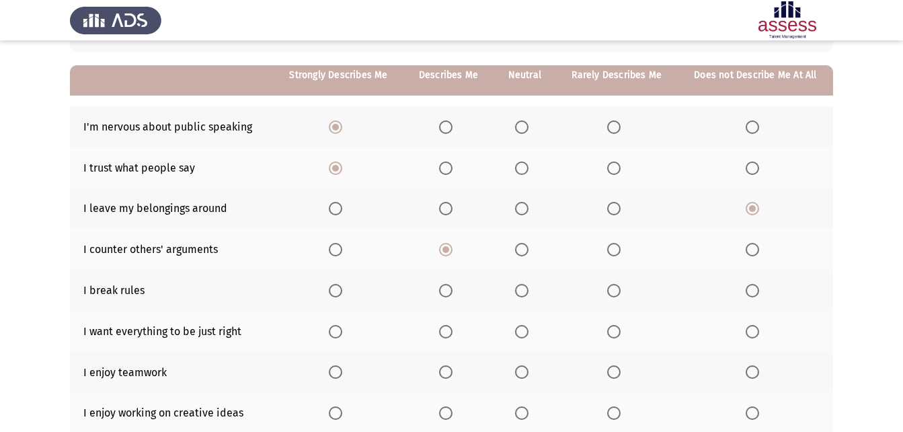
scroll to position [134, 0]
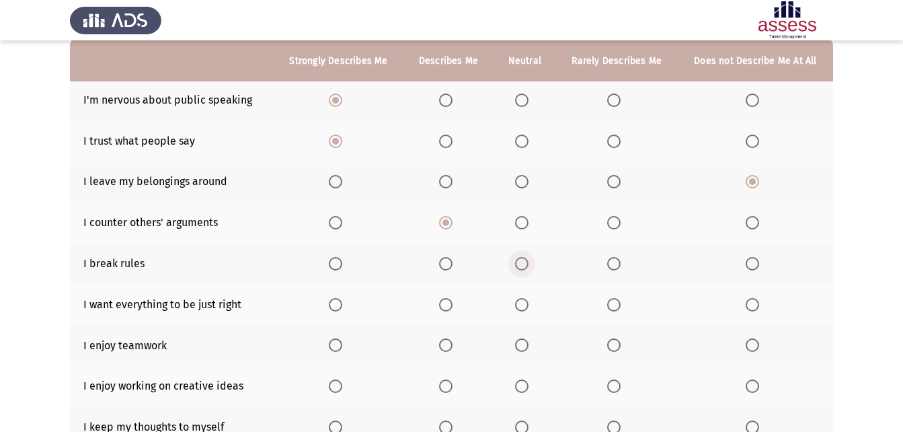
click at [528, 263] on span "Select an option" at bounding box center [521, 263] width 13 height 13
click at [528, 263] on input "Select an option" at bounding box center [521, 263] width 13 height 13
click at [346, 307] on label "Select an option" at bounding box center [338, 304] width 19 height 13
click at [342, 307] on input "Select an option" at bounding box center [335, 304] width 13 height 13
click at [341, 348] on span "Select an option" at bounding box center [335, 344] width 13 height 13
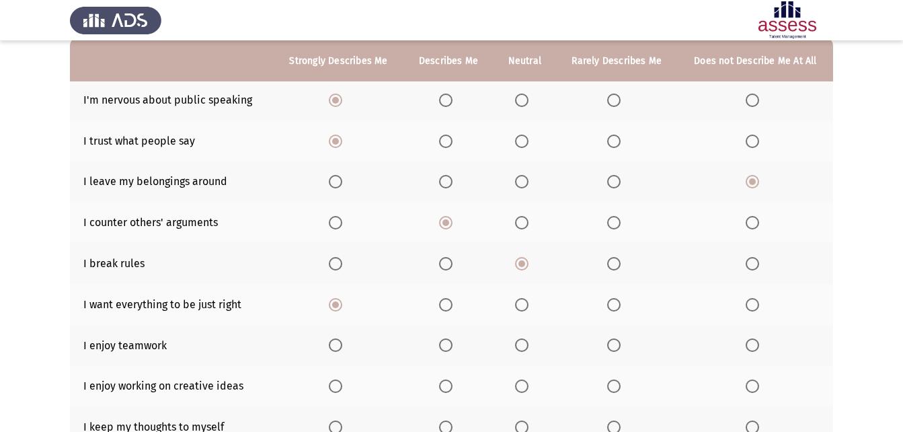
click at [341, 348] on input "Select an option" at bounding box center [335, 344] width 13 height 13
click at [335, 391] on span "Select an option" at bounding box center [335, 385] width 13 height 13
click at [335, 391] on input "Select an option" at bounding box center [335, 385] width 13 height 13
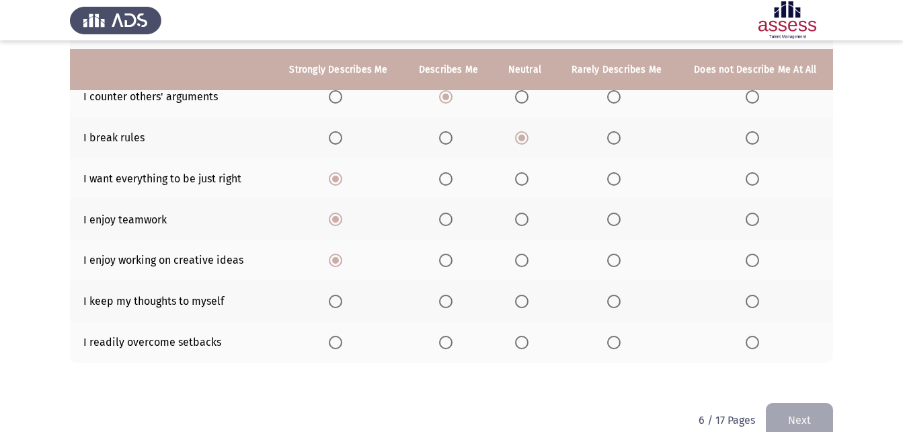
scroll to position [269, 0]
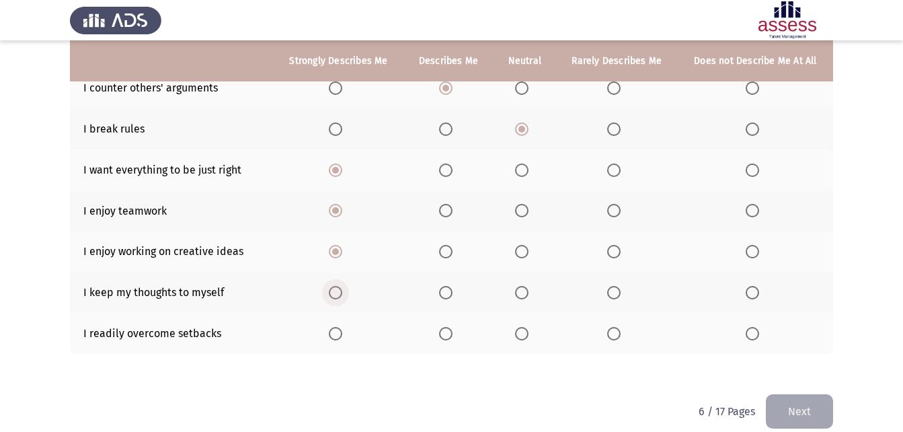
click at [334, 286] on span "Select an option" at bounding box center [335, 292] width 13 height 13
click at [334, 286] on input "Select an option" at bounding box center [335, 292] width 13 height 13
click at [752, 332] on span "Select an option" at bounding box center [751, 333] width 13 height 13
click at [752, 332] on input "Select an option" at bounding box center [751, 333] width 13 height 13
click at [797, 403] on button "Next" at bounding box center [799, 411] width 67 height 34
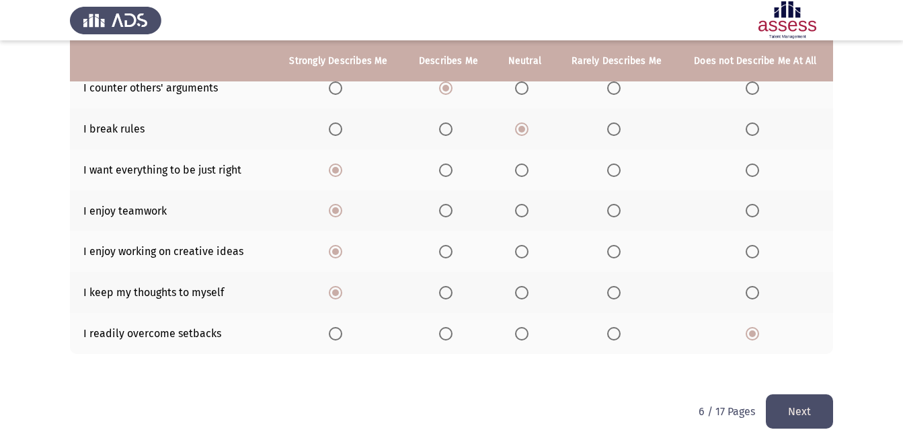
scroll to position [0, 0]
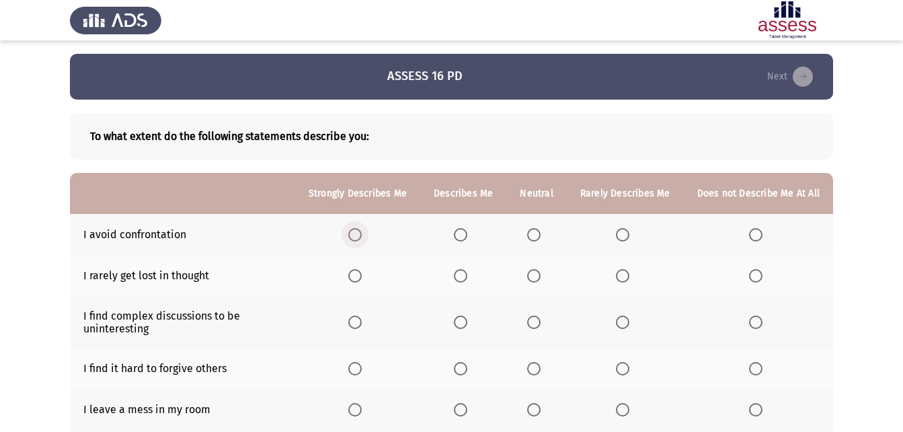
click at [362, 231] on span "Select an option" at bounding box center [354, 234] width 13 height 13
click at [362, 231] on input "Select an option" at bounding box center [354, 234] width 13 height 13
click at [622, 270] on span "Select an option" at bounding box center [622, 275] width 13 height 13
click at [622, 270] on input "Select an option" at bounding box center [622, 275] width 13 height 13
click at [358, 319] on span "Select an option" at bounding box center [354, 321] width 13 height 13
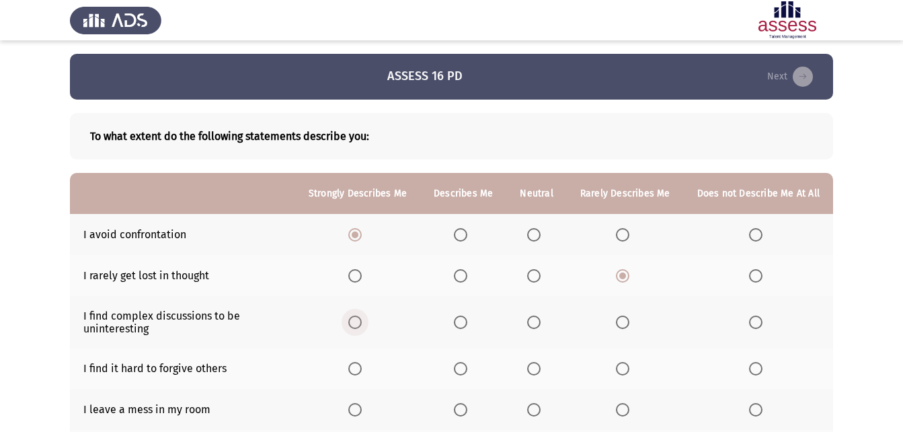
click at [358, 319] on input "Select an option" at bounding box center [354, 321] width 13 height 13
click at [360, 368] on span "Select an option" at bounding box center [354, 368] width 13 height 13
click at [360, 368] on input "Select an option" at bounding box center [354, 368] width 13 height 13
click at [752, 412] on span "Select an option" at bounding box center [755, 409] width 13 height 13
click at [752, 412] on input "Select an option" at bounding box center [755, 409] width 13 height 13
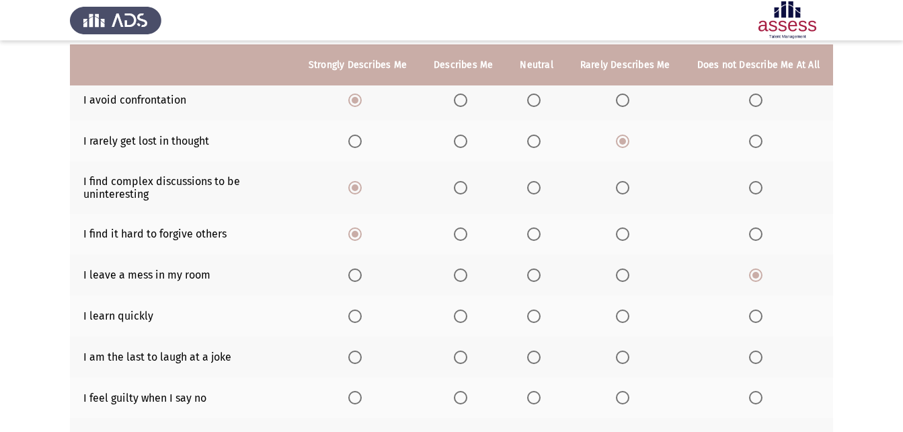
scroll to position [161, 0]
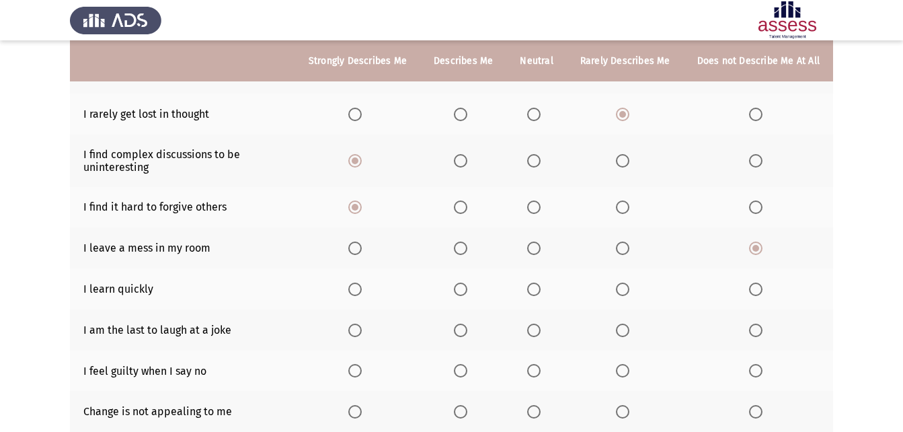
click at [760, 288] on span "Select an option" at bounding box center [755, 288] width 13 height 13
click at [760, 288] on input "Select an option" at bounding box center [755, 288] width 13 height 13
click at [753, 323] on mat-radio-button "Select an option" at bounding box center [758, 330] width 19 height 14
click at [754, 329] on span "Select an option" at bounding box center [755, 329] width 13 height 13
click at [754, 329] on input "Select an option" at bounding box center [755, 329] width 13 height 13
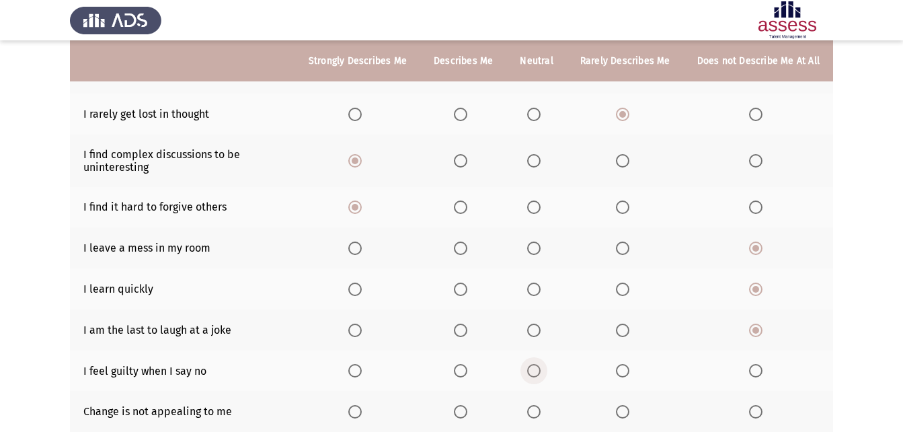
click at [535, 364] on span "Select an option" at bounding box center [533, 370] width 13 height 13
click at [535, 364] on input "Select an option" at bounding box center [533, 370] width 13 height 13
click at [536, 406] on span "Select an option" at bounding box center [533, 411] width 13 height 13
click at [536, 406] on input "Select an option" at bounding box center [533, 411] width 13 height 13
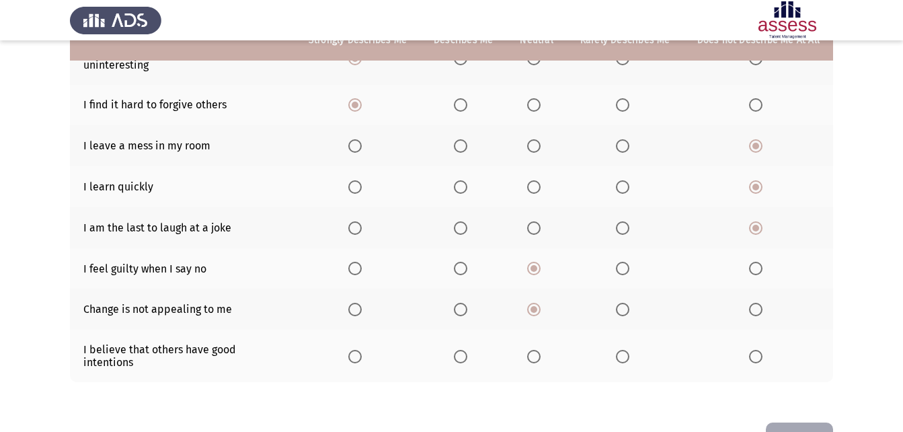
scroll to position [269, 0]
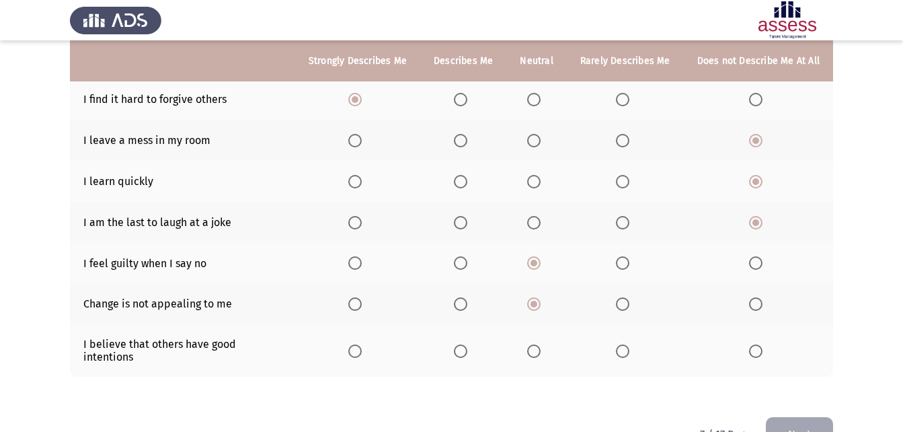
click at [353, 343] on th at bounding box center [357, 350] width 125 height 52
click at [359, 344] on span "Select an option" at bounding box center [354, 350] width 13 height 13
click at [359, 344] on input "Select an option" at bounding box center [354, 350] width 13 height 13
click at [774, 417] on button "Next" at bounding box center [799, 434] width 67 height 34
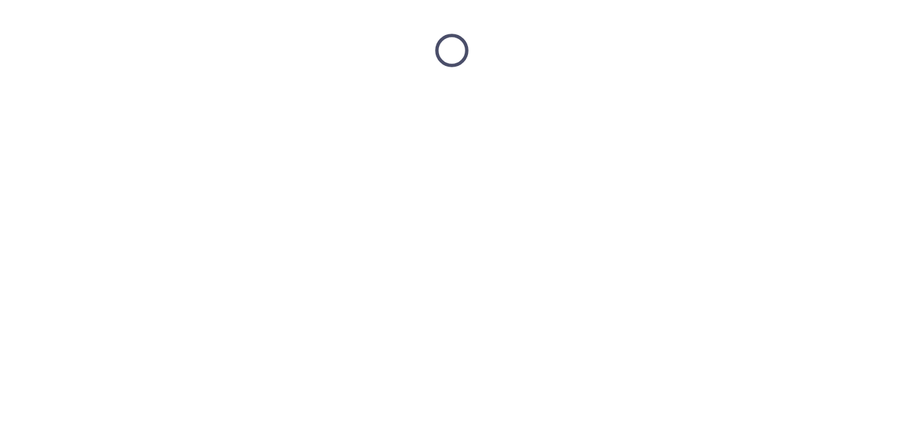
scroll to position [0, 0]
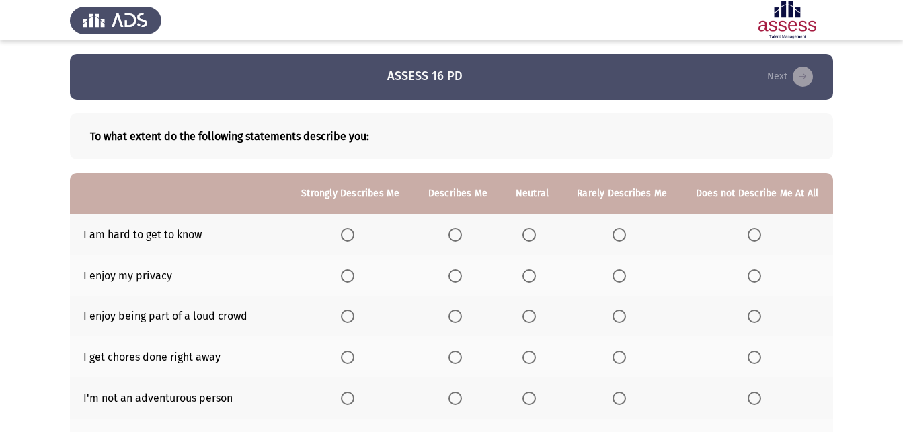
click at [352, 229] on span "Select an option" at bounding box center [347, 234] width 13 height 13
click at [352, 229] on input "Select an option" at bounding box center [347, 234] width 13 height 13
click at [348, 273] on span "Select an option" at bounding box center [347, 275] width 13 height 13
click at [348, 273] on input "Select an option" at bounding box center [347, 275] width 13 height 13
click at [347, 309] on mat-radio-button "Select an option" at bounding box center [350, 316] width 19 height 14
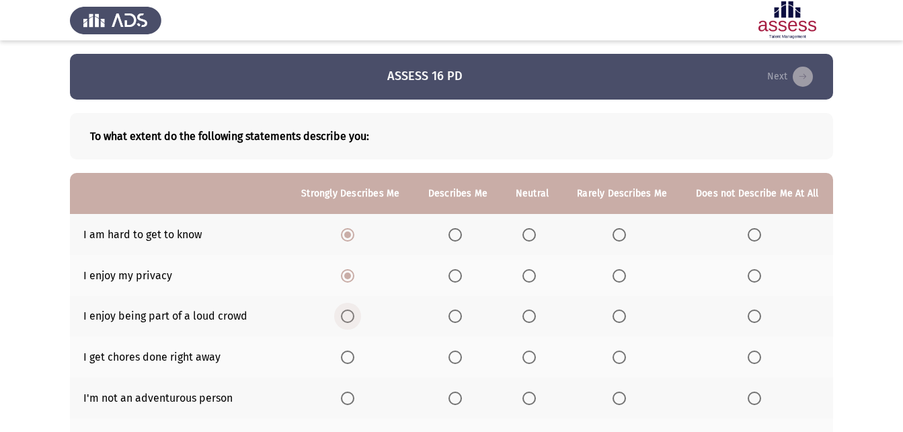
click at [348, 316] on span "Select an option" at bounding box center [348, 316] width 0 height 0
click at [348, 316] on input "Select an option" at bounding box center [347, 315] width 13 height 13
click at [530, 358] on span "Select an option" at bounding box center [528, 356] width 13 height 13
click at [530, 358] on input "Select an option" at bounding box center [528, 356] width 13 height 13
click at [613, 396] on span "Select an option" at bounding box center [618, 397] width 13 height 13
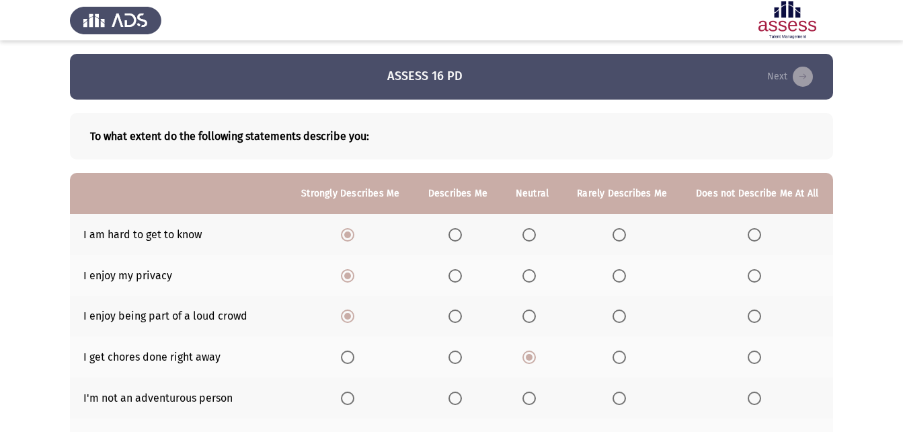
click at [613, 396] on input "Select an option" at bounding box center [618, 397] width 13 height 13
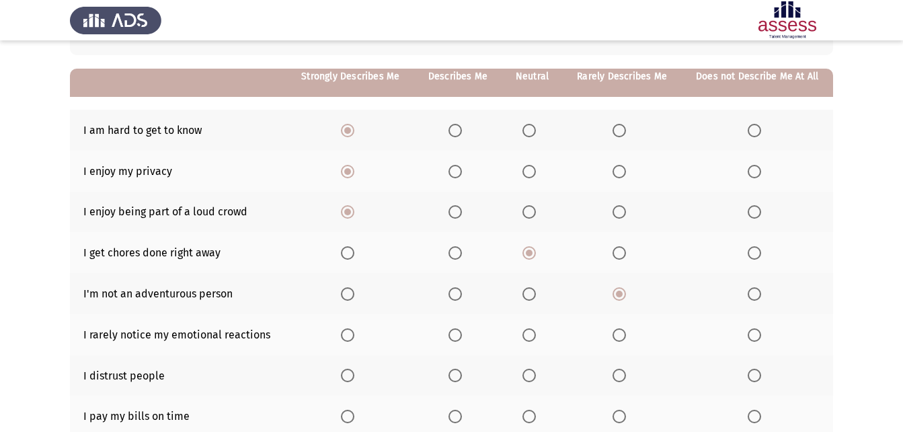
scroll to position [134, 0]
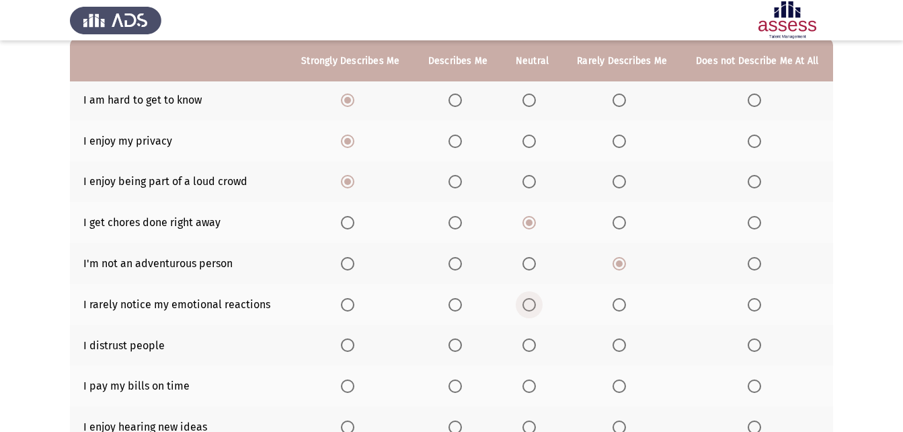
click at [529, 302] on span "Select an option" at bounding box center [528, 304] width 13 height 13
click at [529, 302] on input "Select an option" at bounding box center [528, 304] width 13 height 13
click at [528, 347] on span "Select an option" at bounding box center [528, 344] width 13 height 13
click at [528, 347] on input "Select an option" at bounding box center [528, 344] width 13 height 13
click at [753, 385] on span "Select an option" at bounding box center [753, 385] width 13 height 13
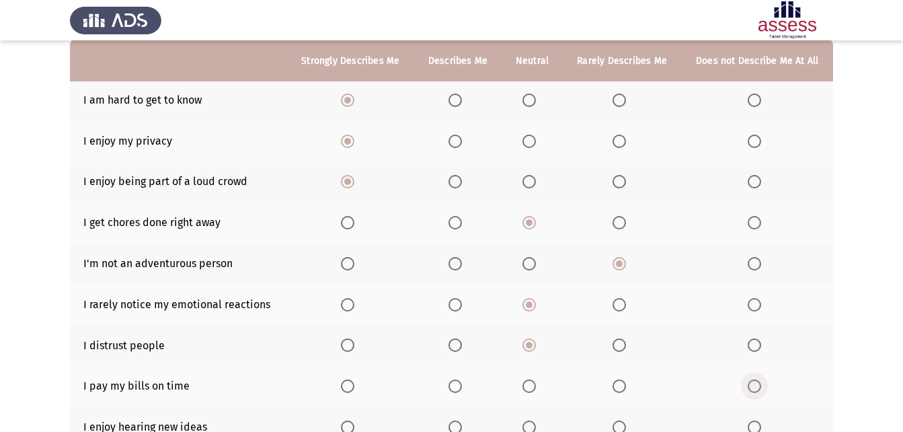
click at [753, 385] on input "Select an option" at bounding box center [753, 385] width 13 height 13
click at [620, 429] on span "Select an option" at bounding box center [618, 426] width 13 height 13
click at [620, 429] on input "Select an option" at bounding box center [618, 426] width 13 height 13
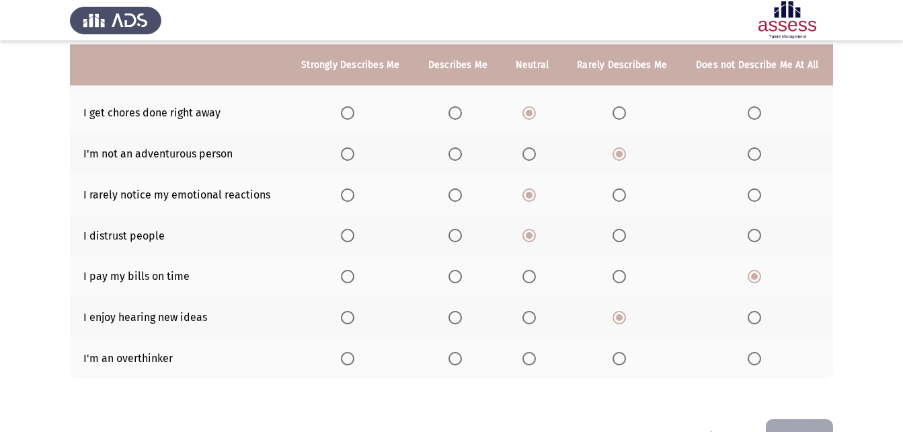
scroll to position [271, 0]
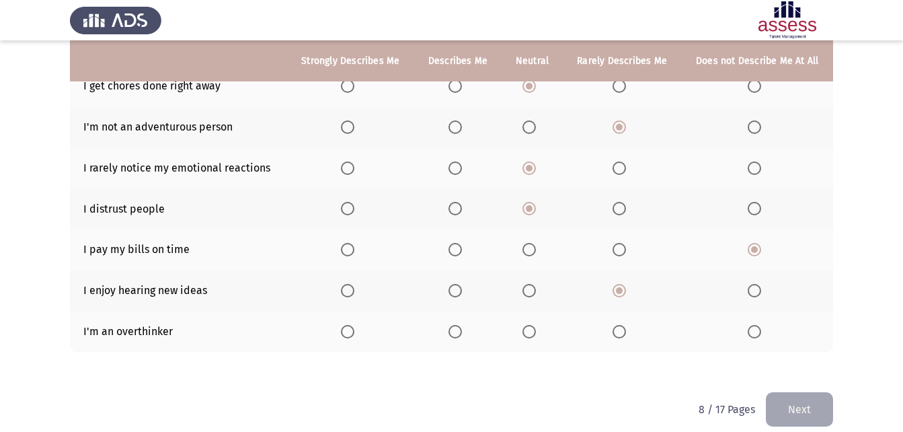
click at [348, 325] on span "Select an option" at bounding box center [347, 331] width 13 height 13
click at [348, 325] on input "Select an option" at bounding box center [347, 331] width 13 height 13
click at [815, 408] on button "Next" at bounding box center [799, 409] width 67 height 34
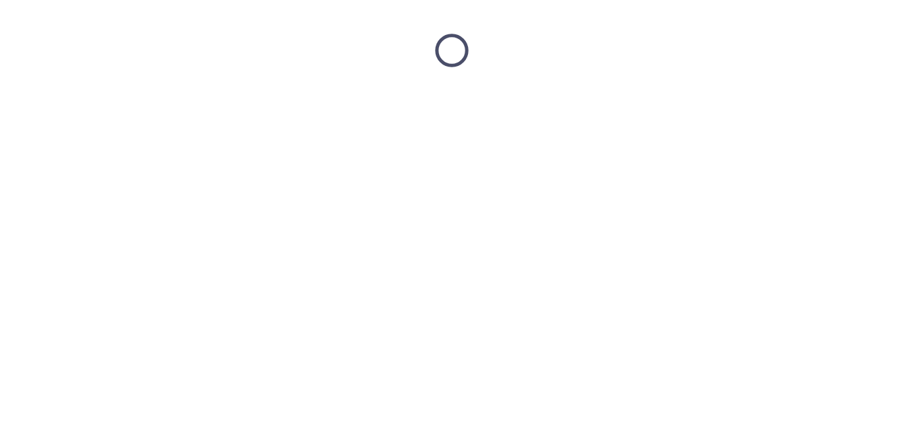
scroll to position [0, 0]
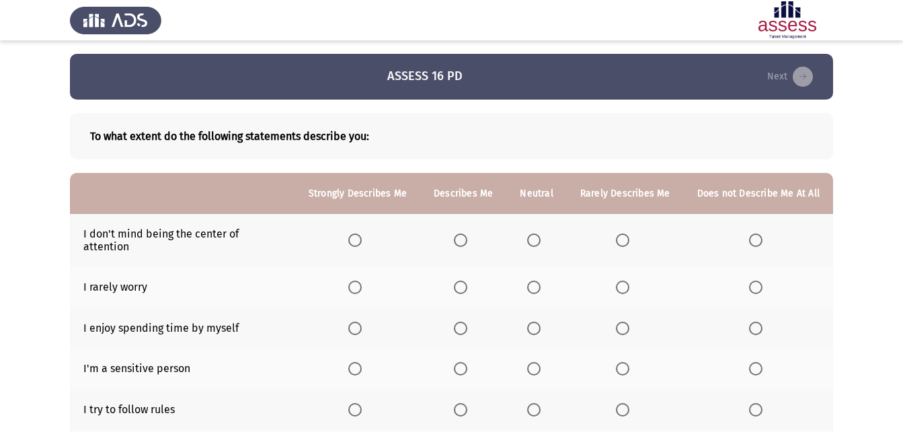
click at [361, 233] on span "Select an option" at bounding box center [354, 239] width 13 height 13
click at [361, 233] on input "Select an option" at bounding box center [354, 239] width 13 height 13
click at [755, 280] on span "Select an option" at bounding box center [755, 286] width 13 height 13
click at [755, 280] on input "Select an option" at bounding box center [755, 286] width 13 height 13
click at [360, 321] on span "Select an option" at bounding box center [354, 327] width 13 height 13
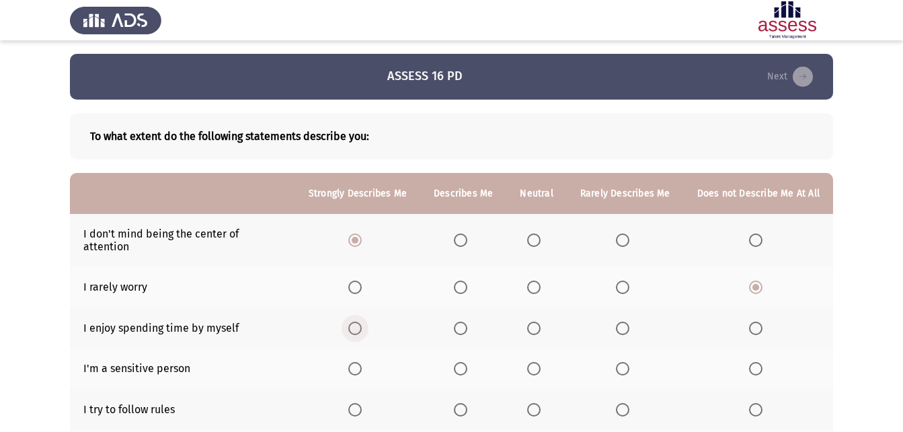
click at [360, 321] on input "Select an option" at bounding box center [354, 327] width 13 height 13
click at [356, 362] on span "Select an option" at bounding box center [354, 368] width 13 height 13
click at [356, 362] on input "Select an option" at bounding box center [354, 368] width 13 height 13
click at [531, 362] on span "Select an option" at bounding box center [533, 368] width 13 height 13
click at [531, 362] on input "Select an option" at bounding box center [533, 368] width 13 height 13
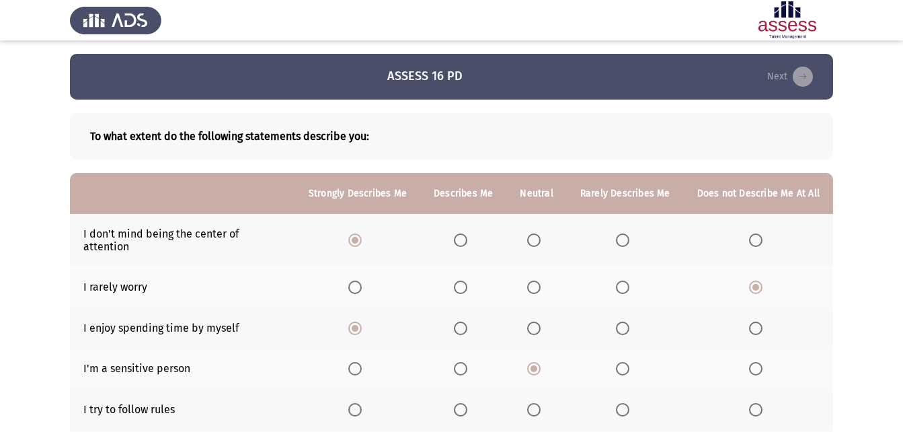
click at [350, 402] on th at bounding box center [357, 409] width 125 height 41
click at [362, 403] on span "Select an option" at bounding box center [354, 409] width 13 height 13
click at [362, 403] on input "Select an option" at bounding box center [354, 409] width 13 height 13
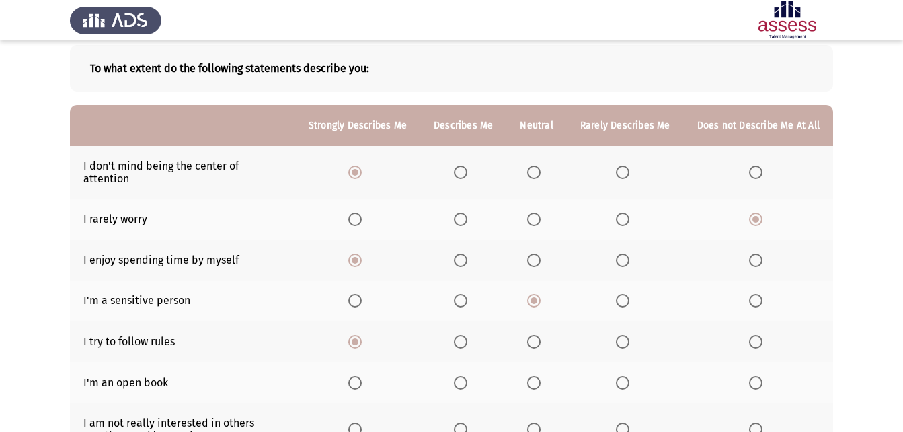
scroll to position [81, 0]
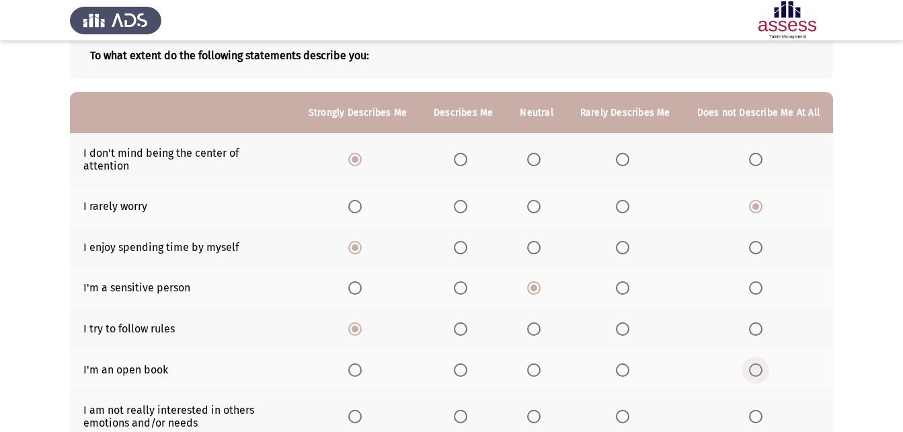
click at [758, 363] on span "Select an option" at bounding box center [755, 369] width 13 height 13
click at [758, 363] on input "Select an option" at bounding box center [755, 369] width 13 height 13
click at [618, 409] on span "Select an option" at bounding box center [622, 415] width 13 height 13
click at [618, 409] on input "Select an option" at bounding box center [622, 415] width 13 height 13
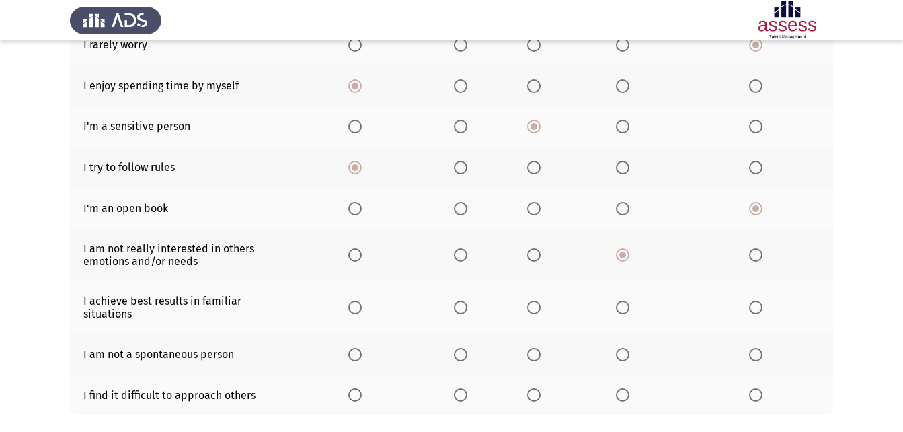
scroll to position [287, 0]
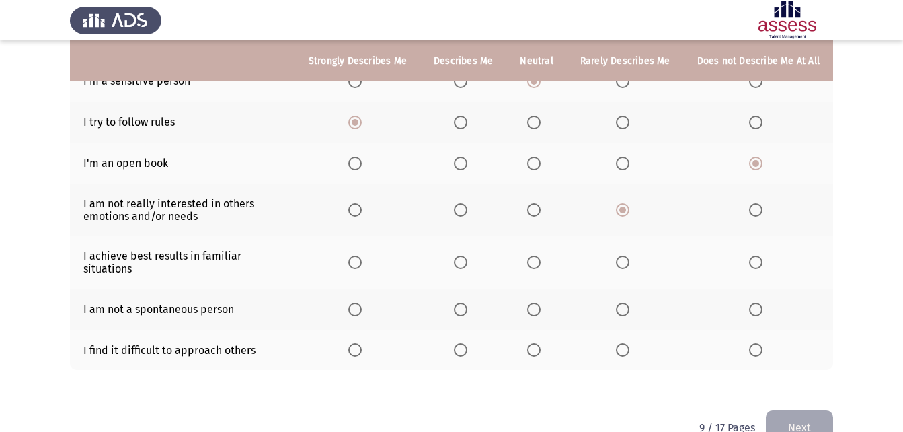
click at [362, 255] on span "Select an option" at bounding box center [354, 261] width 13 height 13
click at [362, 255] on input "Select an option" at bounding box center [354, 261] width 13 height 13
click at [360, 302] on span "Select an option" at bounding box center [354, 308] width 13 height 13
click at [360, 302] on input "Select an option" at bounding box center [354, 308] width 13 height 13
click at [349, 346] on th at bounding box center [357, 349] width 125 height 41
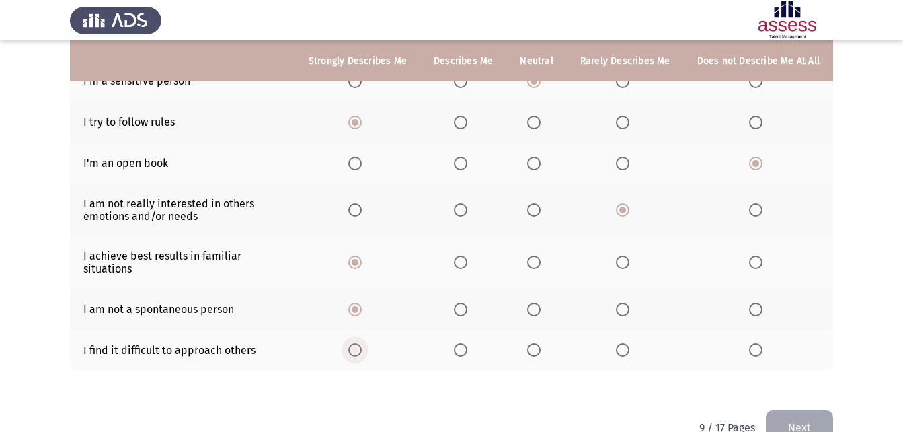
click at [362, 343] on span "Select an option" at bounding box center [354, 349] width 13 height 13
click at [362, 343] on input "Select an option" at bounding box center [354, 349] width 13 height 13
click at [804, 411] on button "Next" at bounding box center [799, 427] width 67 height 34
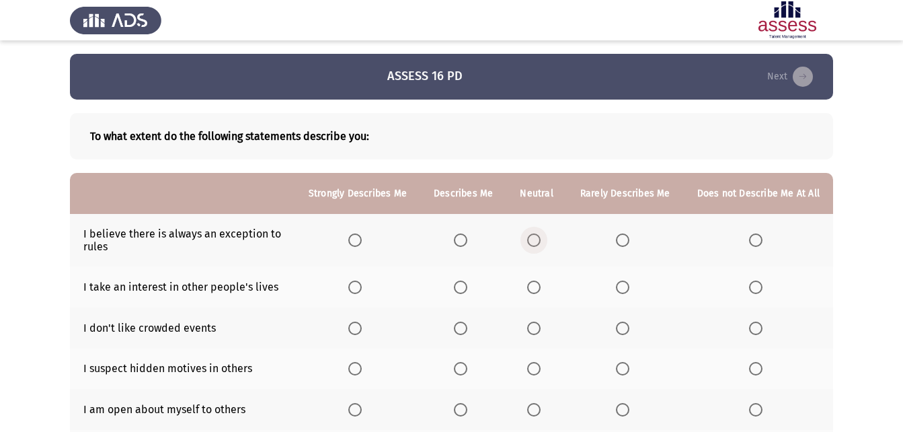
click at [538, 238] on span "Select an option" at bounding box center [533, 239] width 13 height 13
click at [538, 238] on input "Select an option" at bounding box center [533, 239] width 13 height 13
click at [461, 284] on span "Select an option" at bounding box center [460, 286] width 13 height 13
click at [461, 284] on input "Select an option" at bounding box center [460, 286] width 13 height 13
click at [620, 327] on span "Select an option" at bounding box center [622, 327] width 13 height 13
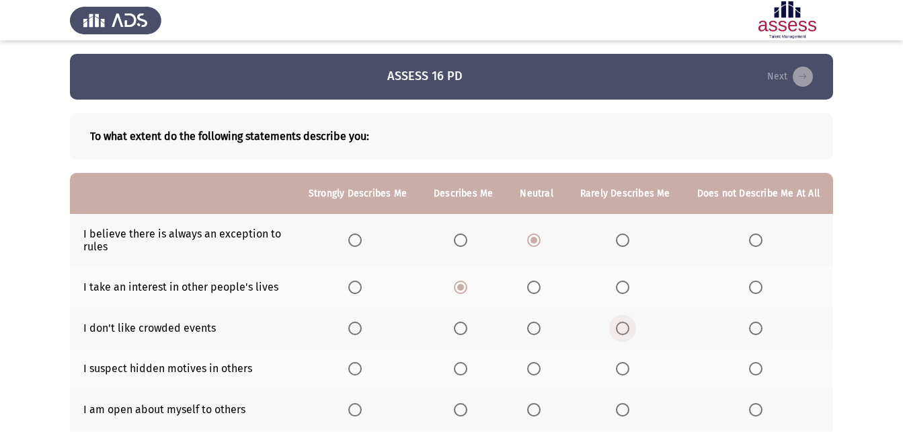
click at [620, 327] on input "Select an option" at bounding box center [622, 327] width 13 height 13
click at [465, 365] on span "Select an option" at bounding box center [460, 368] width 13 height 13
click at [465, 365] on input "Select an option" at bounding box center [460, 368] width 13 height 13
click at [754, 405] on span "Select an option" at bounding box center [755, 409] width 13 height 13
click at [754, 405] on input "Select an option" at bounding box center [755, 409] width 13 height 13
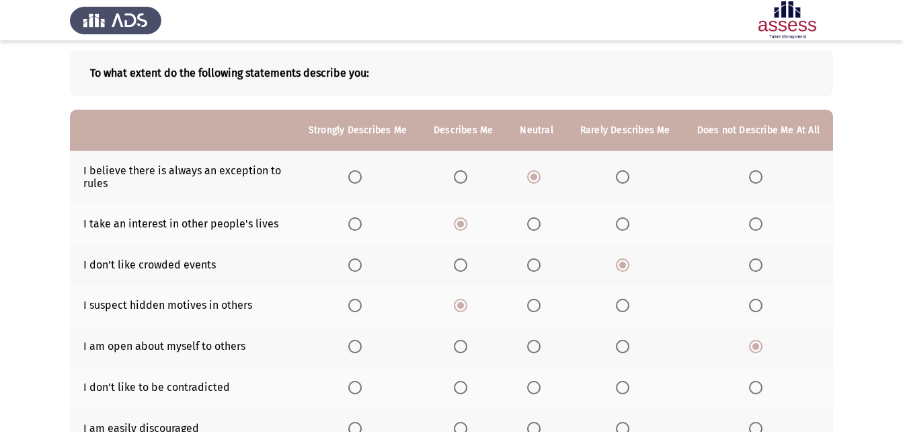
scroll to position [81, 0]
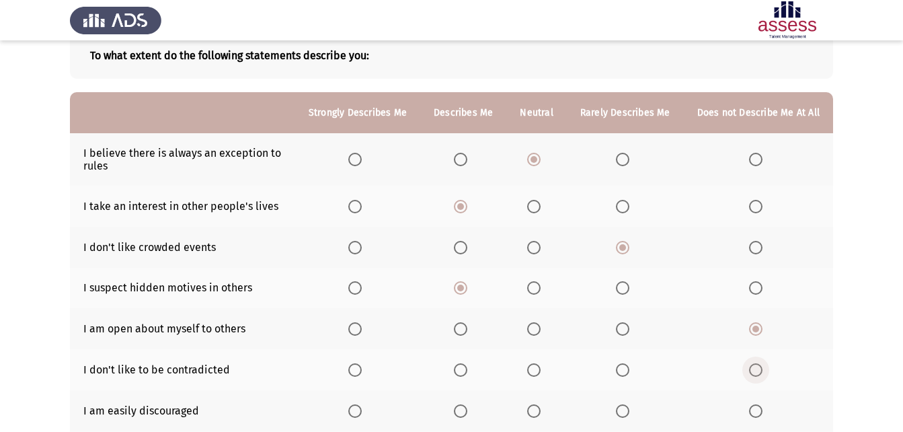
click at [758, 368] on span "Select an option" at bounding box center [755, 369] width 13 height 13
click at [758, 368] on input "Select an option" at bounding box center [755, 369] width 13 height 13
click at [623, 407] on span "Select an option" at bounding box center [622, 410] width 13 height 13
click at [623, 407] on input "Select an option" at bounding box center [622, 410] width 13 height 13
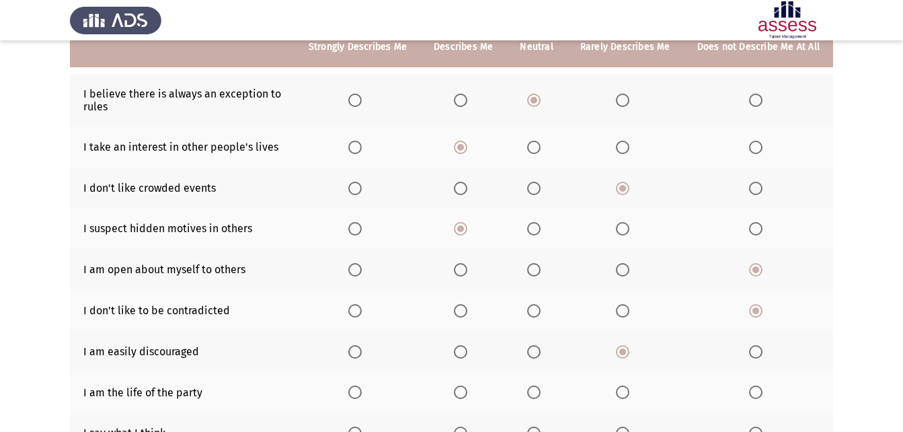
scroll to position [161, 0]
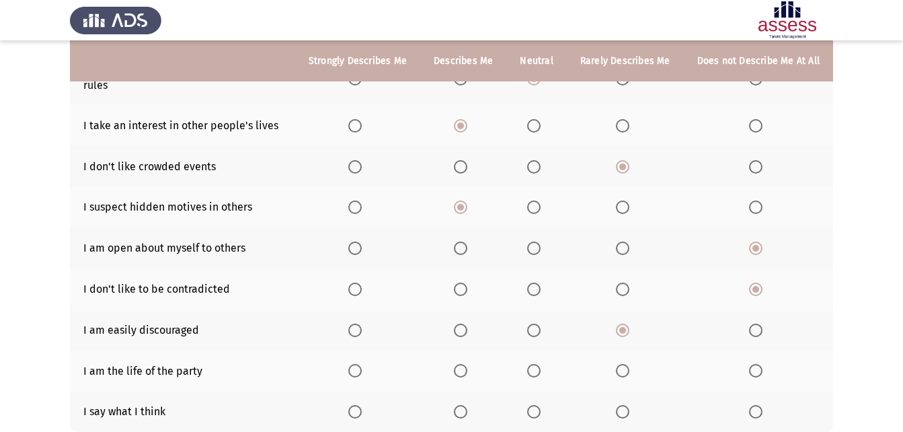
click at [540, 366] on span "Select an option" at bounding box center [533, 370] width 13 height 13
click at [540, 366] on input "Select an option" at bounding box center [533, 370] width 13 height 13
click at [467, 407] on span "Select an option" at bounding box center [460, 411] width 13 height 13
click at [467, 407] on input "Select an option" at bounding box center [460, 411] width 13 height 13
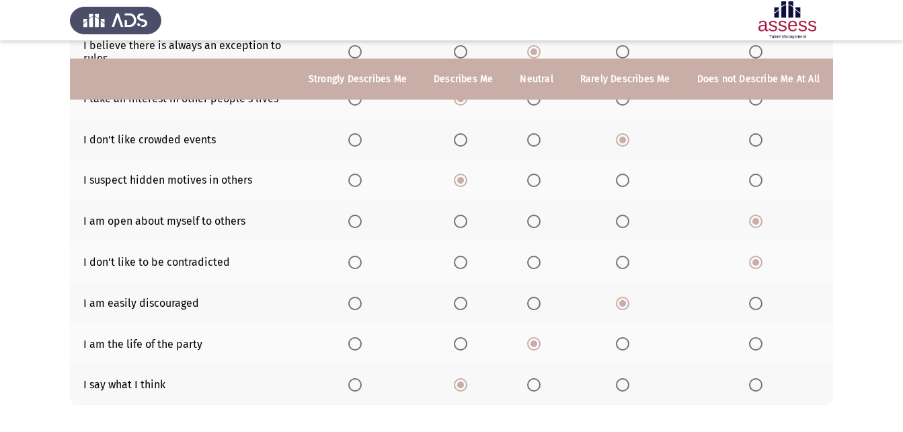
scroll to position [255, 0]
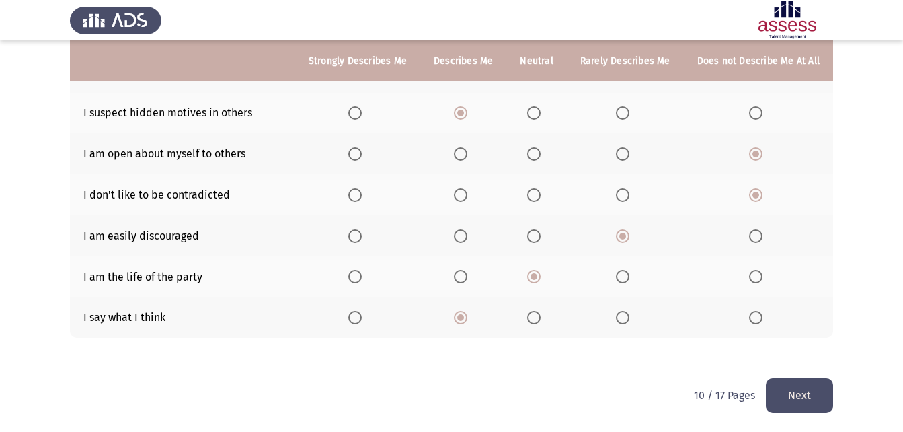
click at [786, 383] on button "Next" at bounding box center [799, 395] width 67 height 34
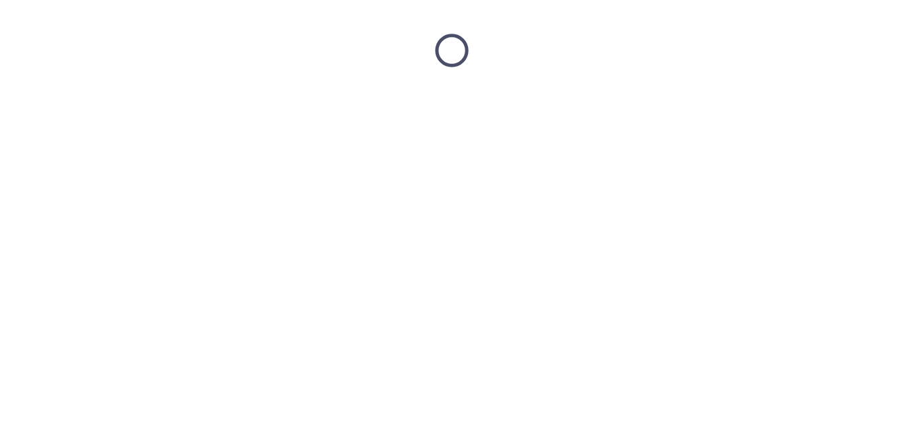
scroll to position [0, 0]
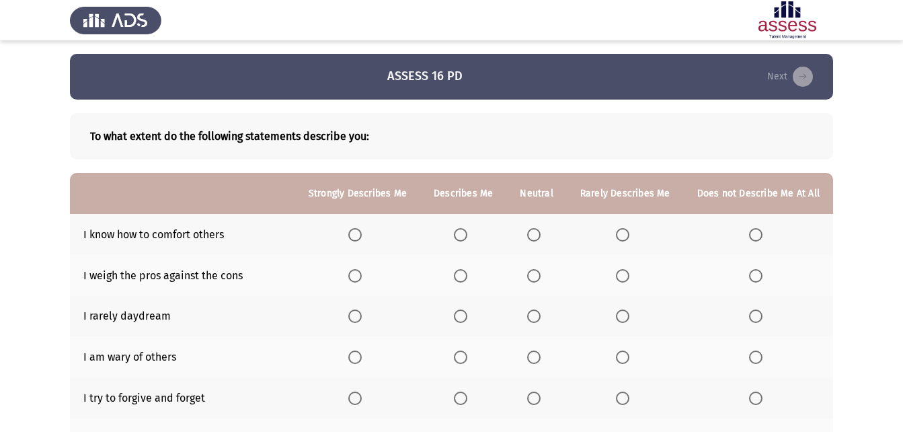
click at [359, 239] on span "Select an option" at bounding box center [354, 234] width 13 height 13
click at [359, 239] on input "Select an option" at bounding box center [354, 234] width 13 height 13
click at [466, 276] on span "Select an option" at bounding box center [460, 275] width 13 height 13
click at [466, 276] on input "Select an option" at bounding box center [460, 275] width 13 height 13
click at [758, 315] on span "Select an option" at bounding box center [755, 315] width 13 height 13
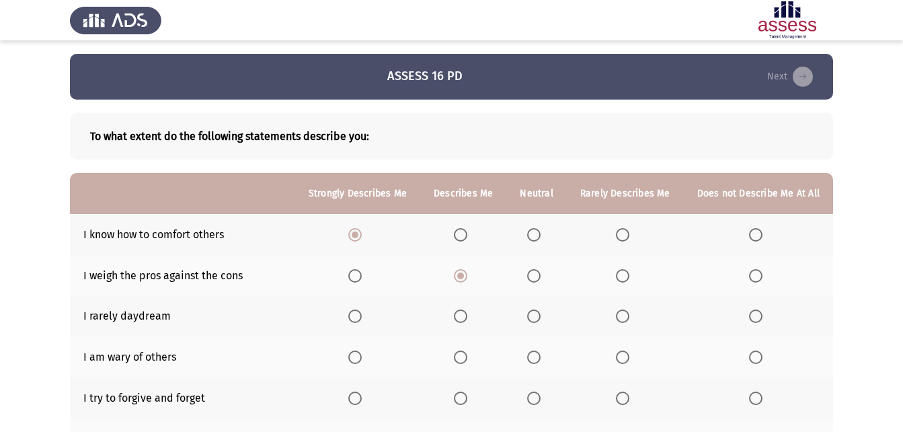
click at [758, 315] on input "Select an option" at bounding box center [755, 315] width 13 height 13
click at [753, 359] on span "Select an option" at bounding box center [755, 356] width 13 height 13
click at [753, 359] on input "Select an option" at bounding box center [755, 356] width 13 height 13
click at [751, 396] on span "Select an option" at bounding box center [755, 397] width 13 height 13
click at [751, 396] on input "Select an option" at bounding box center [755, 397] width 13 height 13
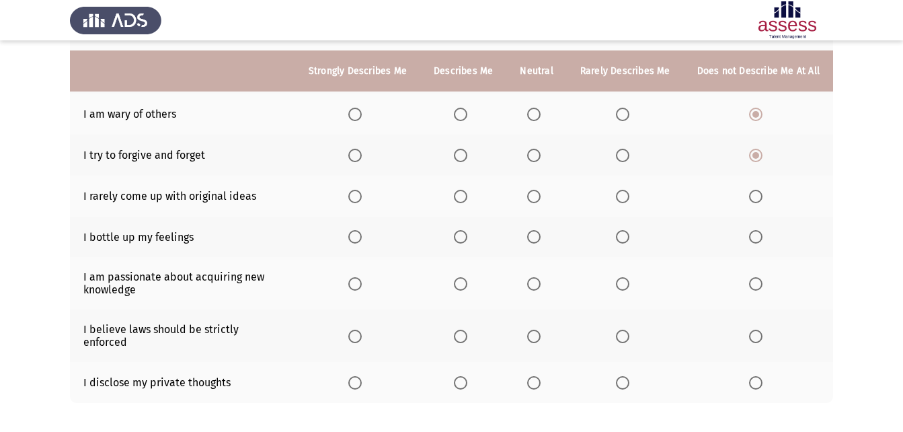
scroll to position [270, 0]
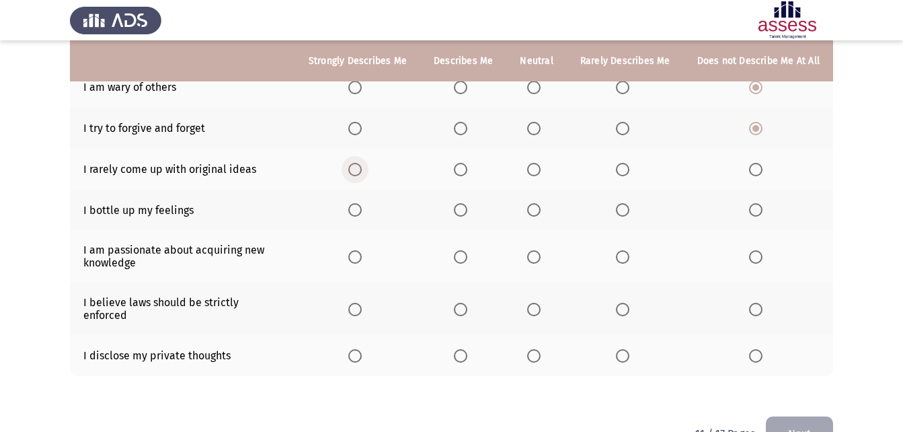
click at [362, 173] on span "Select an option" at bounding box center [354, 169] width 13 height 13
click at [362, 173] on input "Select an option" at bounding box center [354, 169] width 13 height 13
click at [360, 194] on th at bounding box center [357, 210] width 125 height 41
click at [366, 201] on th at bounding box center [357, 210] width 125 height 41
click at [362, 206] on span "Select an option" at bounding box center [354, 209] width 13 height 13
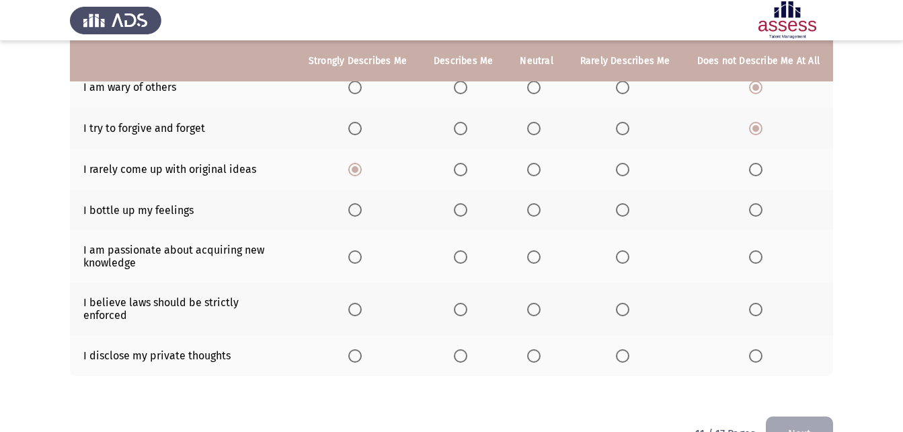
click at [362, 206] on input "Select an option" at bounding box center [354, 209] width 13 height 13
click at [362, 263] on span "Select an option" at bounding box center [354, 256] width 13 height 13
click at [362, 263] on input "Select an option" at bounding box center [354, 256] width 13 height 13
click at [357, 302] on span "Select an option" at bounding box center [354, 308] width 13 height 13
click at [357, 302] on input "Select an option" at bounding box center [354, 308] width 13 height 13
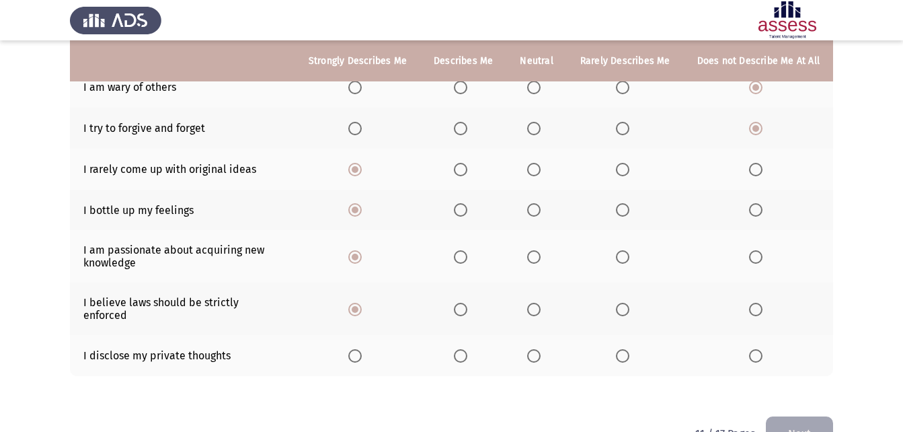
click at [753, 349] on span "Select an option" at bounding box center [755, 355] width 13 height 13
click at [753, 349] on input "Select an option" at bounding box center [755, 355] width 13 height 13
click at [793, 416] on button "Next" at bounding box center [799, 433] width 67 height 34
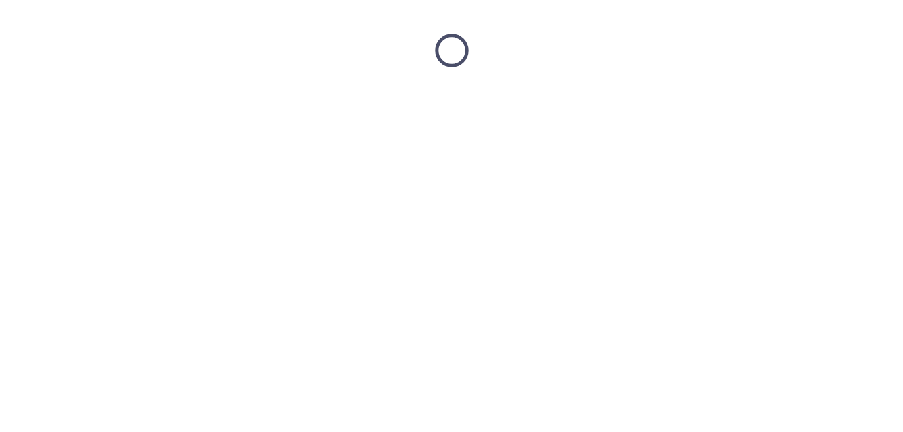
scroll to position [0, 0]
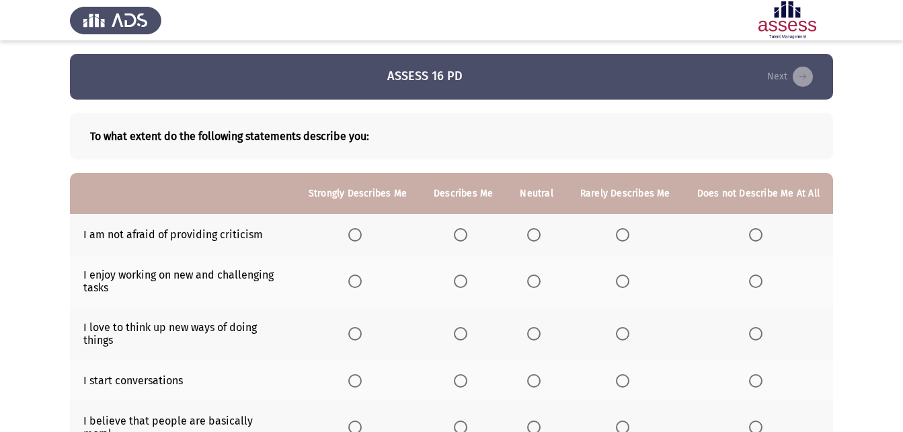
click at [360, 237] on span "Select an option" at bounding box center [354, 234] width 13 height 13
click at [360, 237] on input "Select an option" at bounding box center [354, 234] width 13 height 13
click at [360, 278] on span "Select an option" at bounding box center [354, 280] width 13 height 13
click at [360, 278] on input "Select an option" at bounding box center [354, 280] width 13 height 13
click at [617, 333] on th at bounding box center [625, 333] width 117 height 52
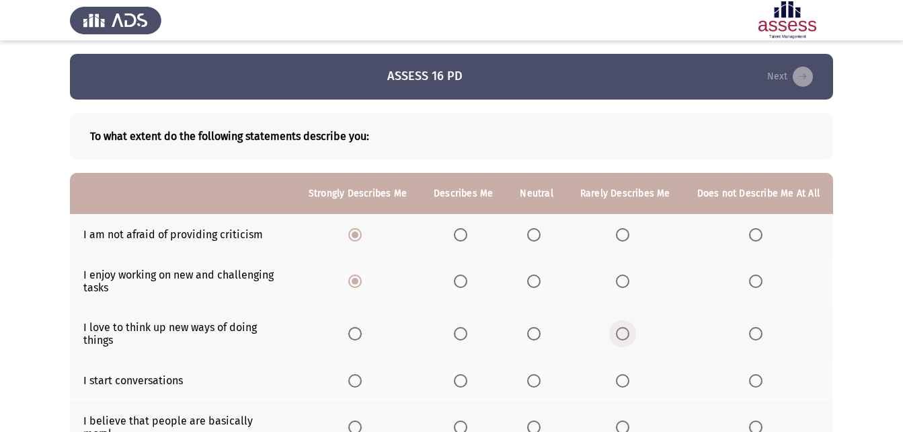
click at [620, 333] on span "Select an option" at bounding box center [622, 333] width 13 height 13
click at [620, 333] on input "Select an option" at bounding box center [622, 333] width 13 height 13
click at [531, 376] on span "Select an option" at bounding box center [533, 380] width 13 height 13
click at [531, 376] on input "Select an option" at bounding box center [533, 380] width 13 height 13
click at [538, 420] on span "Select an option" at bounding box center [533, 426] width 13 height 13
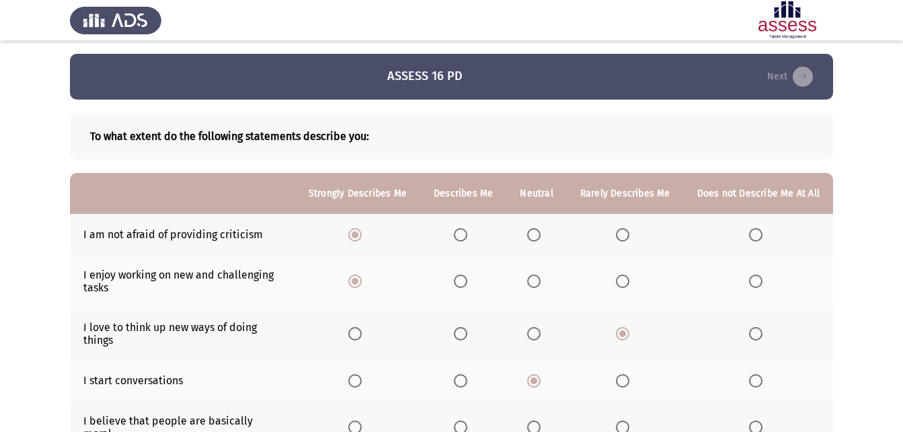
click at [538, 420] on input "Select an option" at bounding box center [533, 426] width 13 height 13
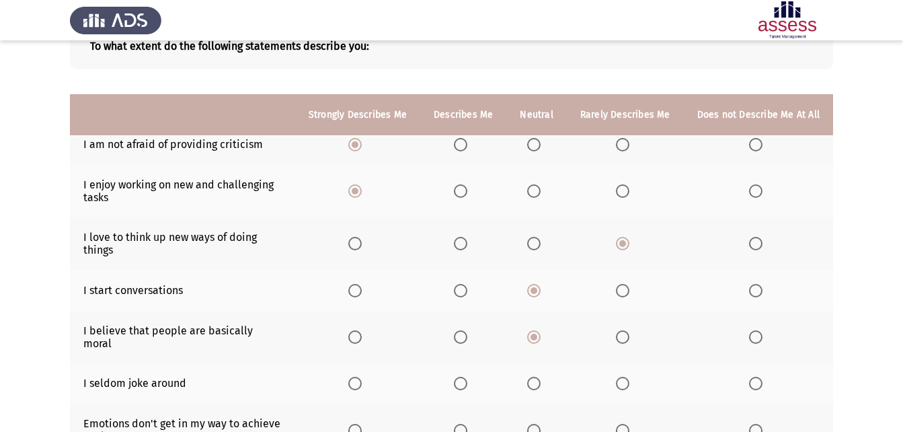
scroll to position [153, 0]
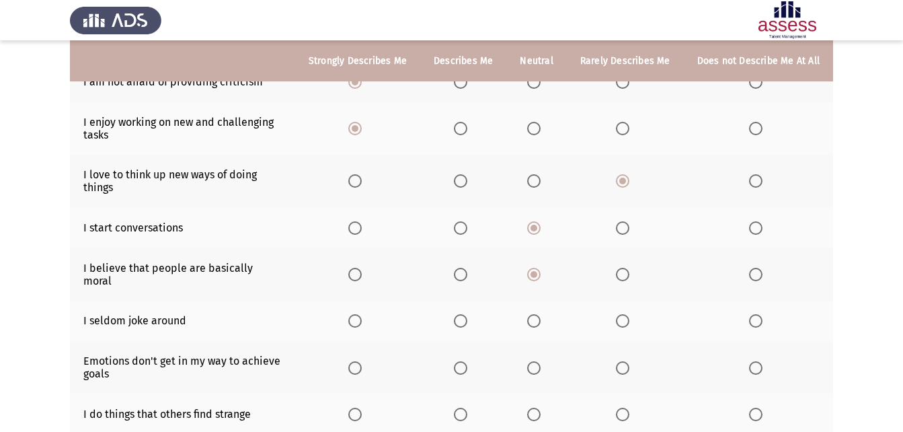
click at [623, 314] on span "Select an option" at bounding box center [622, 320] width 13 height 13
click at [623, 314] on input "Select an option" at bounding box center [622, 320] width 13 height 13
click at [627, 361] on span "Select an option" at bounding box center [622, 367] width 13 height 13
click at [627, 361] on input "Select an option" at bounding box center [622, 367] width 13 height 13
click at [755, 407] on span "Select an option" at bounding box center [755, 413] width 13 height 13
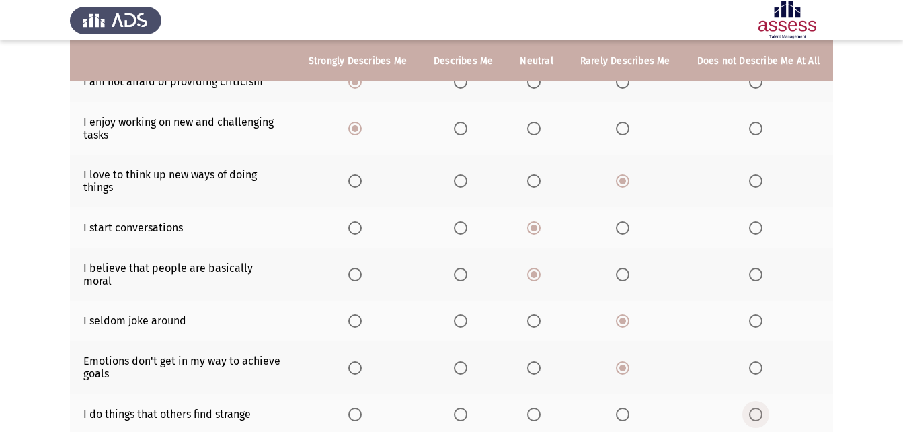
click at [755, 407] on input "Select an option" at bounding box center [755, 413] width 13 height 13
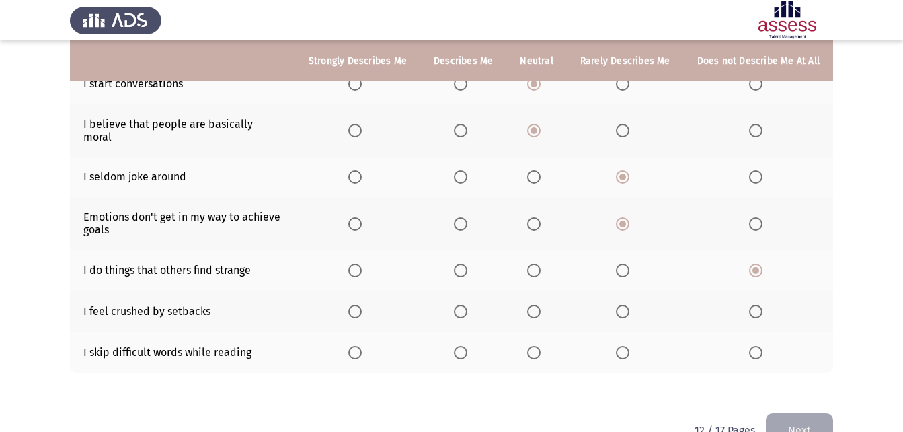
scroll to position [319, 0]
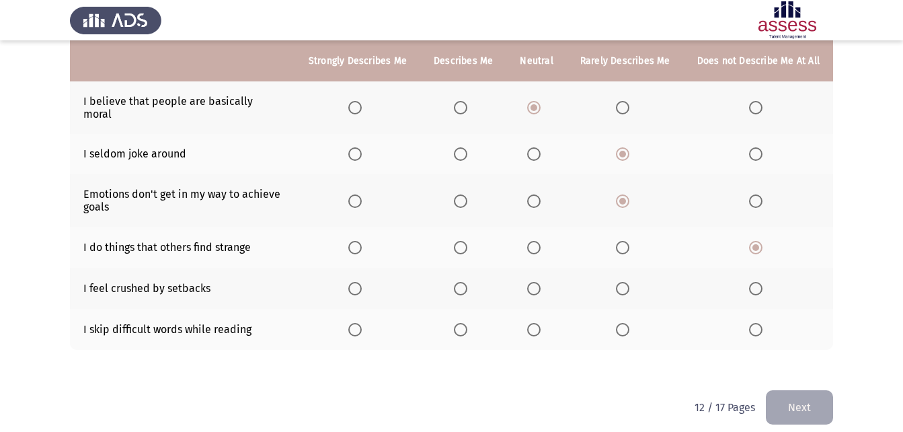
click at [623, 282] on span "Select an option" at bounding box center [622, 288] width 13 height 13
click at [623, 282] on input "Select an option" at bounding box center [622, 288] width 13 height 13
click at [467, 323] on span "Select an option" at bounding box center [460, 329] width 13 height 13
click at [467, 323] on input "Select an option" at bounding box center [460, 329] width 13 height 13
click at [811, 394] on button "Next" at bounding box center [799, 407] width 67 height 34
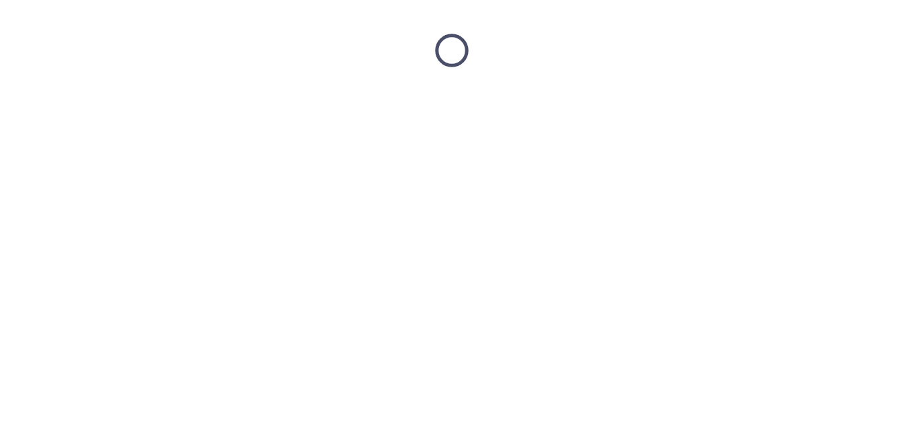
scroll to position [0, 0]
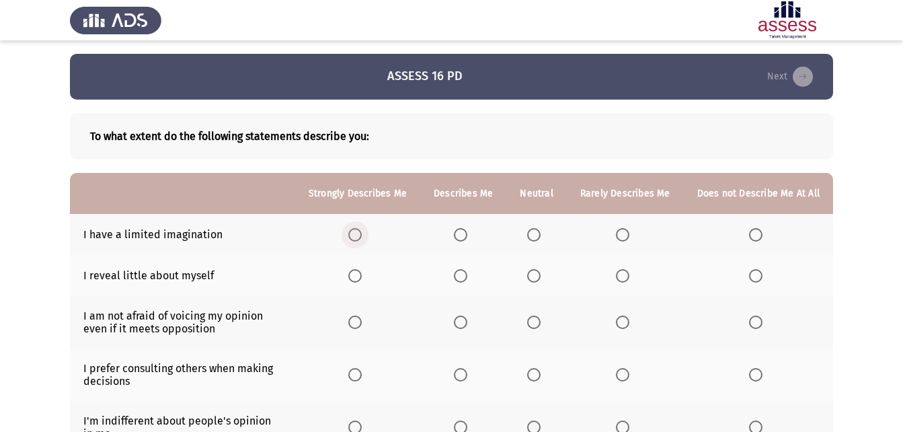
click at [355, 231] on span "Select an option" at bounding box center [354, 234] width 13 height 13
click at [355, 231] on input "Select an option" at bounding box center [354, 234] width 13 height 13
click at [536, 275] on span "Select an option" at bounding box center [533, 275] width 13 height 13
click at [536, 275] on input "Select an option" at bounding box center [533, 275] width 13 height 13
click at [534, 321] on span "Select an option" at bounding box center [533, 321] width 13 height 13
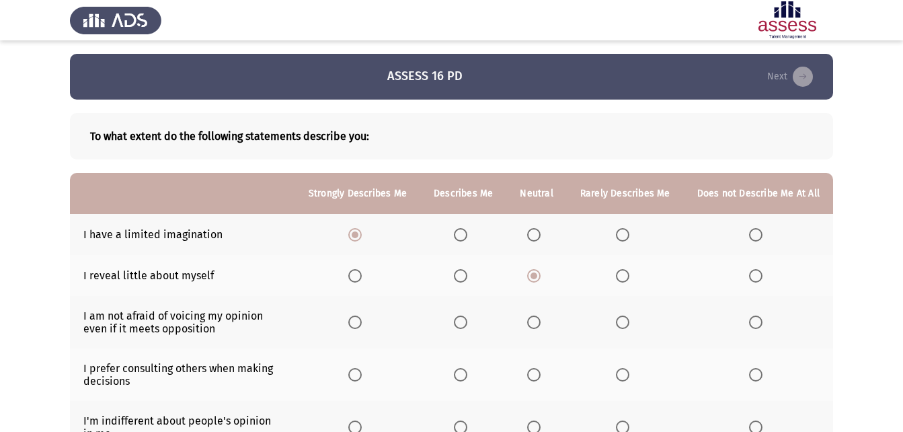
click at [534, 321] on input "Select an option" at bounding box center [533, 321] width 13 height 13
click at [362, 370] on span "Select an option" at bounding box center [354, 374] width 13 height 13
click at [362, 370] on input "Select an option" at bounding box center [354, 374] width 13 height 13
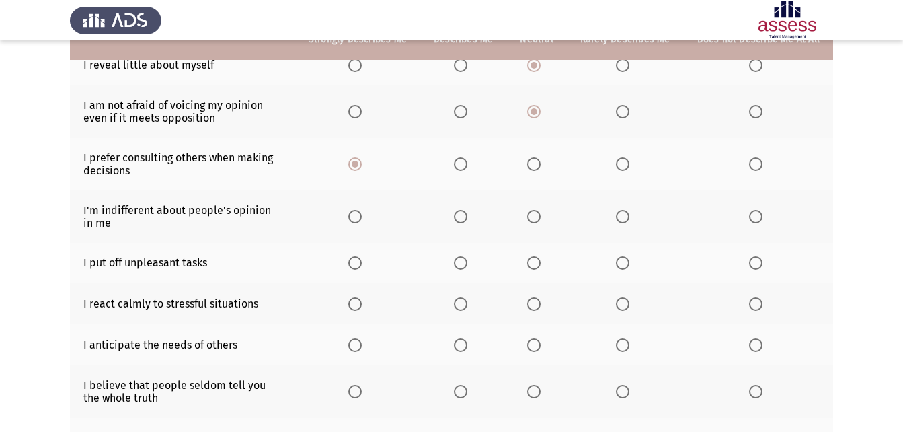
scroll to position [216, 0]
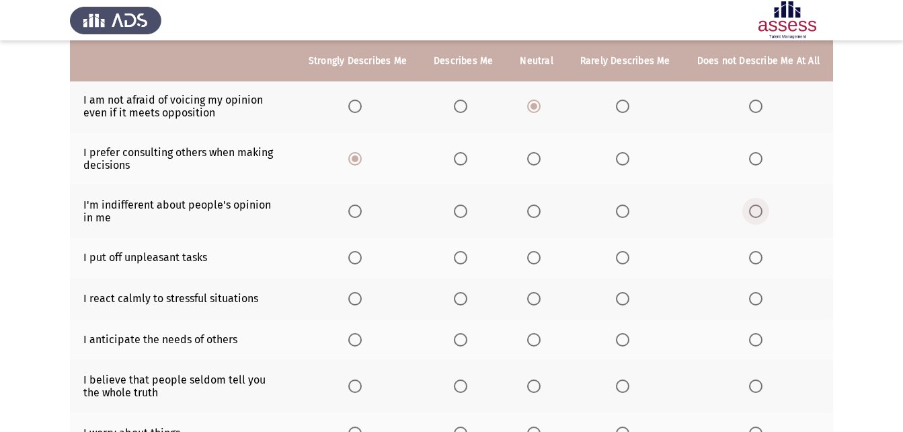
click at [758, 209] on span "Select an option" at bounding box center [755, 210] width 13 height 13
click at [758, 209] on input "Select an option" at bounding box center [755, 210] width 13 height 13
click at [624, 257] on span "Select an option" at bounding box center [622, 257] width 13 height 13
click at [624, 257] on input "Select an option" at bounding box center [622, 257] width 13 height 13
click at [538, 294] on span "Select an option" at bounding box center [533, 298] width 13 height 13
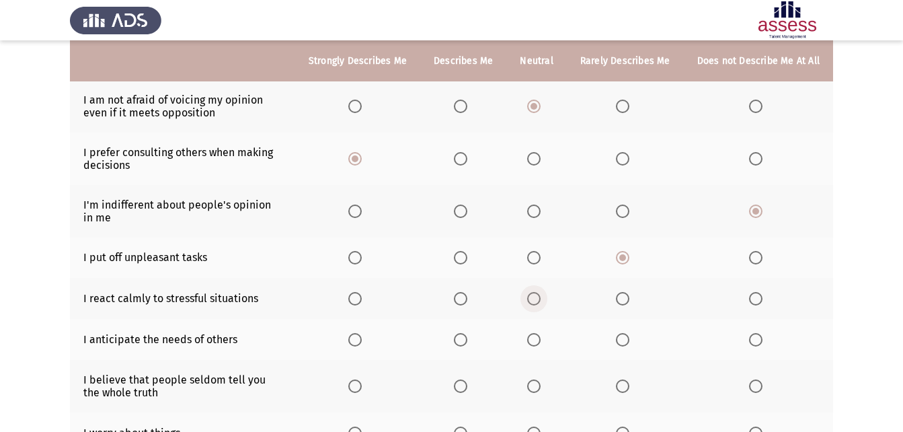
click at [538, 294] on input "Select an option" at bounding box center [533, 298] width 13 height 13
click at [757, 335] on span "Select an option" at bounding box center [755, 339] width 13 height 13
click at [757, 335] on input "Select an option" at bounding box center [755, 339] width 13 height 13
click at [536, 383] on span "Select an option" at bounding box center [533, 385] width 13 height 13
click at [536, 383] on input "Select an option" at bounding box center [533, 385] width 13 height 13
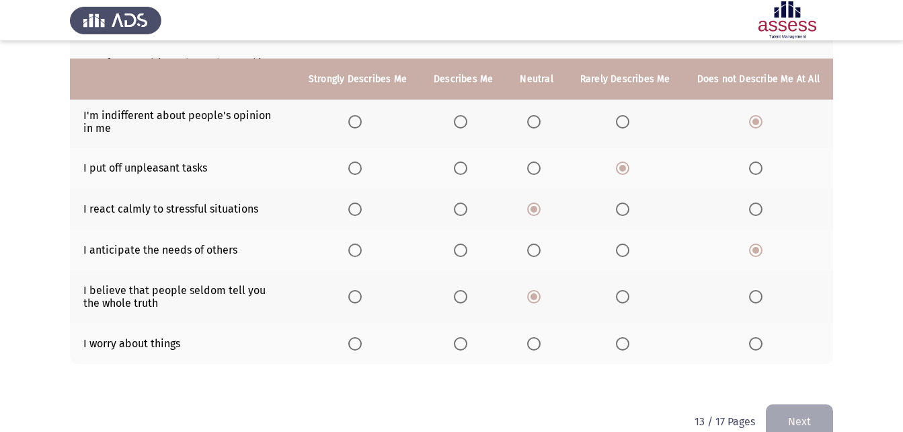
scroll to position [331, 0]
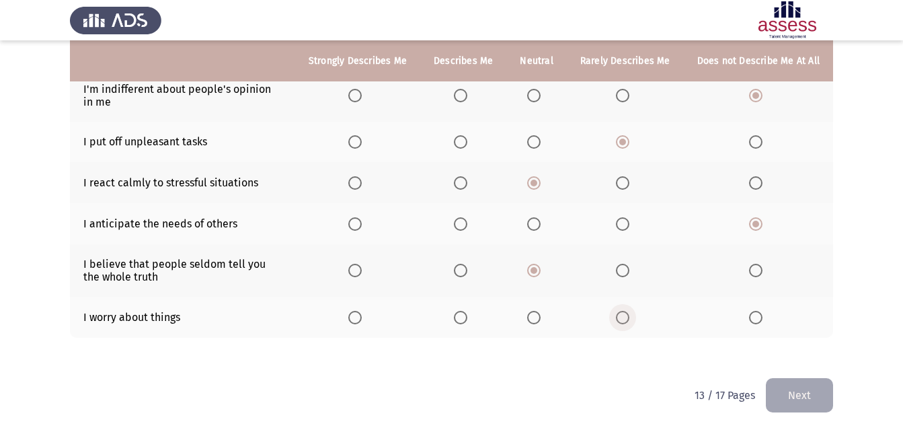
click at [627, 312] on span "Select an option" at bounding box center [622, 317] width 13 height 13
click at [627, 312] on input "Select an option" at bounding box center [622, 317] width 13 height 13
click at [806, 389] on button "Next" at bounding box center [799, 395] width 67 height 34
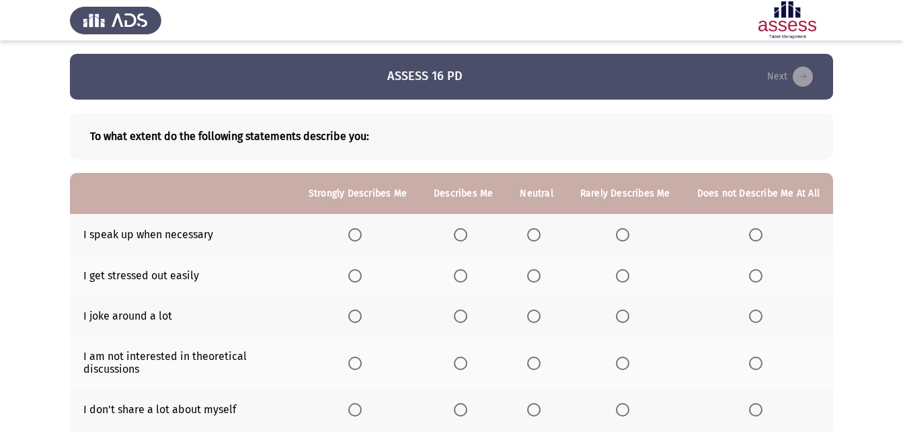
click at [770, 232] on th at bounding box center [758, 234] width 149 height 41
click at [358, 274] on span "Select an option" at bounding box center [354, 275] width 13 height 13
click at [358, 274] on input "Select an option" at bounding box center [354, 275] width 13 height 13
click at [758, 316] on span "Select an option" at bounding box center [755, 315] width 13 height 13
click at [758, 316] on input "Select an option" at bounding box center [755, 315] width 13 height 13
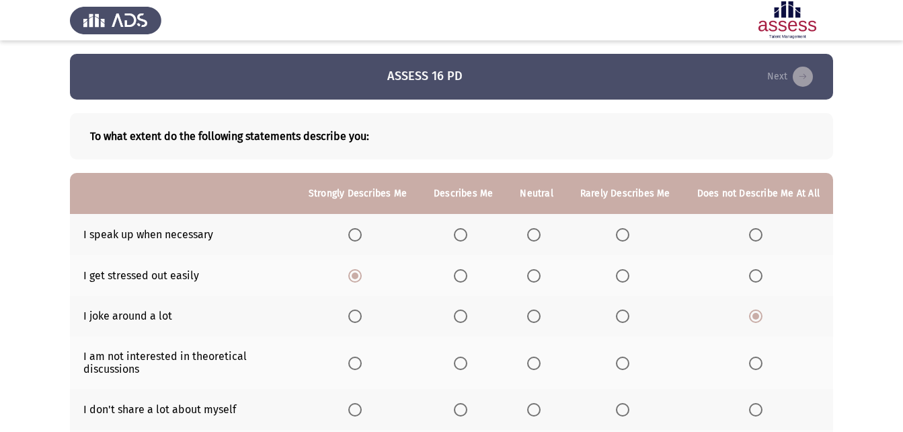
click at [356, 364] on span "Select an option" at bounding box center [354, 362] width 13 height 13
click at [356, 364] on input "Select an option" at bounding box center [354, 362] width 13 height 13
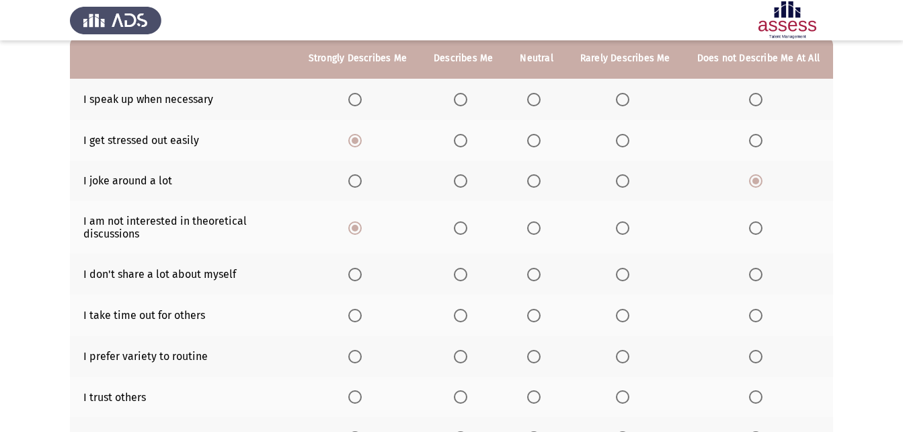
scroll to position [144, 0]
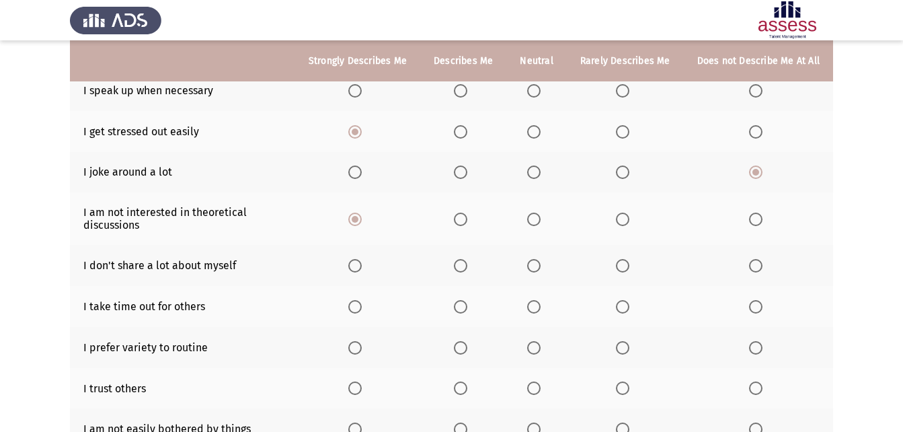
click at [360, 268] on span "Select an option" at bounding box center [354, 265] width 13 height 13
click at [360, 268] on input "Select an option" at bounding box center [354, 265] width 13 height 13
click at [750, 307] on span "Select an option" at bounding box center [755, 306] width 13 height 13
click at [750, 307] on input "Select an option" at bounding box center [755, 306] width 13 height 13
click at [540, 351] on span "Select an option" at bounding box center [533, 347] width 13 height 13
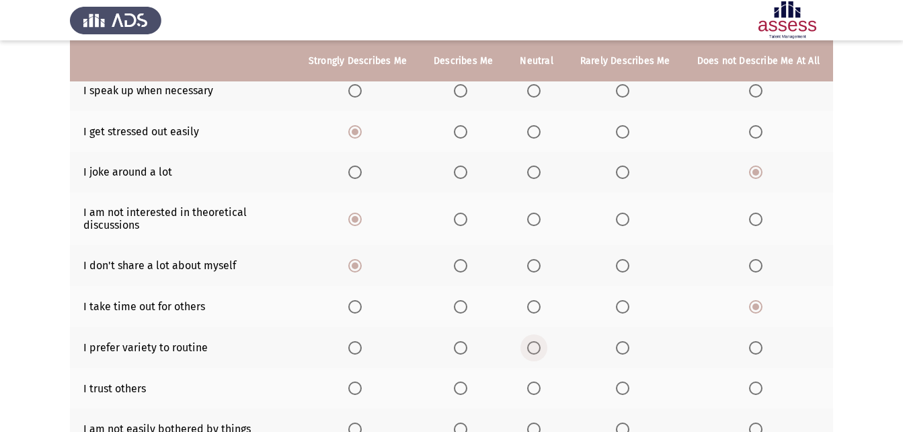
click at [540, 351] on input "Select an option" at bounding box center [533, 347] width 13 height 13
click at [748, 382] on th at bounding box center [758, 388] width 149 height 41
click at [756, 383] on span "Select an option" at bounding box center [755, 387] width 13 height 13
click at [756, 383] on input "Select an option" at bounding box center [755, 387] width 13 height 13
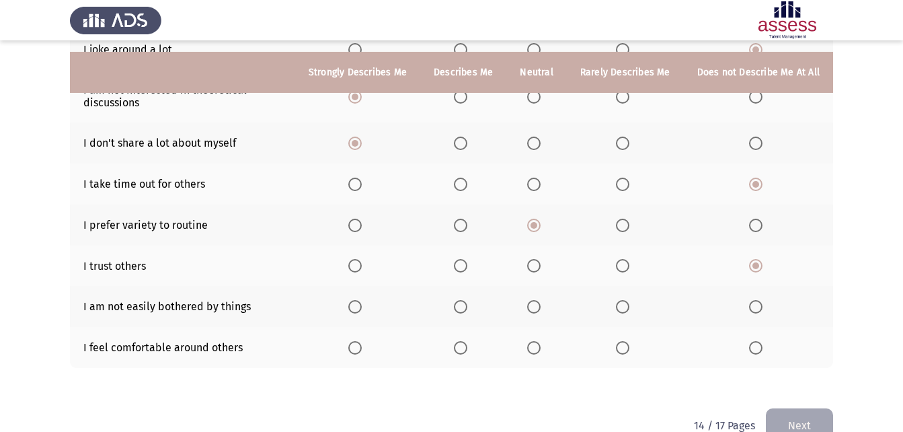
scroll to position [278, 0]
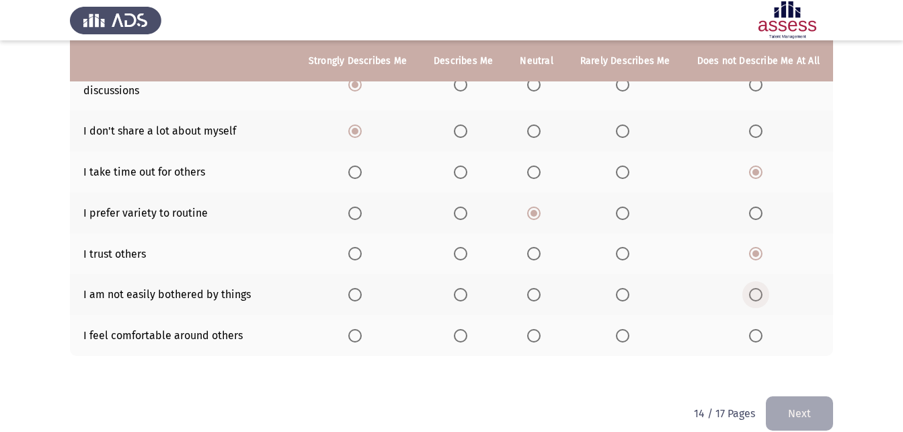
click at [758, 292] on span "Select an option" at bounding box center [755, 294] width 13 height 13
click at [758, 292] on input "Select an option" at bounding box center [755, 294] width 13 height 13
click at [629, 334] on span "Select an option" at bounding box center [622, 335] width 13 height 13
click at [629, 334] on input "Select an option" at bounding box center [622, 335] width 13 height 13
click at [799, 410] on button "Next" at bounding box center [799, 413] width 67 height 34
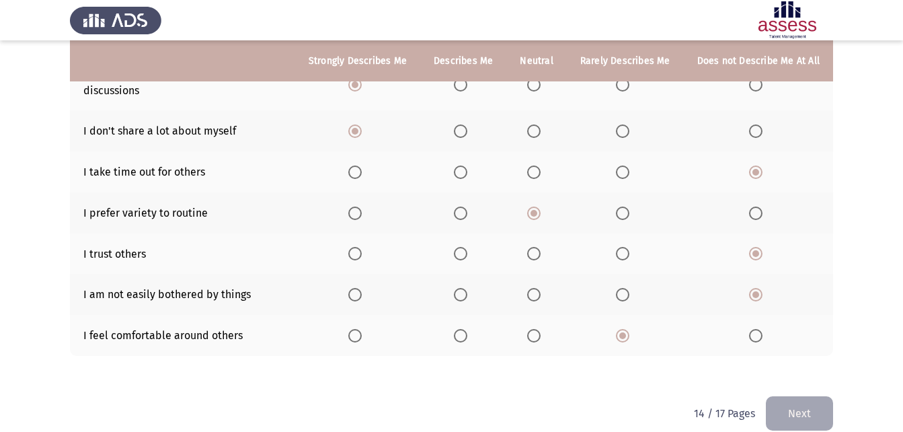
scroll to position [0, 0]
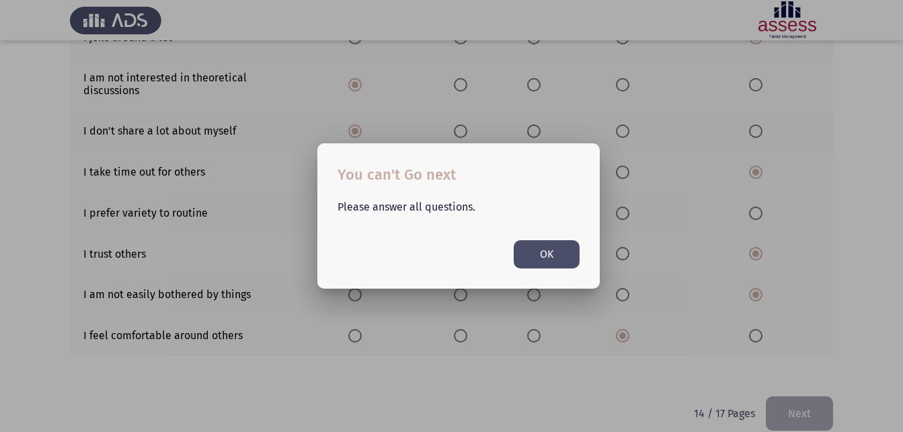
click at [552, 245] on button "OK" at bounding box center [547, 254] width 66 height 28
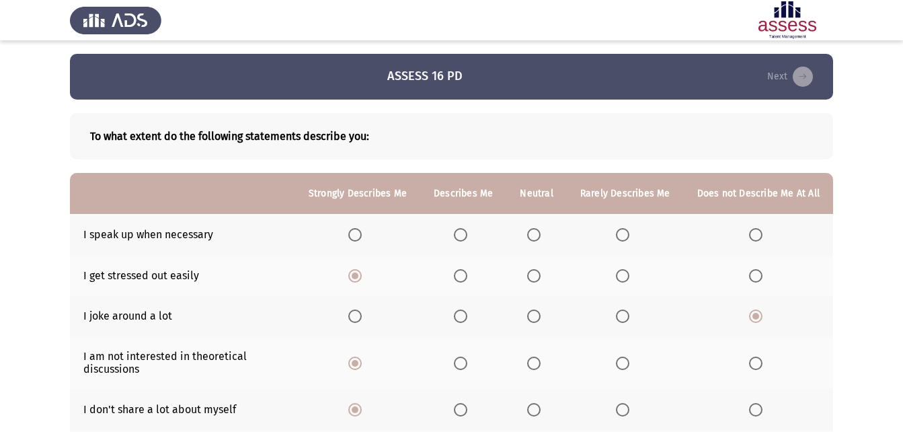
click at [618, 224] on th at bounding box center [625, 234] width 117 height 41
click at [758, 237] on span "Select an option" at bounding box center [755, 234] width 13 height 13
click at [758, 237] on input "Select an option" at bounding box center [755, 234] width 13 height 13
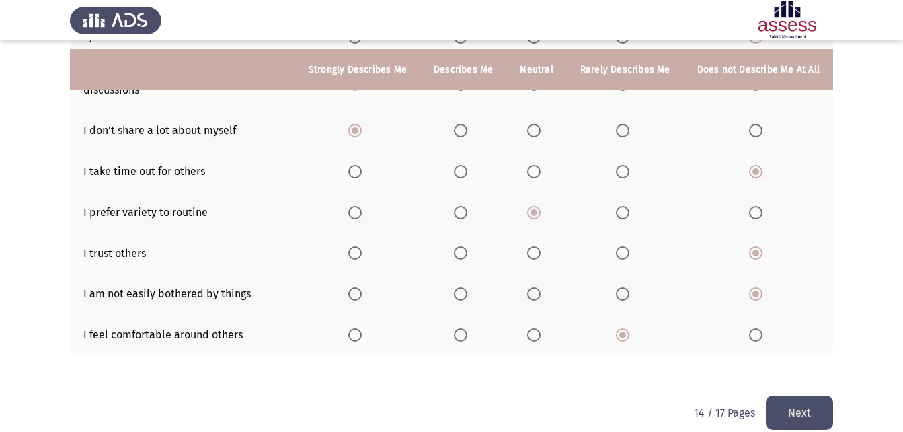
scroll to position [296, 0]
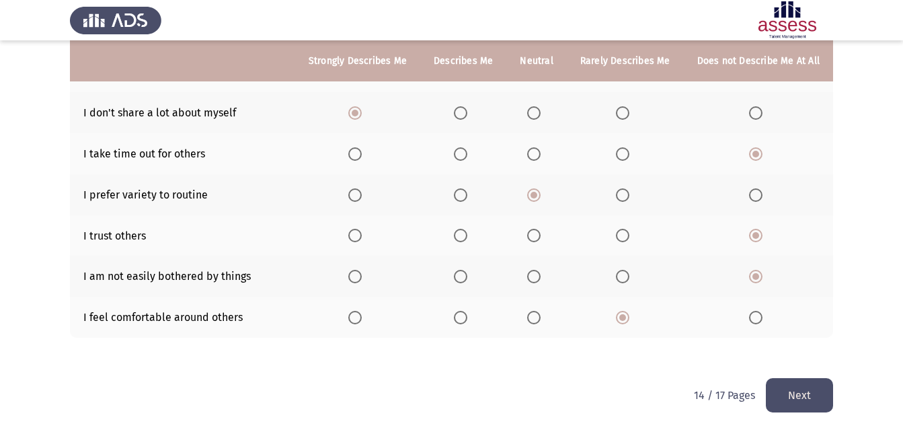
click at [823, 399] on button "Next" at bounding box center [799, 395] width 67 height 34
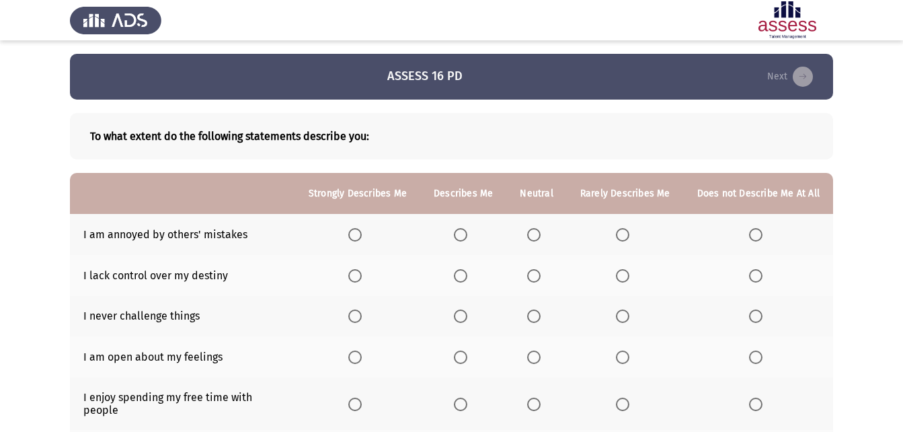
click at [364, 224] on th at bounding box center [357, 234] width 125 height 41
click at [360, 228] on span "Select an option" at bounding box center [354, 234] width 13 height 13
click at [360, 228] on input "Select an option" at bounding box center [354, 234] width 13 height 13
click at [619, 274] on span "Select an option" at bounding box center [622, 275] width 13 height 13
click at [619, 274] on input "Select an option" at bounding box center [622, 275] width 13 height 13
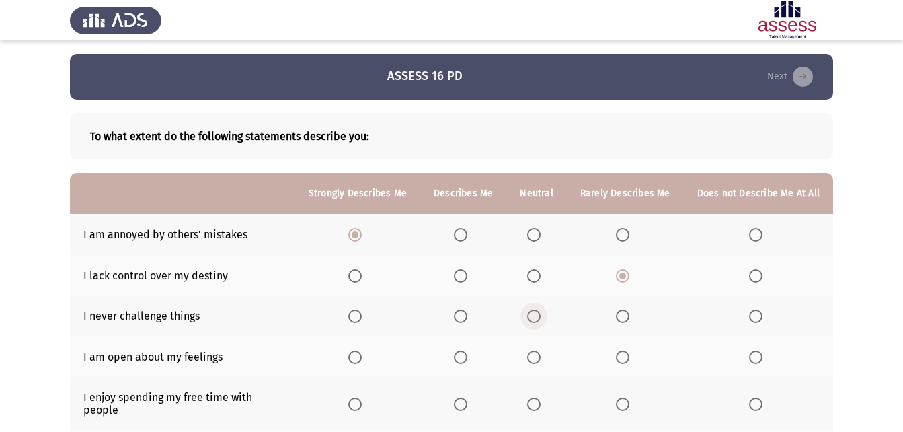
click at [540, 315] on span "Select an option" at bounding box center [533, 315] width 13 height 13
click at [540, 315] on input "Select an option" at bounding box center [533, 315] width 13 height 13
click at [467, 360] on span "Select an option" at bounding box center [460, 356] width 13 height 13
click at [467, 360] on input "Select an option" at bounding box center [460, 356] width 13 height 13
click at [759, 397] on span "Select an option" at bounding box center [755, 403] width 13 height 13
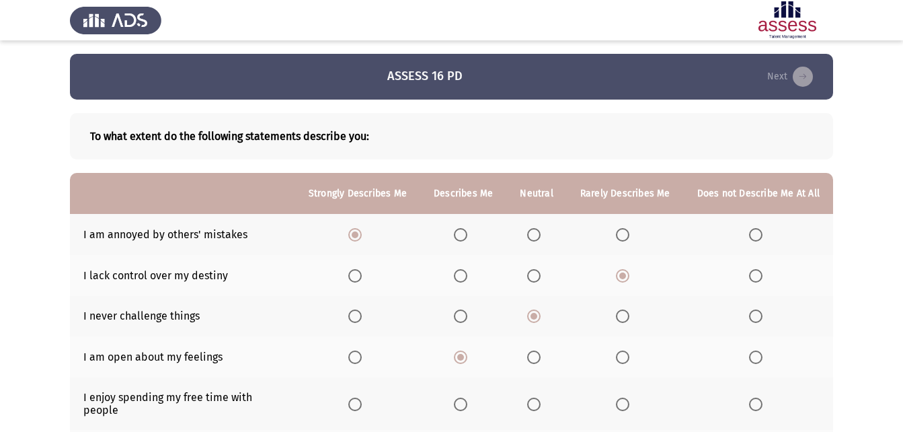
click at [759, 397] on input "Select an option" at bounding box center [755, 403] width 13 height 13
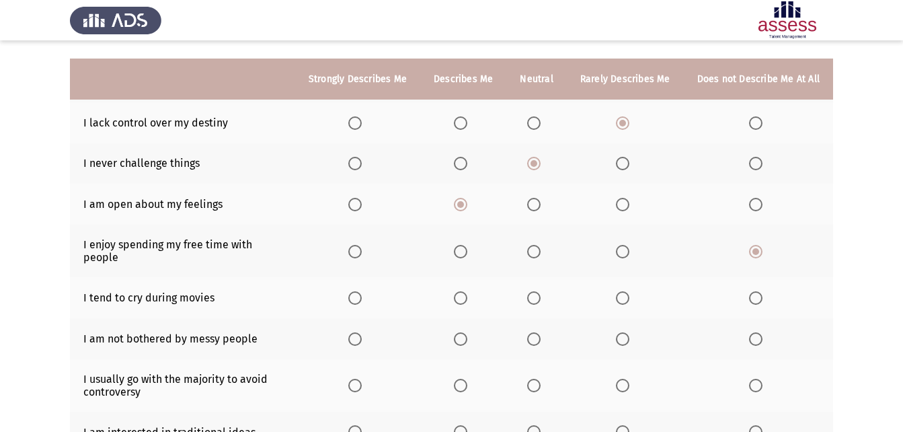
scroll to position [171, 0]
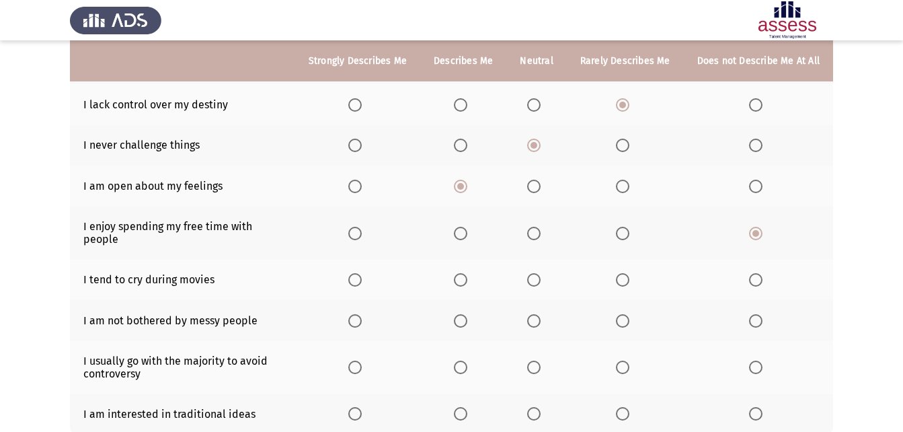
click at [629, 273] on span "Select an option" at bounding box center [622, 279] width 13 height 13
click at [629, 273] on input "Select an option" at bounding box center [622, 279] width 13 height 13
click at [467, 314] on span "Select an option" at bounding box center [460, 320] width 13 height 13
click at [467, 314] on input "Select an option" at bounding box center [460, 320] width 13 height 13
click at [362, 360] on span "Select an option" at bounding box center [354, 366] width 13 height 13
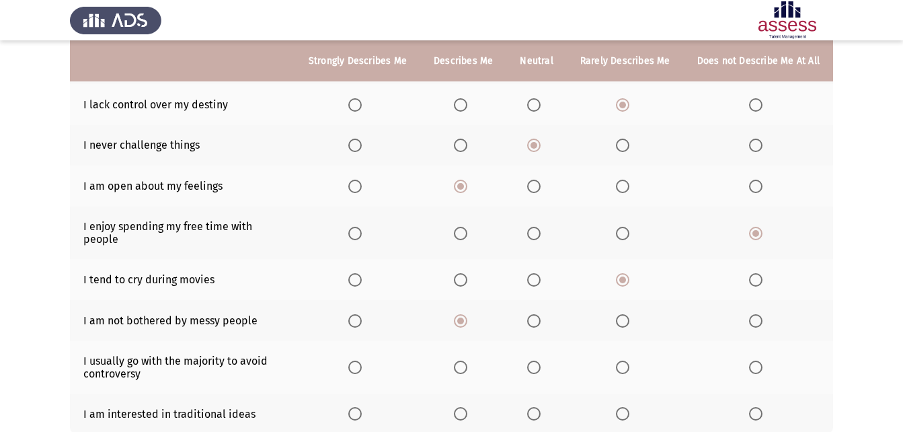
click at [362, 360] on input "Select an option" at bounding box center [354, 366] width 13 height 13
click at [625, 407] on span "Select an option" at bounding box center [622, 413] width 13 height 13
click at [625, 407] on input "Select an option" at bounding box center [622, 413] width 13 height 13
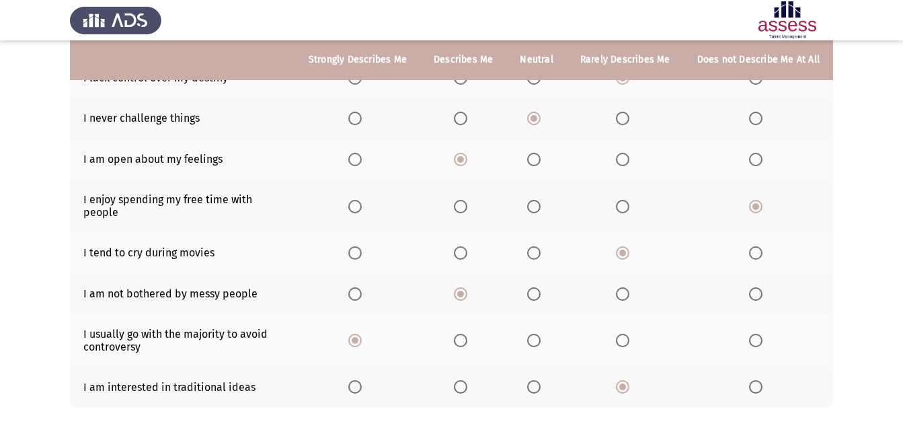
scroll to position [255, 0]
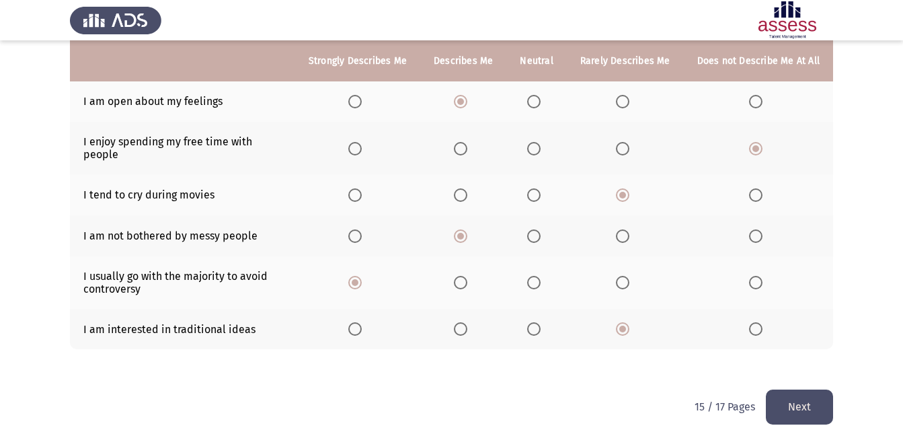
click at [808, 389] on button "Next" at bounding box center [799, 406] width 67 height 34
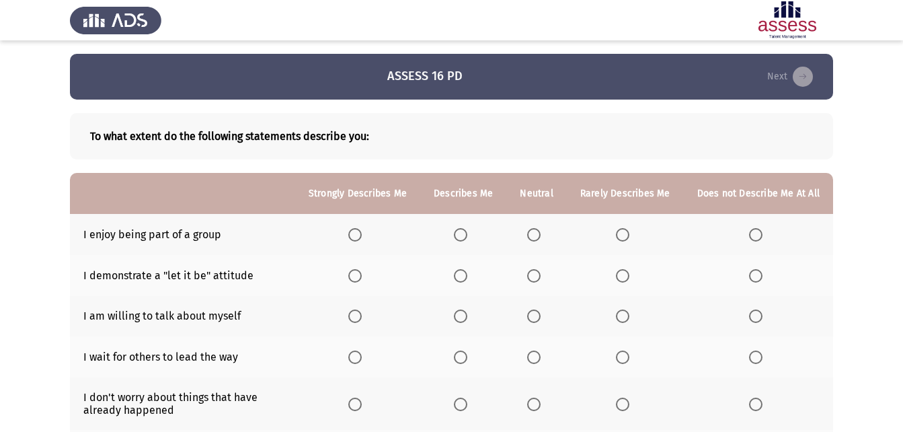
click at [367, 235] on label "Select an option" at bounding box center [357, 234] width 19 height 13
click at [362, 235] on input "Select an option" at bounding box center [354, 234] width 13 height 13
click at [367, 276] on label "Select an option" at bounding box center [357, 275] width 19 height 13
click at [362, 276] on input "Select an option" at bounding box center [354, 275] width 13 height 13
click at [362, 317] on span "Select an option" at bounding box center [354, 315] width 13 height 13
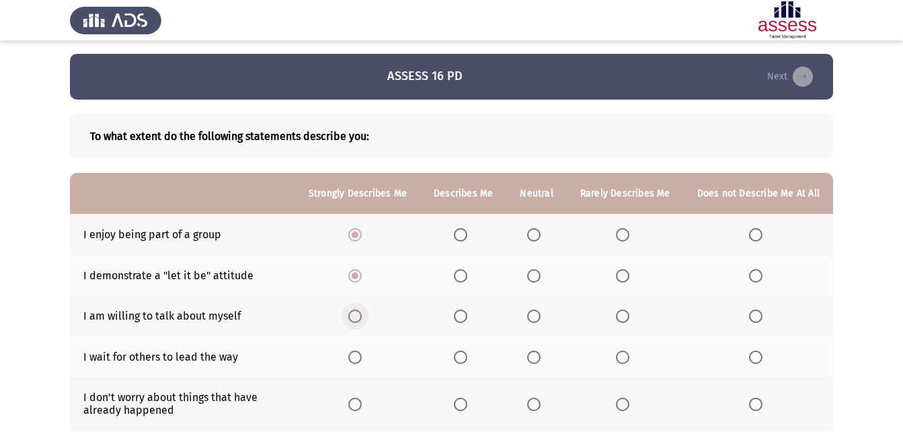
click at [362, 317] on input "Select an option" at bounding box center [354, 315] width 13 height 13
click at [532, 355] on span "Select an option" at bounding box center [533, 356] width 13 height 13
click at [532, 355] on input "Select an option" at bounding box center [533, 356] width 13 height 13
click at [622, 401] on span "Select an option" at bounding box center [622, 403] width 13 height 13
click at [622, 401] on input "Select an option" at bounding box center [622, 403] width 13 height 13
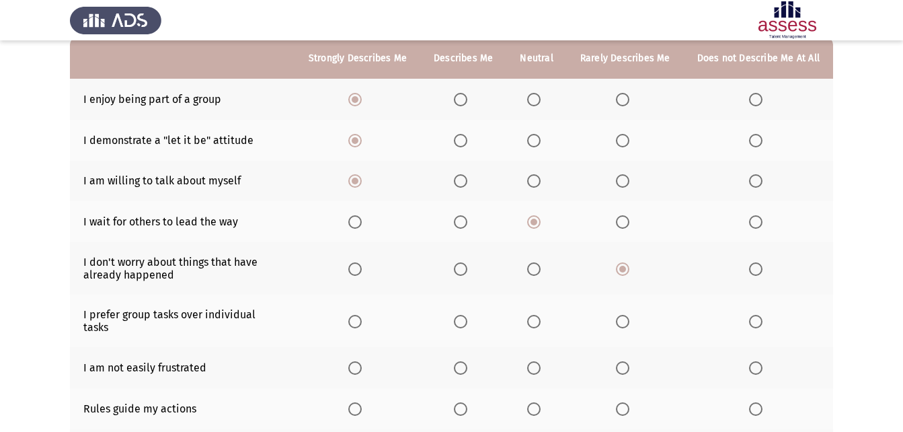
scroll to position [179, 0]
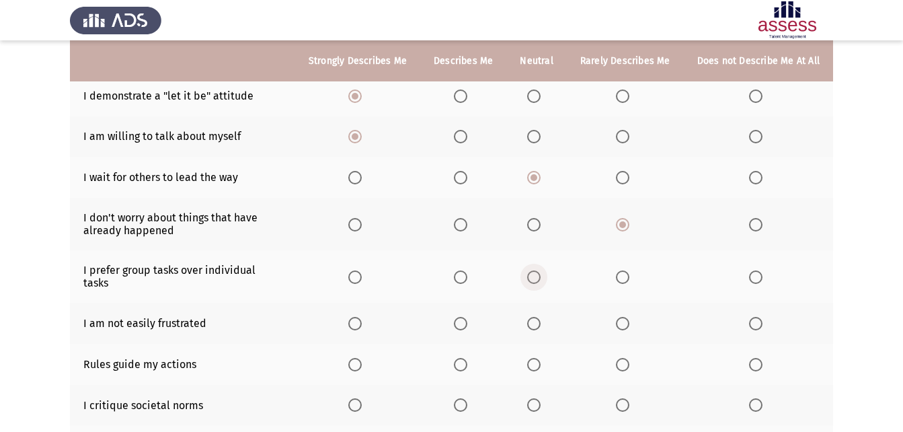
click at [540, 270] on span "Select an option" at bounding box center [533, 276] width 13 height 13
click at [540, 270] on input "Select an option" at bounding box center [533, 276] width 13 height 13
click at [467, 317] on span "Select an option" at bounding box center [460, 323] width 13 height 13
click at [467, 317] on input "Select an option" at bounding box center [460, 323] width 13 height 13
click at [467, 358] on span "Select an option" at bounding box center [460, 364] width 13 height 13
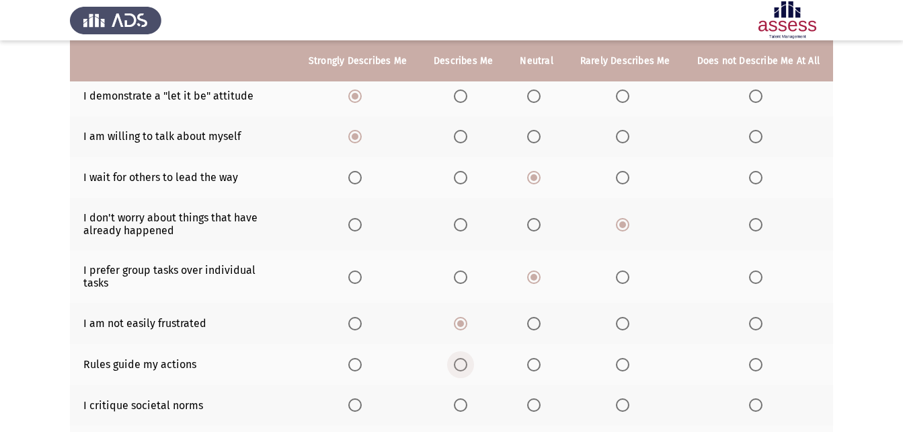
click at [467, 358] on input "Select an option" at bounding box center [460, 364] width 13 height 13
click at [758, 399] on span "Select an option" at bounding box center [755, 404] width 13 height 13
click at [758, 399] on input "Select an option" at bounding box center [755, 404] width 13 height 13
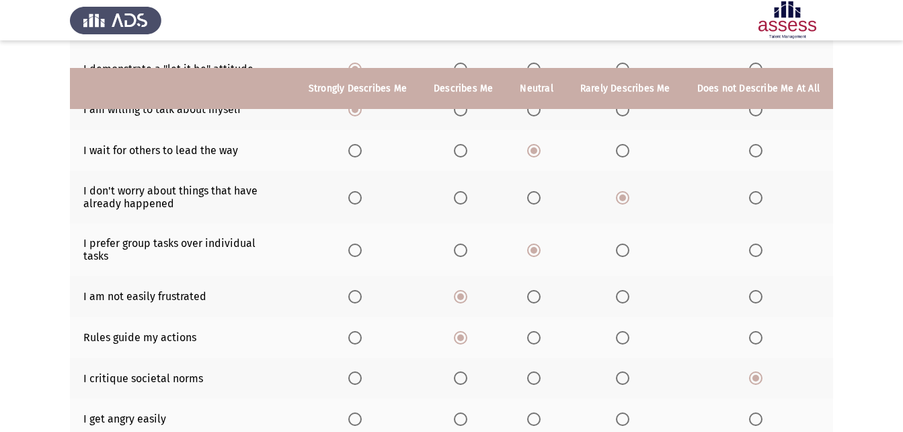
scroll to position [296, 0]
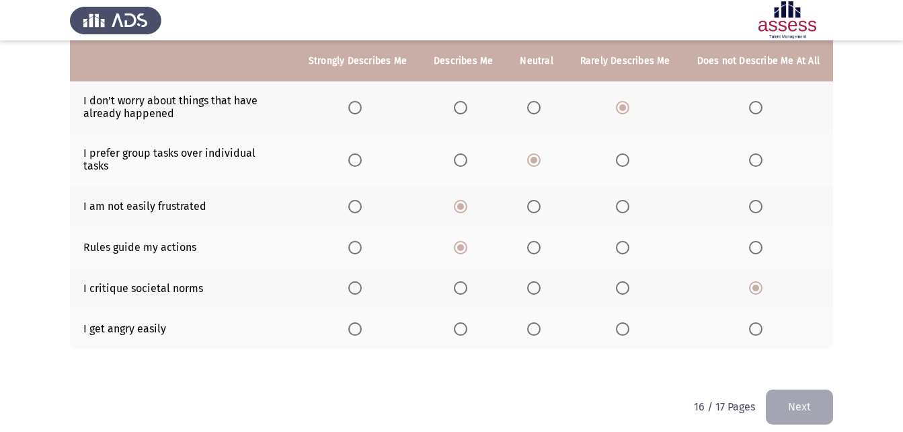
click at [357, 322] on span "Select an option" at bounding box center [354, 328] width 13 height 13
click at [357, 322] on input "Select an option" at bounding box center [354, 328] width 13 height 13
click at [775, 389] on button "Next" at bounding box center [799, 406] width 67 height 34
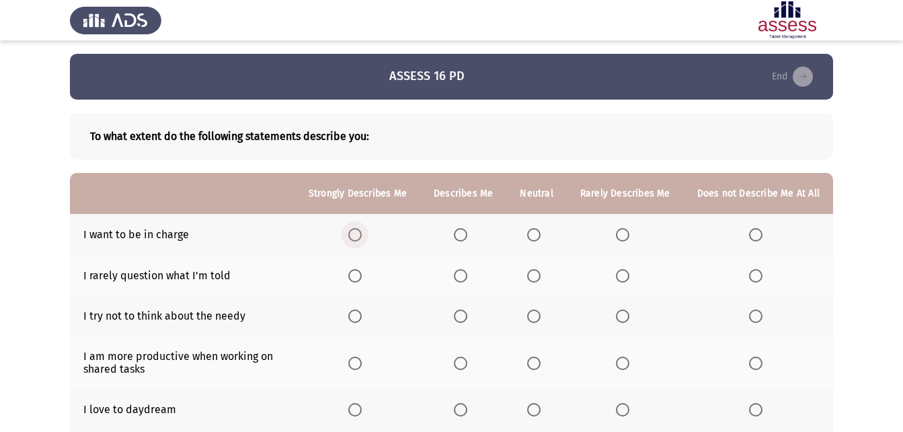
click at [357, 239] on span "Select an option" at bounding box center [354, 234] width 13 height 13
click at [357, 239] on input "Select an option" at bounding box center [354, 234] width 13 height 13
click at [530, 270] on th at bounding box center [536, 275] width 60 height 41
click at [536, 274] on span "Select an option" at bounding box center [533, 275] width 13 height 13
click at [536, 274] on input "Select an option" at bounding box center [533, 275] width 13 height 13
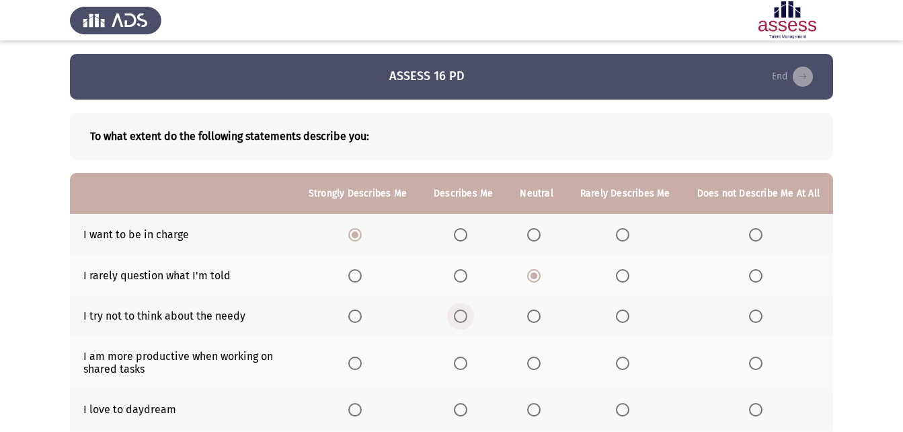
click at [467, 317] on span "Select an option" at bounding box center [460, 315] width 13 height 13
click at [467, 317] on input "Select an option" at bounding box center [460, 315] width 13 height 13
click at [367, 360] on label "Select an option" at bounding box center [357, 362] width 19 height 13
click at [362, 360] on input "Select an option" at bounding box center [354, 362] width 13 height 13
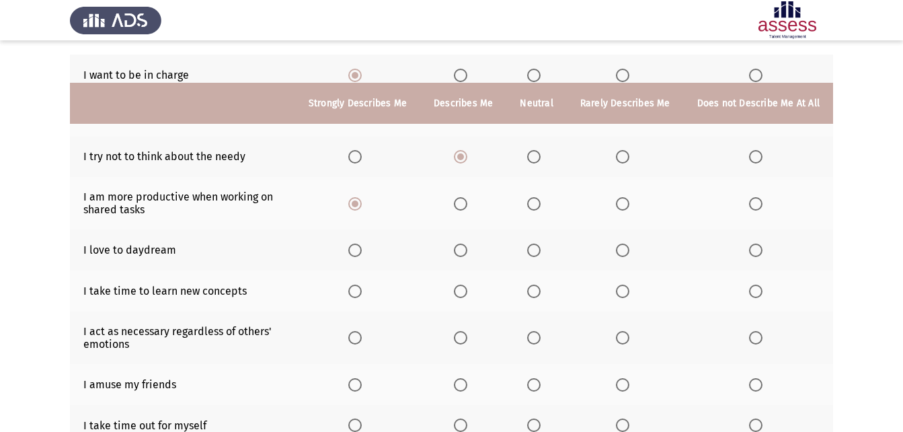
scroll to position [202, 0]
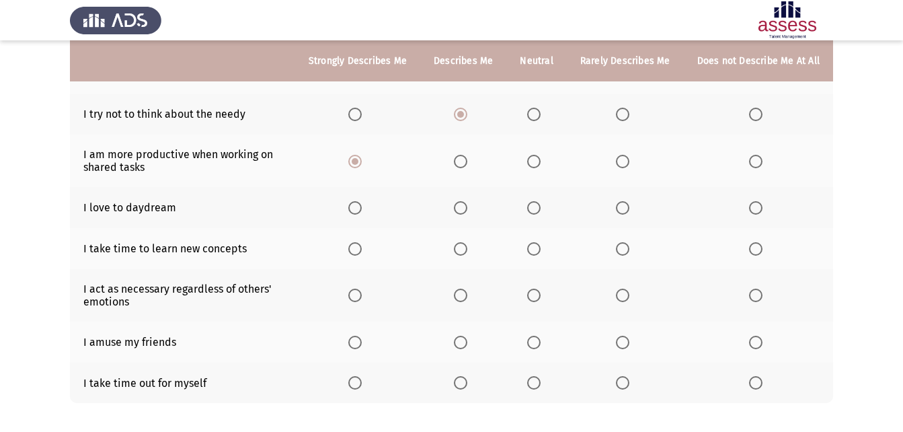
click at [355, 208] on span "Select an option" at bounding box center [355, 208] width 0 height 0
click at [361, 207] on input "Select an option" at bounding box center [354, 207] width 13 height 13
click at [362, 248] on span "Select an option" at bounding box center [354, 248] width 13 height 13
click at [362, 248] on input "Select an option" at bounding box center [354, 248] width 13 height 13
click at [378, 291] on th at bounding box center [357, 295] width 125 height 52
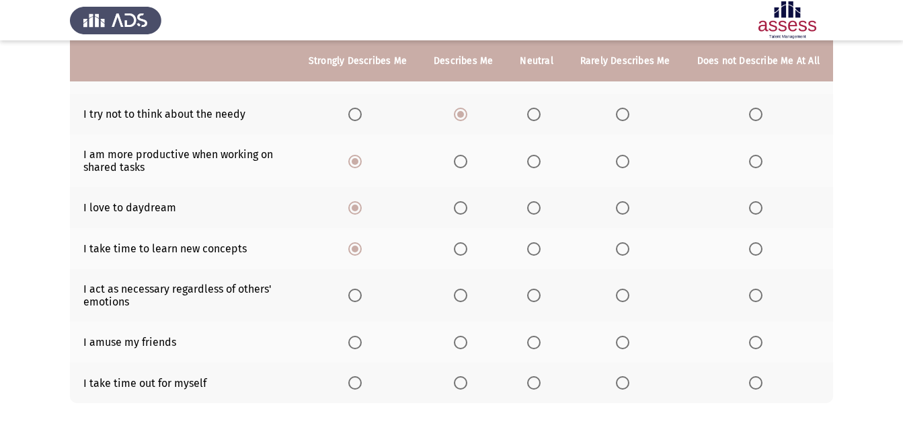
click at [362, 294] on span "Select an option" at bounding box center [354, 294] width 13 height 13
click at [362, 294] on input "Select an option" at bounding box center [354, 294] width 13 height 13
click at [358, 333] on th at bounding box center [357, 341] width 125 height 41
click at [362, 336] on span "Select an option" at bounding box center [354, 341] width 13 height 13
click at [362, 336] on input "Select an option" at bounding box center [354, 341] width 13 height 13
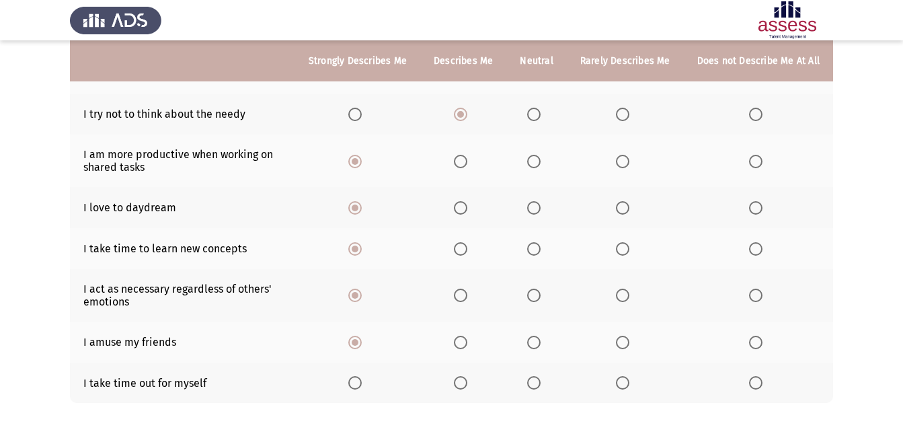
click at [756, 378] on span "Select an option" at bounding box center [755, 382] width 13 height 13
click at [756, 378] on input "Select an option" at bounding box center [755, 382] width 13 height 13
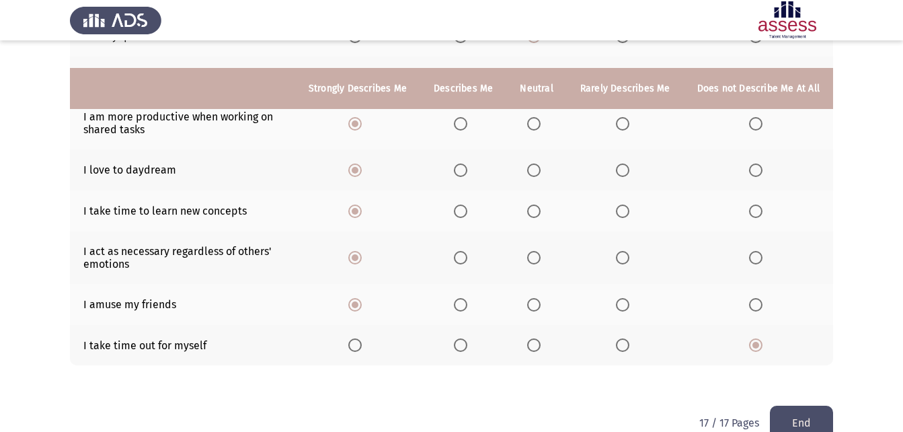
scroll to position [267, 0]
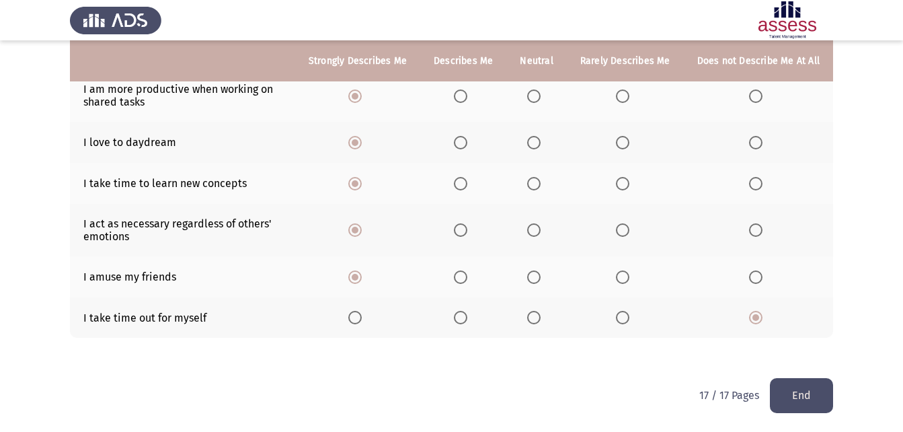
click at [809, 397] on button "End" at bounding box center [801, 395] width 63 height 34
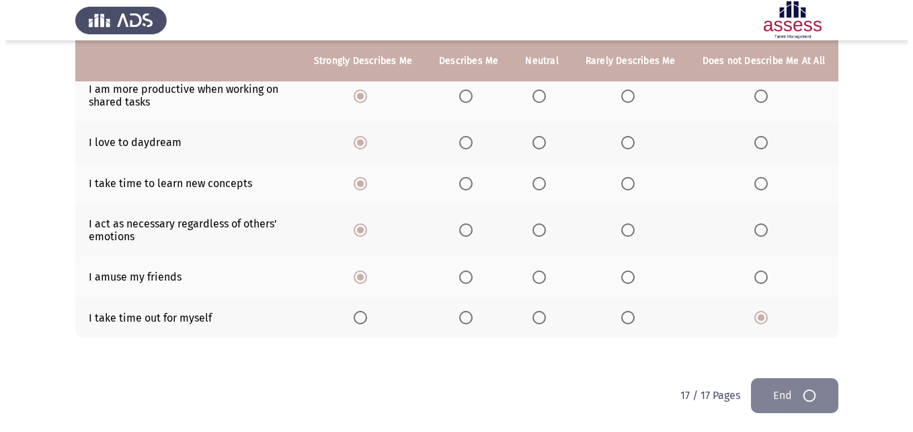
scroll to position [0, 0]
